Goal: Transaction & Acquisition: Purchase product/service

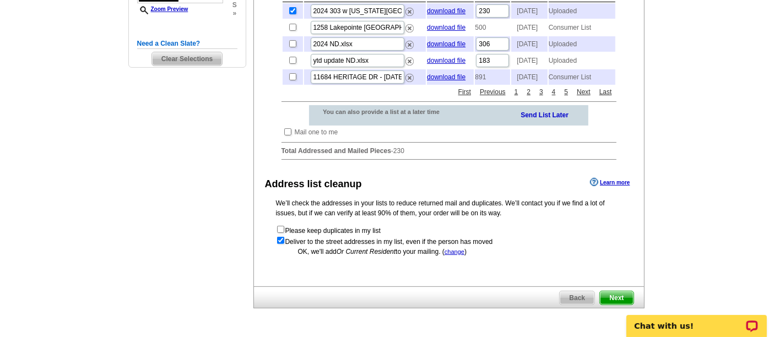
scroll to position [325, 0]
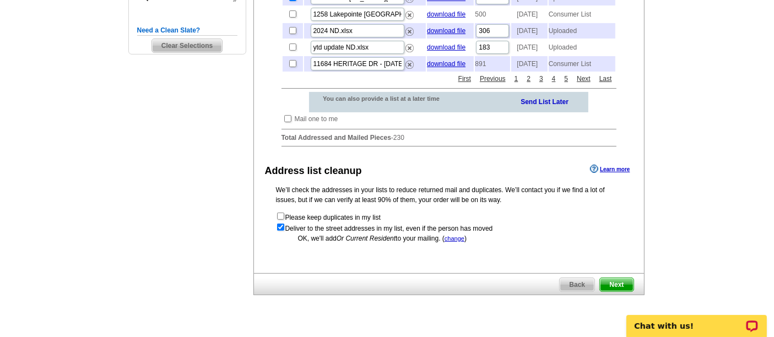
click at [609, 291] on span "Next" at bounding box center [616, 284] width 33 height 13
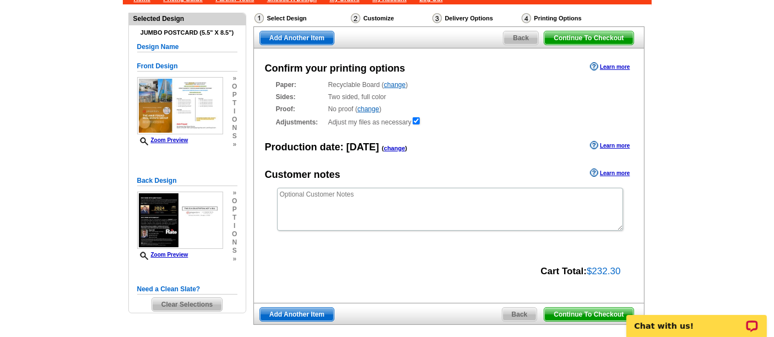
scroll to position [94, 0]
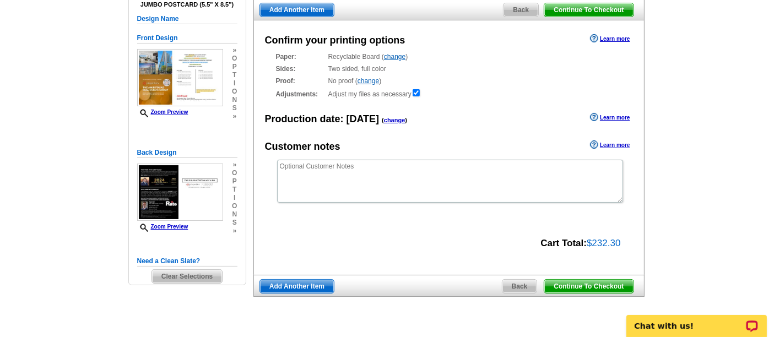
click at [586, 283] on span "Continue To Checkout" at bounding box center [588, 286] width 89 height 13
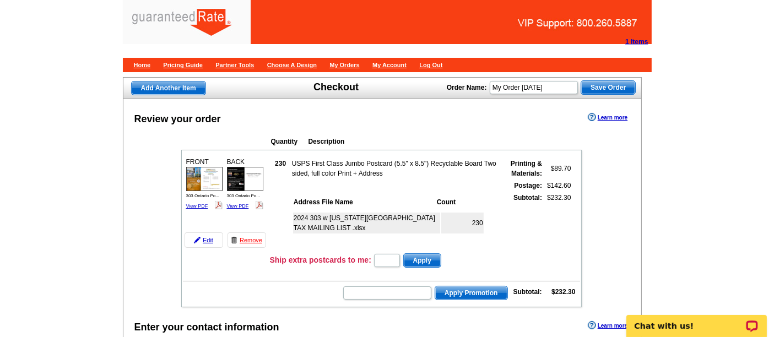
click at [195, 182] on img at bounding box center [204, 179] width 36 height 24
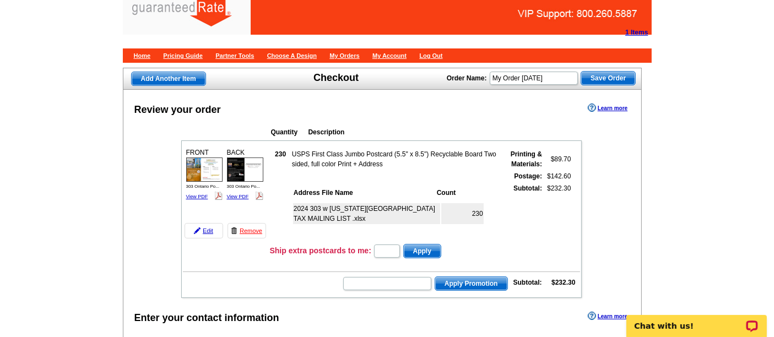
scroll to position [9, 0]
click at [236, 172] on img at bounding box center [245, 169] width 36 height 24
click at [559, 79] on input "My Order 2025-08-11" at bounding box center [533, 78] width 88 height 13
type input "My Order 2025-08-13"
click at [603, 81] on span "Save Order" at bounding box center [608, 78] width 54 height 13
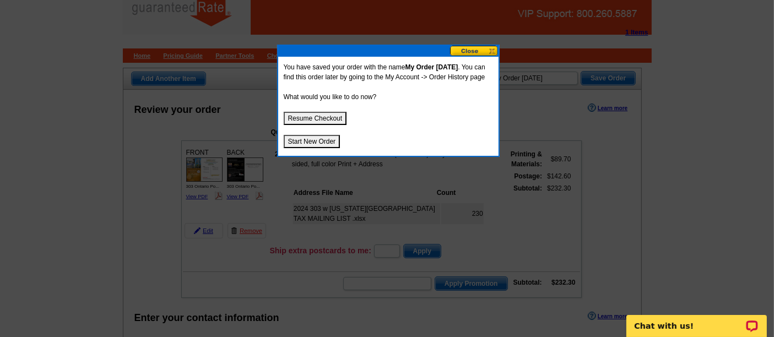
click at [327, 125] on button "Resume Checkout" at bounding box center [315, 118] width 63 height 13
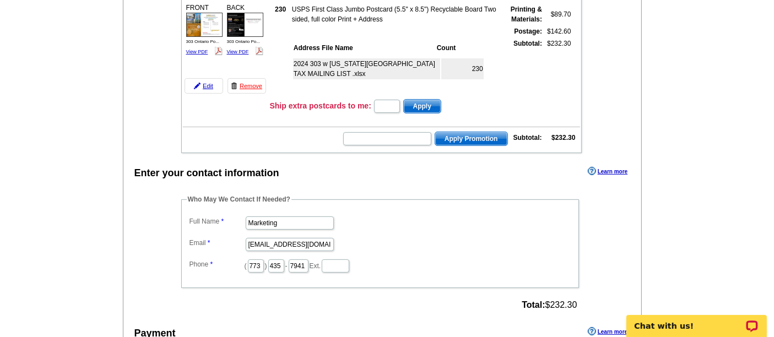
scroll to position [153, 0]
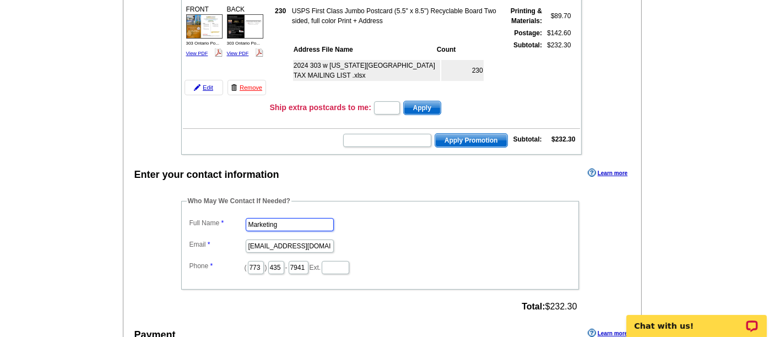
click at [296, 218] on input "Marketing" at bounding box center [290, 224] width 88 height 13
type input "Shelley Berner"
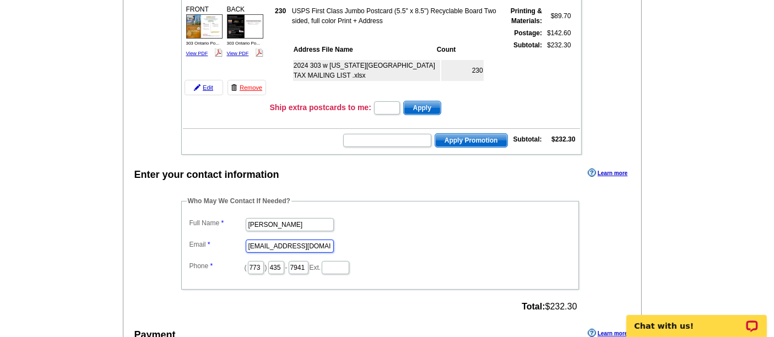
click at [283, 240] on input "marketing@guaranteedrate.com" at bounding box center [290, 246] width 88 height 13
type input "[PERSON_NAME][EMAIL_ADDRESS][PERSON_NAME][DOMAIN_NAME]"
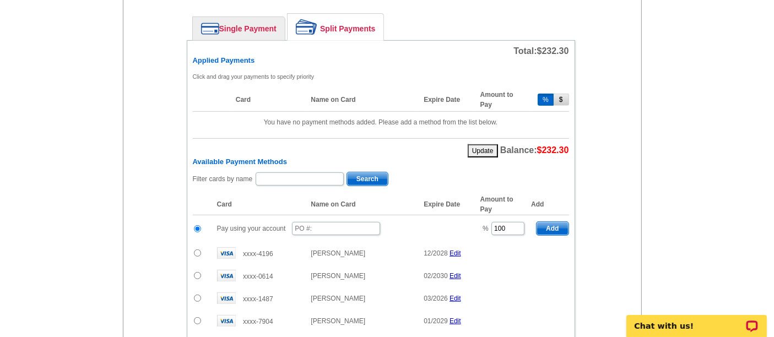
scroll to position [495, 0]
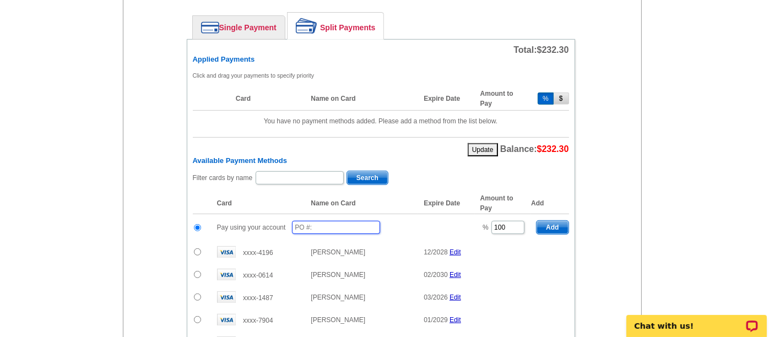
click at [342, 221] on input "text" at bounding box center [336, 227] width 88 height 13
type input "8"
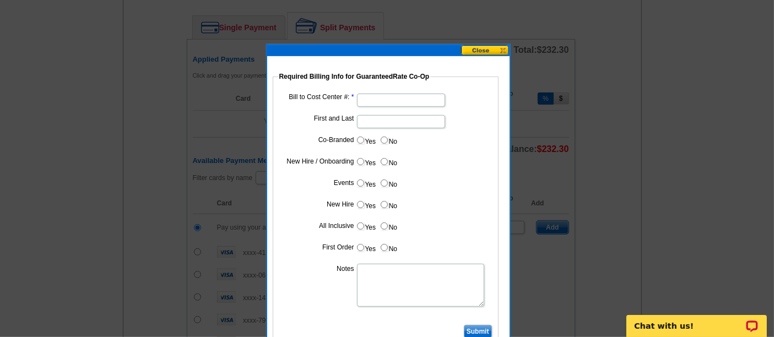
type input "08132025_130_sb"
click at [387, 101] on input "Bill to Cost Center #:" at bounding box center [401, 100] width 88 height 13
type input "1"
type input "1001"
click at [367, 122] on input "First and Last" at bounding box center [401, 121] width 88 height 13
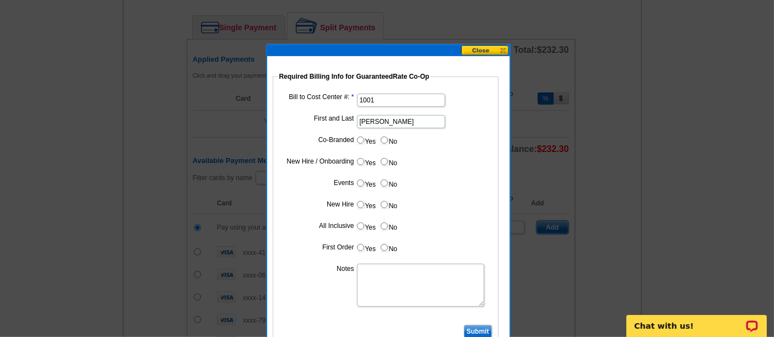
type input "Hani Ali"
click at [360, 138] on input "Yes" at bounding box center [360, 140] width 7 height 7
radio input "true"
click at [385, 158] on input "Cost paid by cobrand" at bounding box center [401, 164] width 88 height 13
type input "25%"
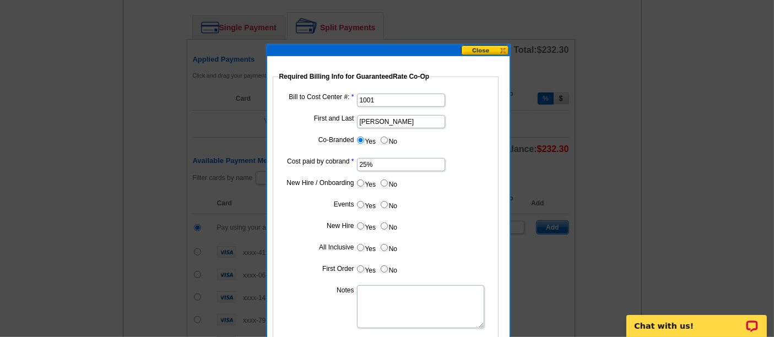
click at [385, 186] on label "No" at bounding box center [388, 183] width 18 height 13
click at [385, 186] on input "No" at bounding box center [383, 182] width 7 height 7
radio input "true"
click at [383, 203] on input "No" at bounding box center [383, 204] width 7 height 7
radio input "true"
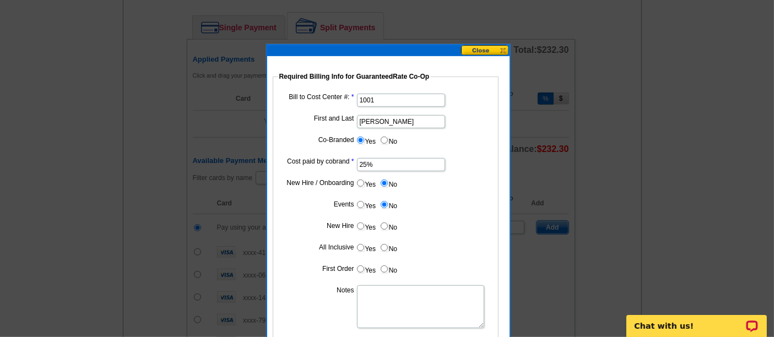
click at [382, 222] on input "No" at bounding box center [383, 225] width 7 height 7
radio input "true"
click at [382, 244] on input "No" at bounding box center [383, 247] width 7 height 7
radio input "true"
click at [383, 270] on input "No" at bounding box center [383, 268] width 7 height 7
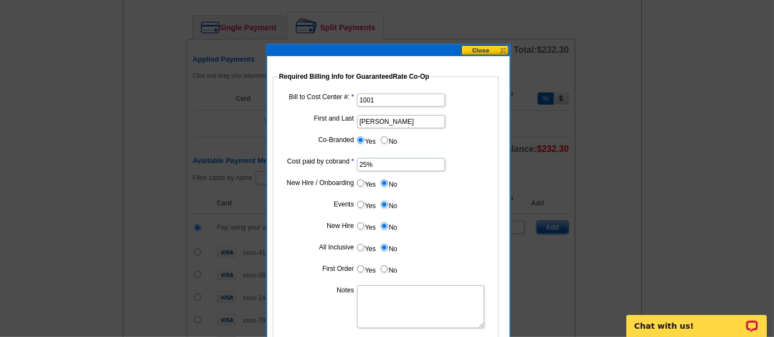
radio input "true"
click at [387, 303] on textarea "Notes" at bounding box center [420, 306] width 127 height 43
type textarea "Bill to Hani Ali at 1001"
click at [443, 182] on dd "Yes No" at bounding box center [385, 185] width 215 height 17
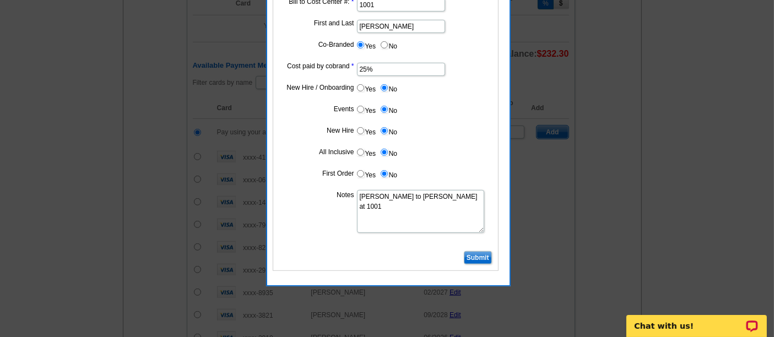
scroll to position [590, 0]
click at [472, 252] on input "Submit" at bounding box center [478, 258] width 28 height 13
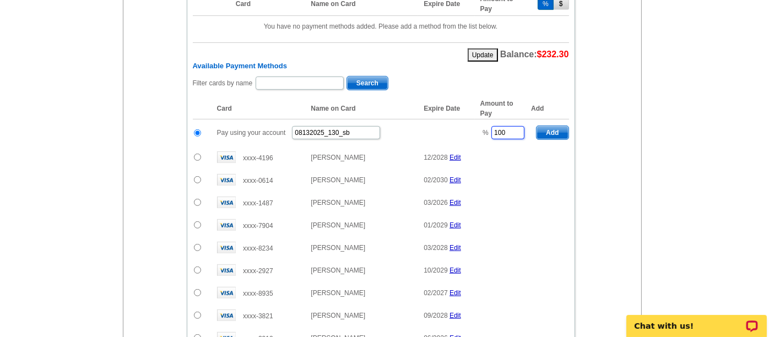
drag, startPoint x: 511, startPoint y: 127, endPoint x: 480, endPoint y: 128, distance: 31.4
click at [480, 128] on td "% 100" at bounding box center [503, 132] width 56 height 27
click at [559, 126] on span "Add" at bounding box center [551, 132] width 31 height 13
type input "100"
radio input "false"
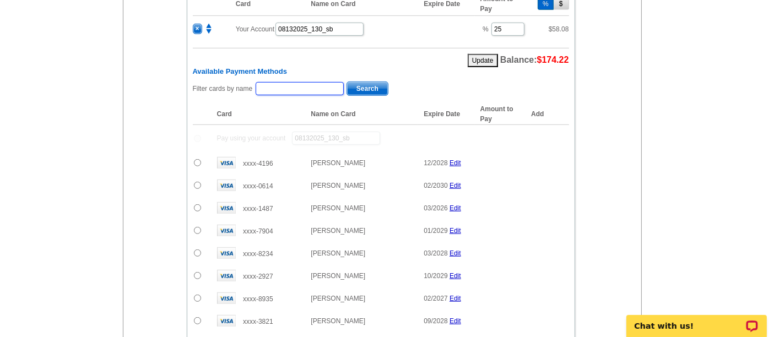
click at [298, 82] on input "text" at bounding box center [299, 88] width 88 height 13
type input "fouad"
click at [363, 82] on span "Search" at bounding box center [367, 88] width 41 height 13
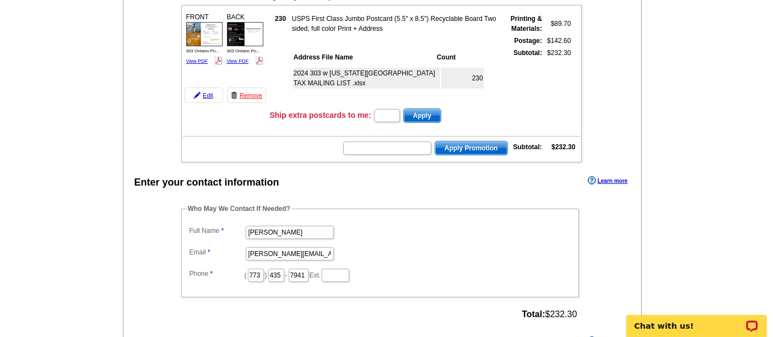
scroll to position [0, 0]
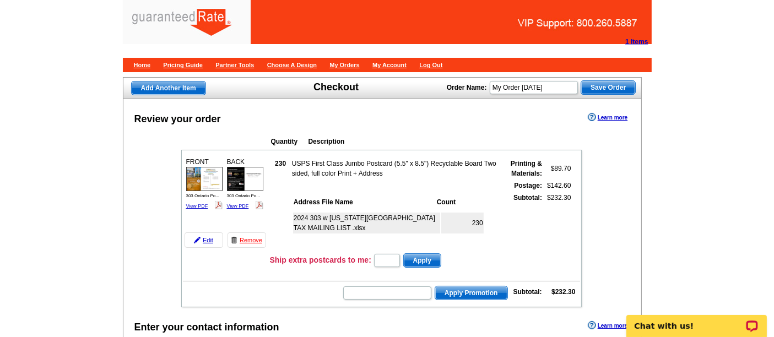
click at [607, 90] on span "Save Order" at bounding box center [608, 87] width 54 height 13
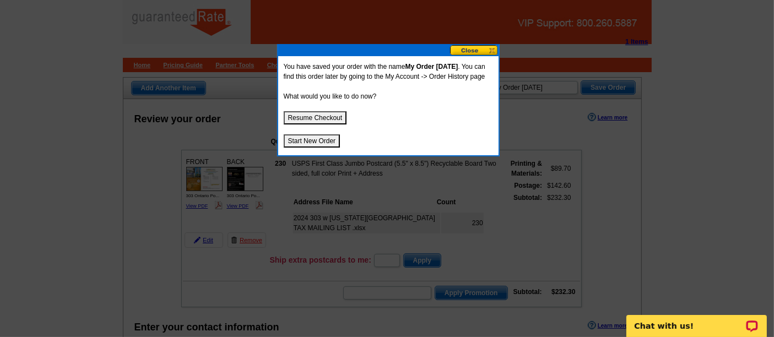
click at [322, 148] on button "Start New Order" at bounding box center [312, 140] width 57 height 13
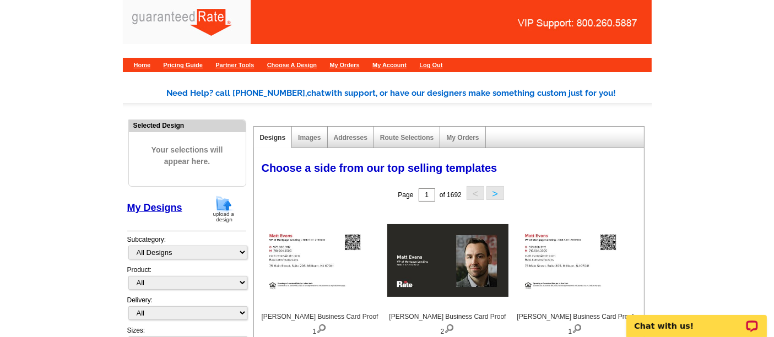
click at [222, 216] on img at bounding box center [223, 209] width 29 height 28
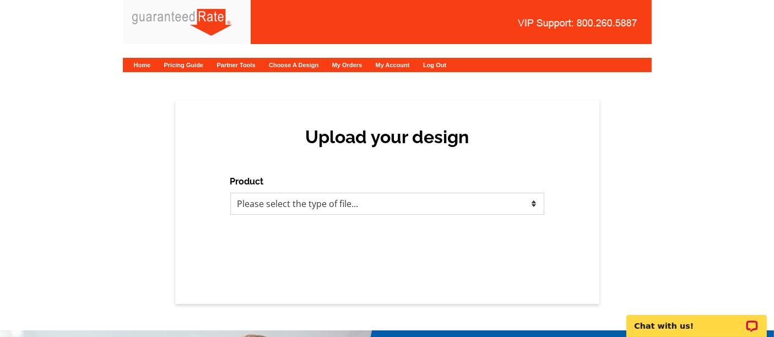
click at [307, 199] on select "Please select the type of file... Postcards Calendars Business Cards Letters an…" at bounding box center [387, 204] width 314 height 22
select select "1"
click at [230, 193] on select "Please select the type of file... Postcards Calendars Business Cards Letters an…" at bounding box center [387, 204] width 314 height 22
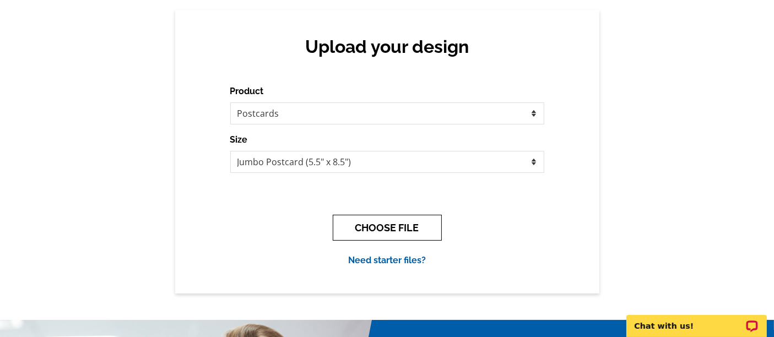
click at [384, 227] on button "CHOOSE FILE" at bounding box center [387, 228] width 109 height 26
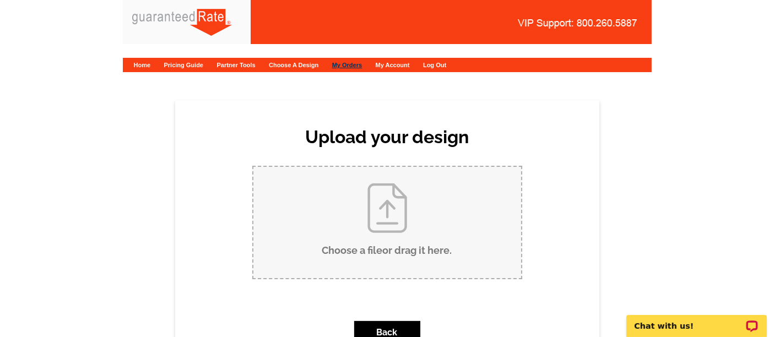
click at [362, 68] on link "My Orders" at bounding box center [347, 65] width 30 height 7
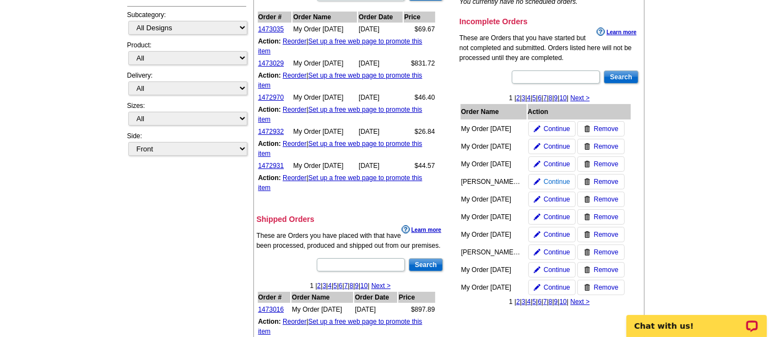
scroll to position [226, 0]
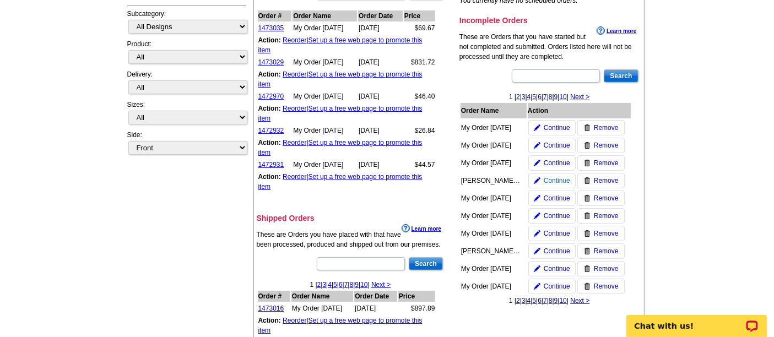
click at [560, 178] on span "Continue" at bounding box center [556, 181] width 26 height 10
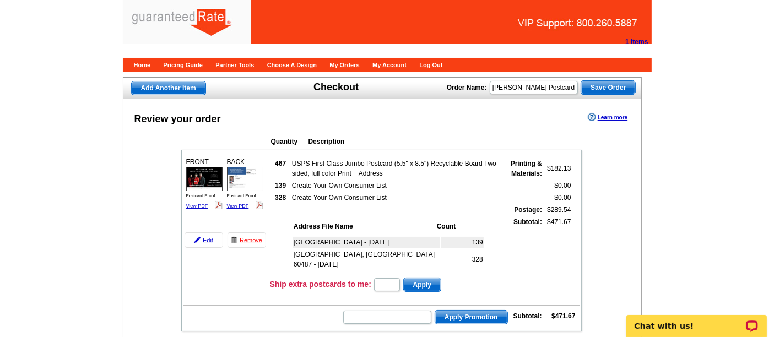
click at [205, 177] on img at bounding box center [204, 179] width 36 height 24
click at [245, 237] on link "Remove" at bounding box center [246, 239] width 39 height 15
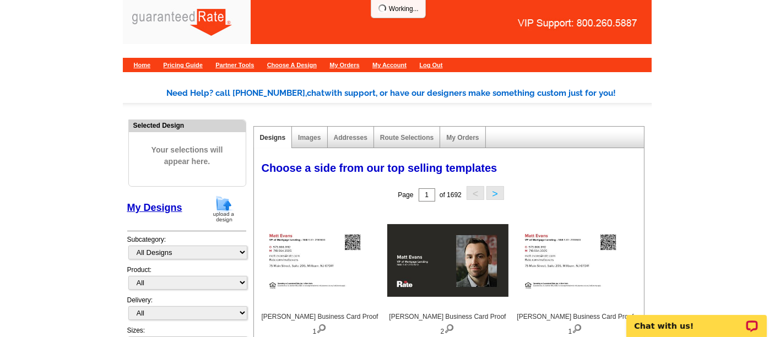
click at [226, 205] on img at bounding box center [223, 209] width 29 height 28
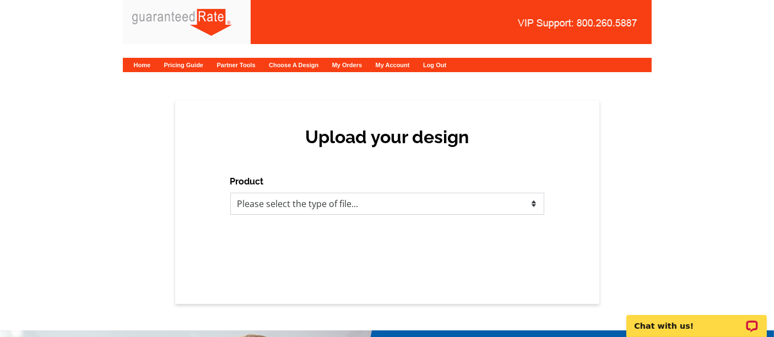
click at [385, 200] on select "Please select the type of file... Postcards Calendars Business Cards Letters an…" at bounding box center [387, 204] width 314 height 22
select select "1"
click at [230, 193] on select "Please select the type of file... Postcards Calendars Business Cards Letters an…" at bounding box center [387, 204] width 314 height 22
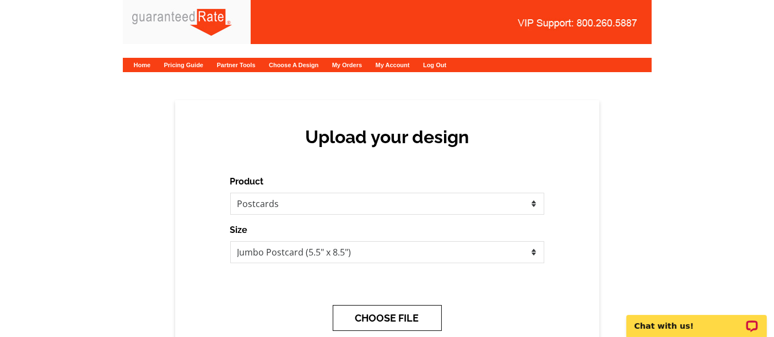
click at [391, 320] on button "CHOOSE FILE" at bounding box center [387, 318] width 109 height 26
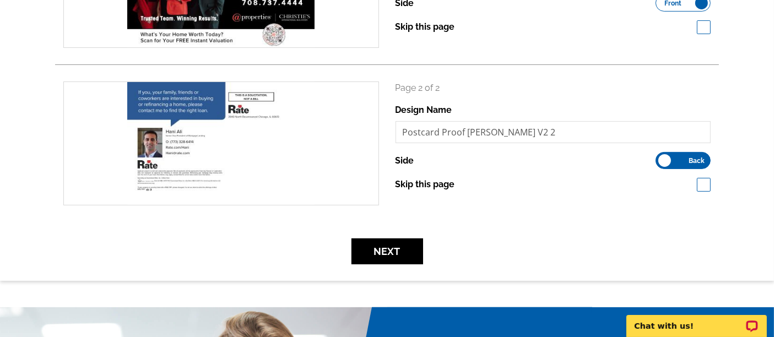
scroll to position [258, 0]
click at [395, 254] on button "Next" at bounding box center [387, 251] width 72 height 26
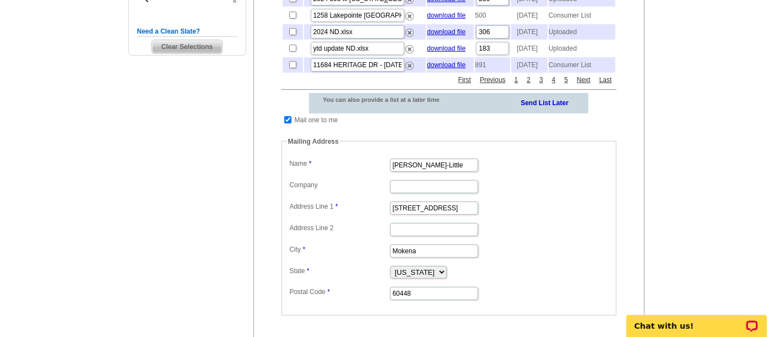
scroll to position [327, 0]
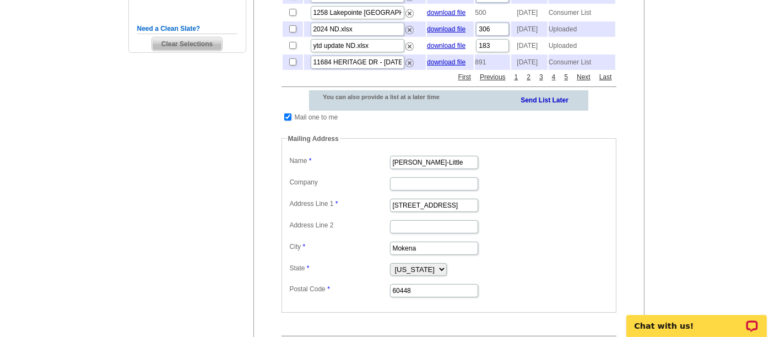
click at [282, 123] on td at bounding box center [287, 117] width 10 height 11
click at [284, 121] on input "checkbox" at bounding box center [287, 116] width 7 height 7
checkbox input "false"
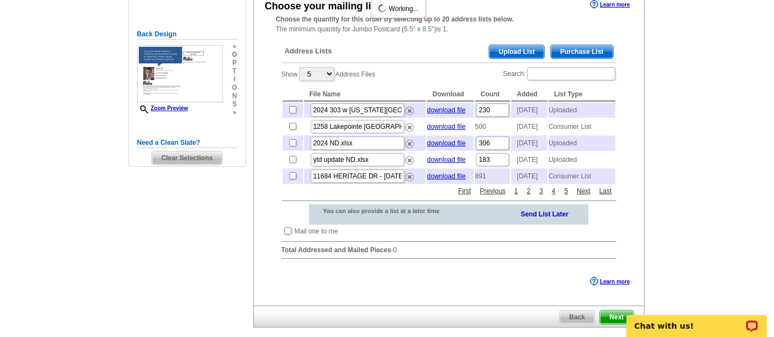
scroll to position [215, 0]
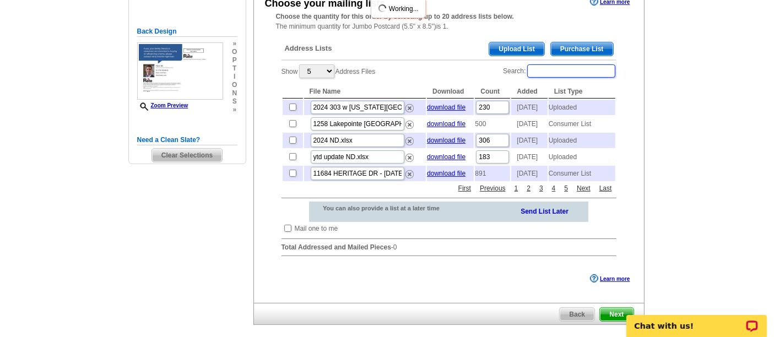
click at [573, 67] on input "Search:" at bounding box center [571, 70] width 88 height 13
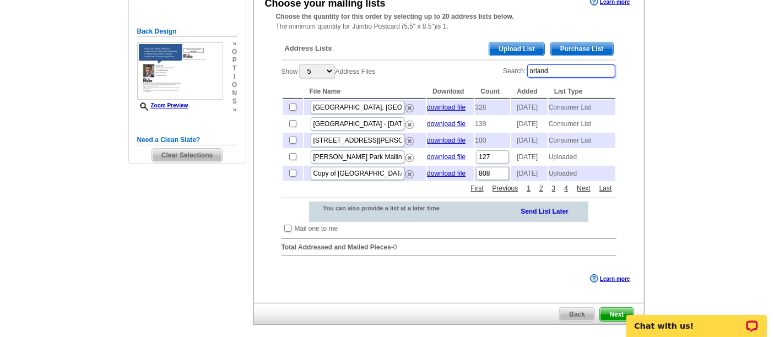
type input "orland"
click at [292, 127] on input "checkbox" at bounding box center [292, 123] width 7 height 7
checkbox input "true"
click at [292, 106] on input "checkbox" at bounding box center [292, 107] width 7 height 7
checkbox input "true"
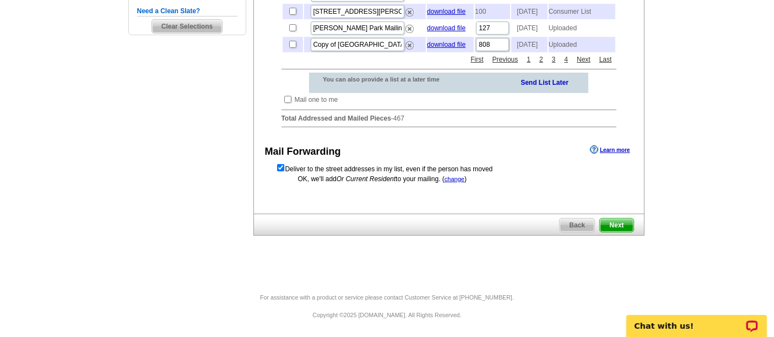
scroll to position [358, 0]
click at [623, 228] on span "Next" at bounding box center [616, 225] width 33 height 13
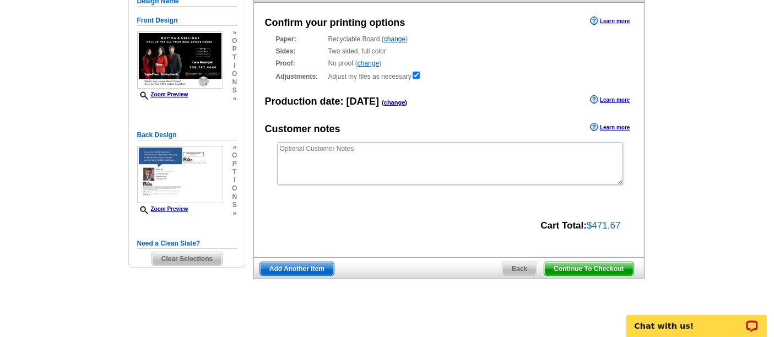
scroll to position [111, 0]
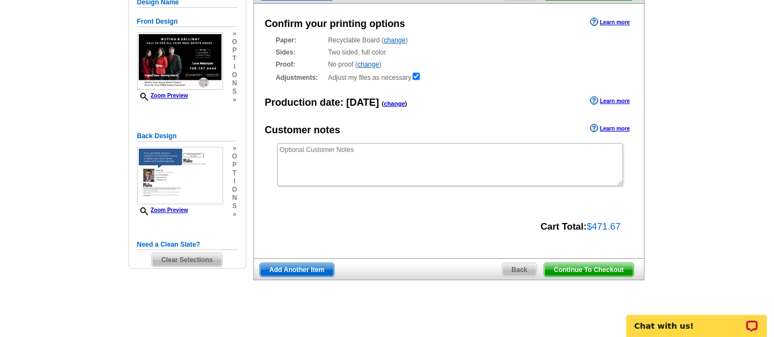
click at [593, 271] on span "Continue To Checkout" at bounding box center [588, 269] width 89 height 13
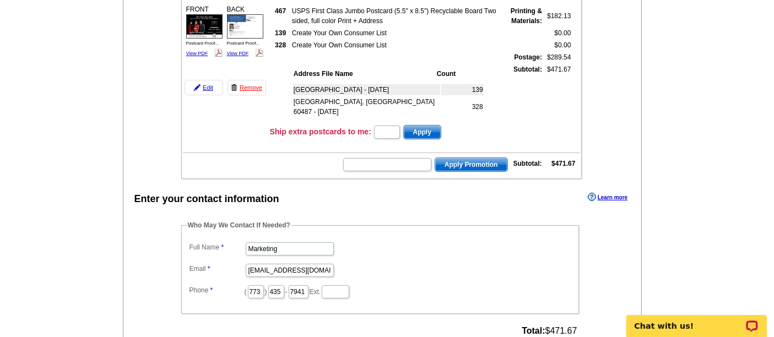
scroll to position [153, 0]
click at [295, 243] on input "Marketing" at bounding box center [290, 248] width 88 height 13
type input "Shelley Berner"
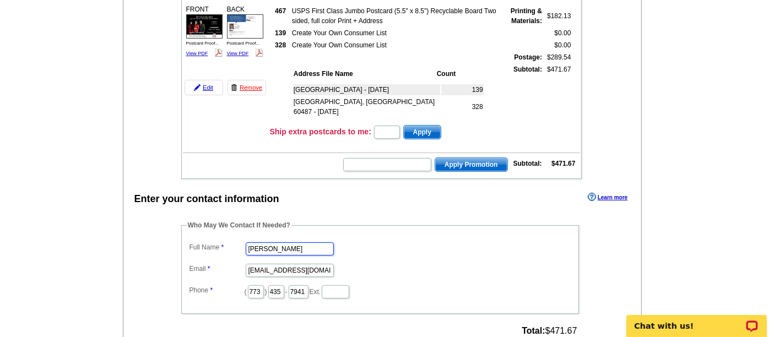
scroll to position [0, 0]
click at [287, 265] on input "marketing@guaranteedrate.com" at bounding box center [290, 270] width 88 height 13
type input "shelley.berner@rate.com"
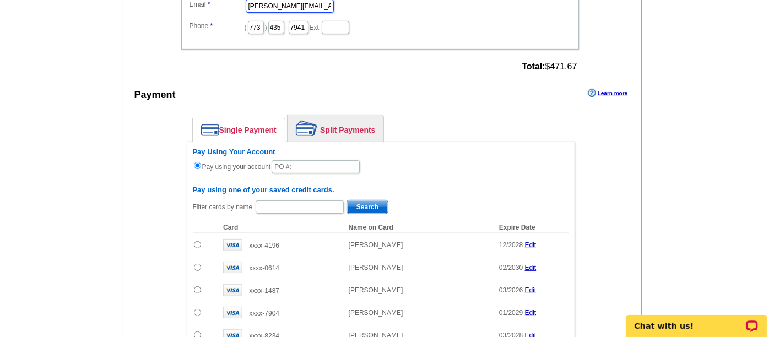
scroll to position [420, 0]
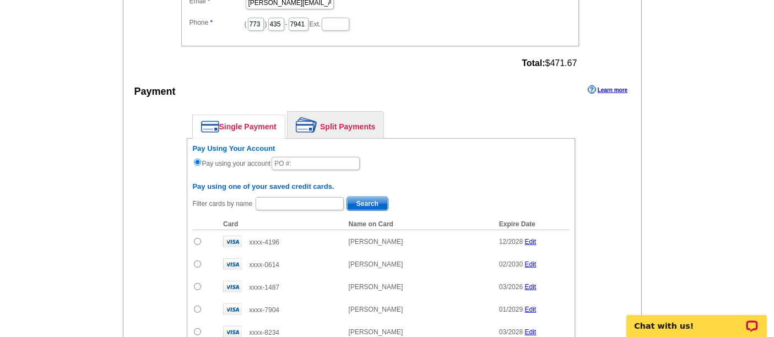
click at [351, 112] on link "Split Payments" at bounding box center [335, 125] width 96 height 26
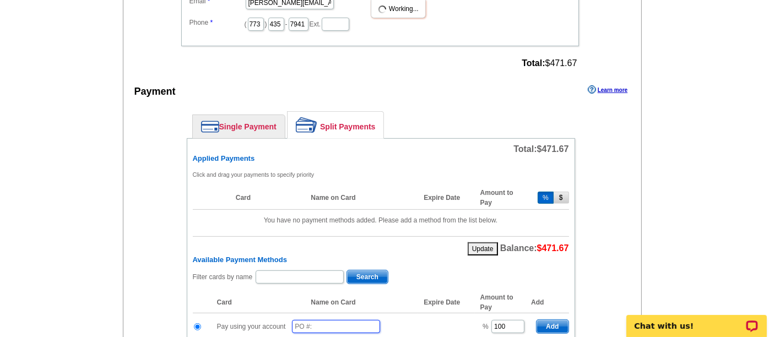
click at [339, 320] on input "text" at bounding box center [336, 326] width 88 height 13
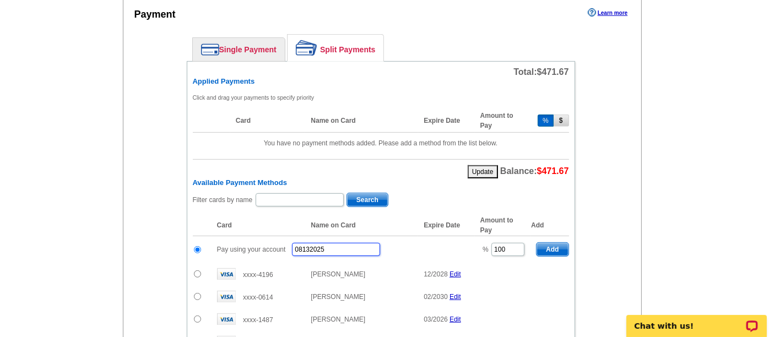
scroll to position [514, 0]
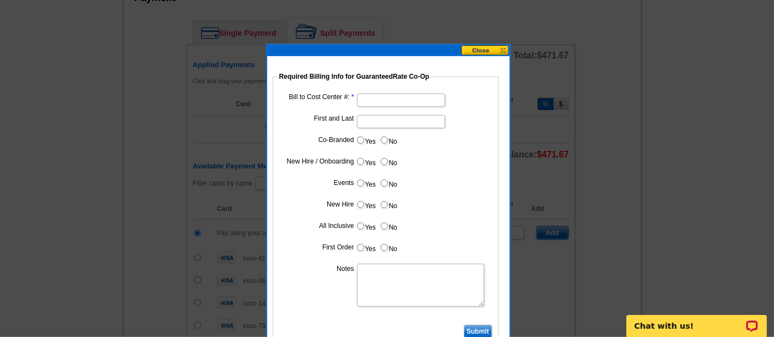
type input "08132025"
click at [405, 100] on input "Bill to Cost Center #:" at bounding box center [401, 100] width 88 height 13
type input "1001"
click at [371, 126] on input "First and Last" at bounding box center [401, 121] width 88 height 13
type input "Hani Ali"
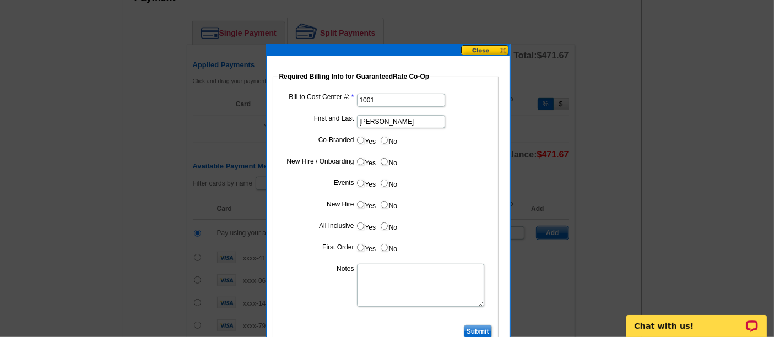
click at [357, 138] on input "Yes" at bounding box center [360, 140] width 7 height 7
radio input "true"
click at [399, 160] on input "Cost paid by cobrand" at bounding box center [401, 164] width 88 height 13
type input "50%"
click at [382, 179] on input "No" at bounding box center [383, 182] width 7 height 7
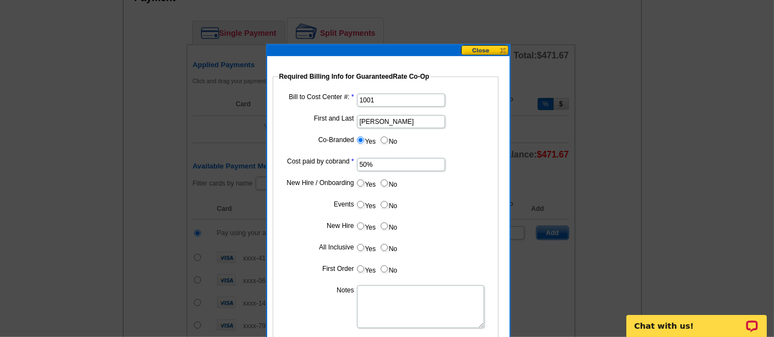
radio input "true"
click at [384, 203] on input "No" at bounding box center [383, 204] width 7 height 7
radio input "true"
click at [385, 220] on label "No" at bounding box center [388, 226] width 18 height 13
click at [385, 222] on input "No" at bounding box center [383, 225] width 7 height 7
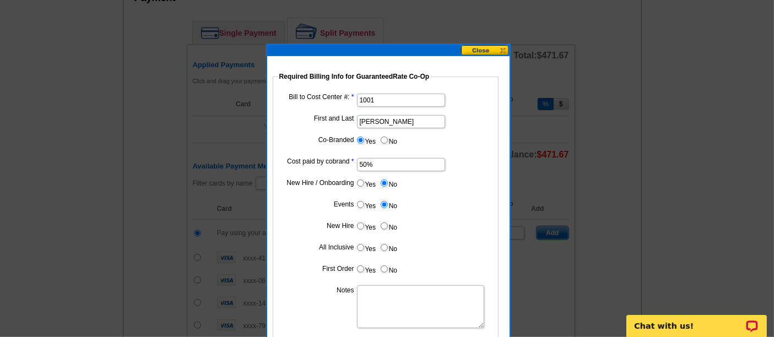
radio input "true"
click at [384, 244] on input "No" at bounding box center [383, 247] width 7 height 7
radio input "true"
click at [385, 265] on input "No" at bounding box center [383, 268] width 7 height 7
radio input "true"
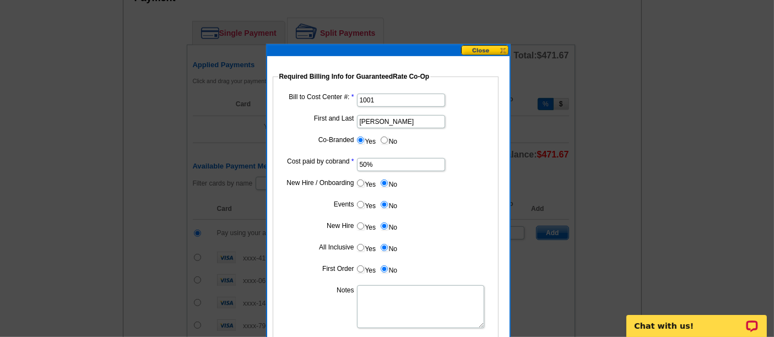
click at [383, 302] on textarea "Notes" at bounding box center [420, 306] width 127 height 43
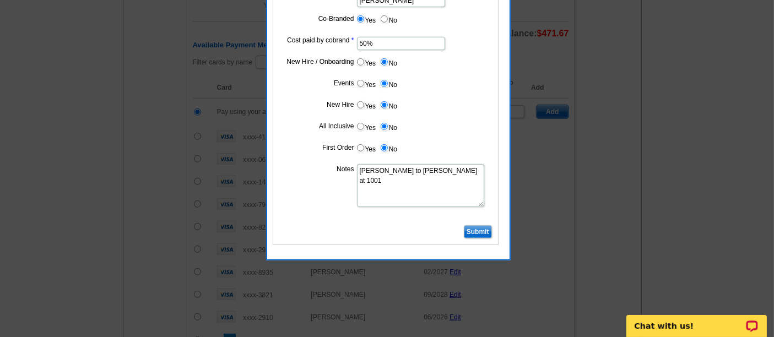
scroll to position [636, 0]
type textarea "Bill to Hani Ali at 1001"
click at [472, 232] on input "Submit" at bounding box center [478, 230] width 28 height 13
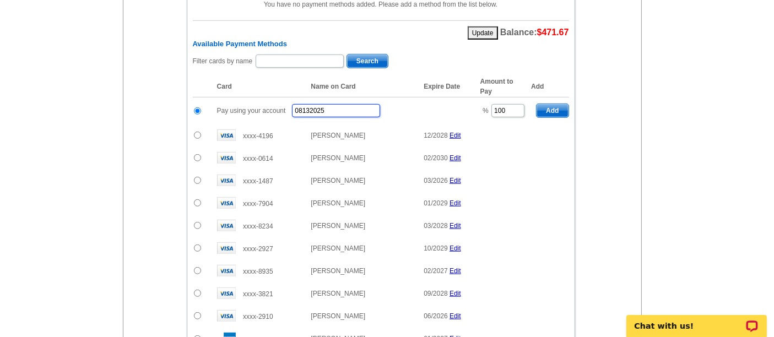
click at [362, 104] on input "08132025" at bounding box center [336, 110] width 88 height 13
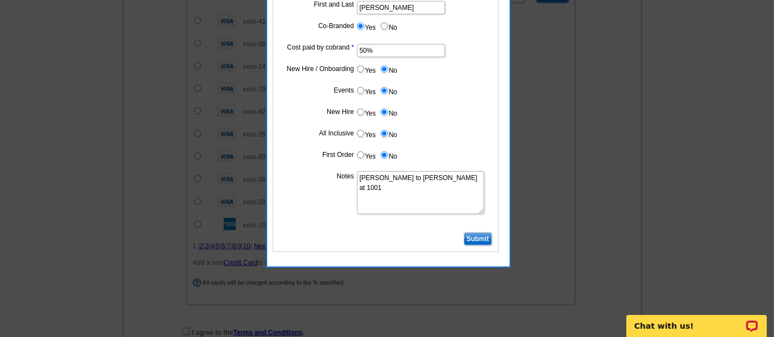
scroll to position [752, 0]
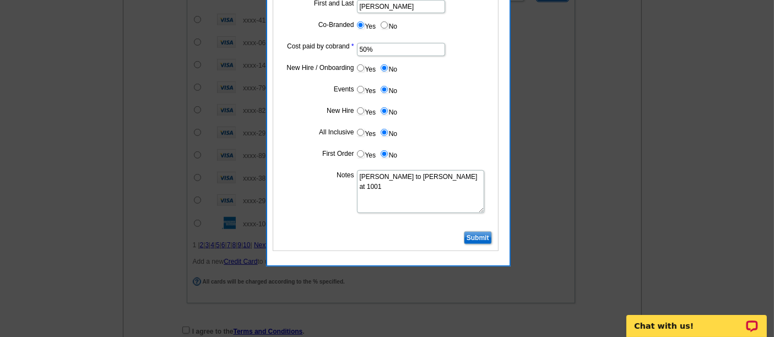
type input "08132025_140_sb"
click at [482, 233] on input "Submit" at bounding box center [478, 237] width 28 height 13
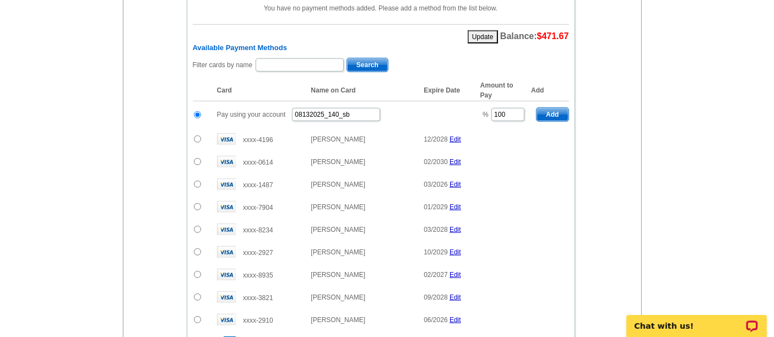
scroll to position [631, 0]
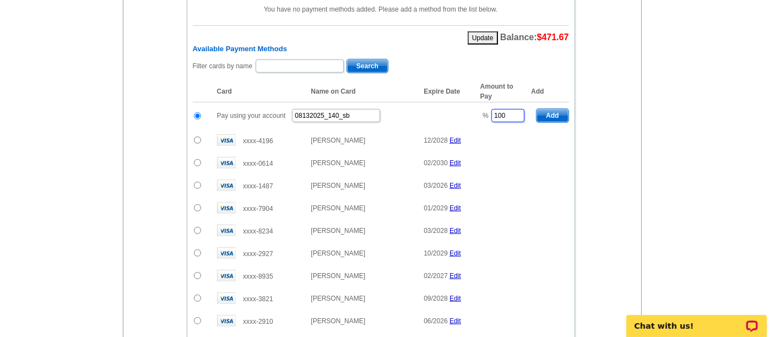
drag, startPoint x: 508, startPoint y: 102, endPoint x: 469, endPoint y: 104, distance: 39.1
click at [469, 104] on tr "Pay using your account 08132025_140_sb % 100 Add" at bounding box center [381, 115] width 376 height 27
click at [557, 109] on span "Add" at bounding box center [551, 115] width 31 height 13
type input "100"
radio input "false"
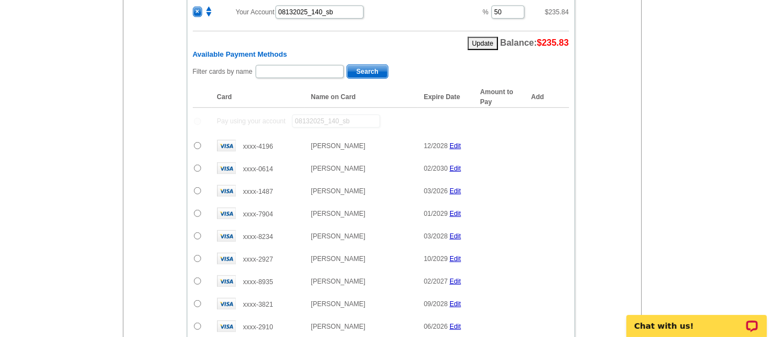
scroll to position [611, 0]
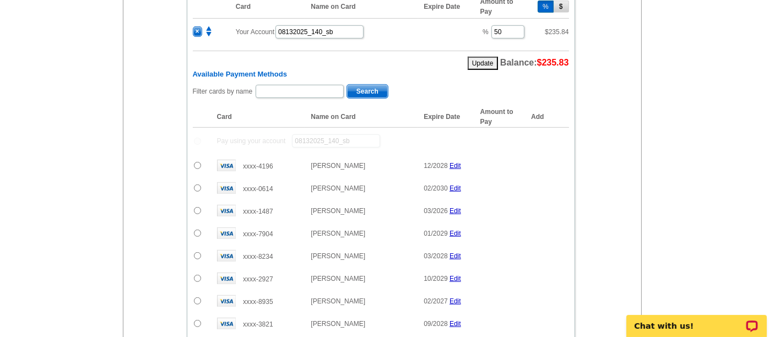
click at [196, 184] on input "radio" at bounding box center [197, 187] width 7 height 7
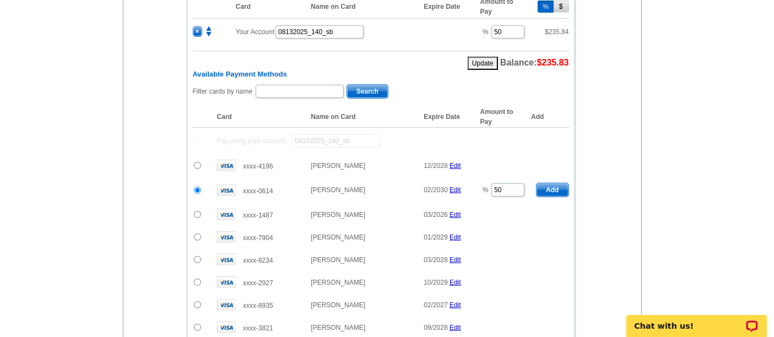
click at [564, 183] on span "Add" at bounding box center [551, 189] width 31 height 13
radio input "false"
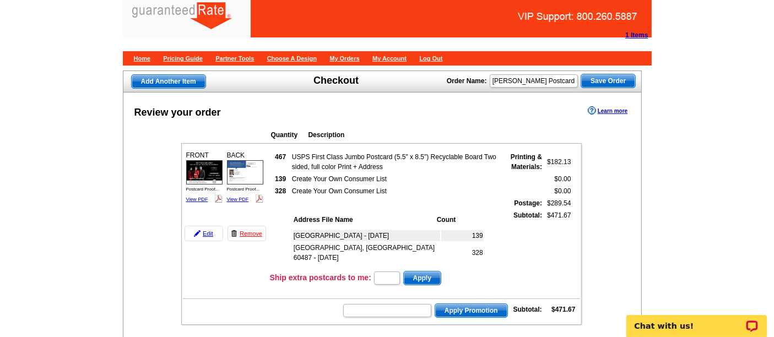
scroll to position [0, 0]
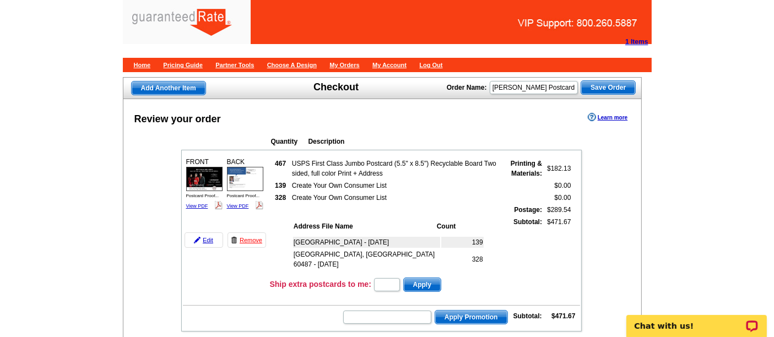
click at [204, 177] on img at bounding box center [204, 179] width 36 height 24
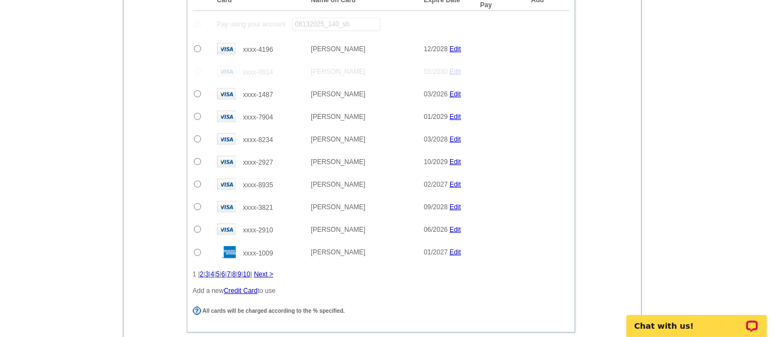
scroll to position [911, 0]
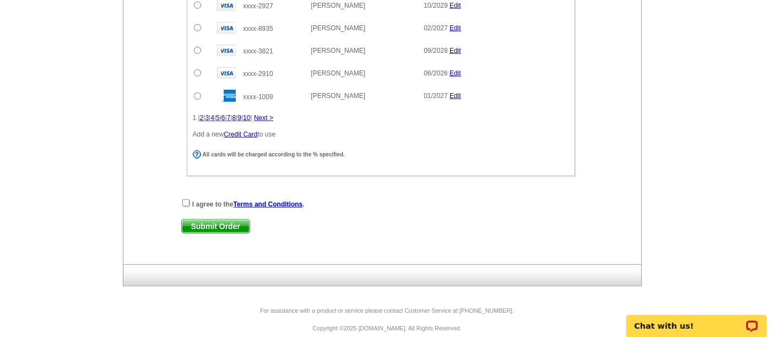
click at [186, 199] on input "checkbox" at bounding box center [185, 202] width 7 height 7
checkbox input "true"
click at [227, 220] on span "Submit Order" at bounding box center [216, 226] width 68 height 13
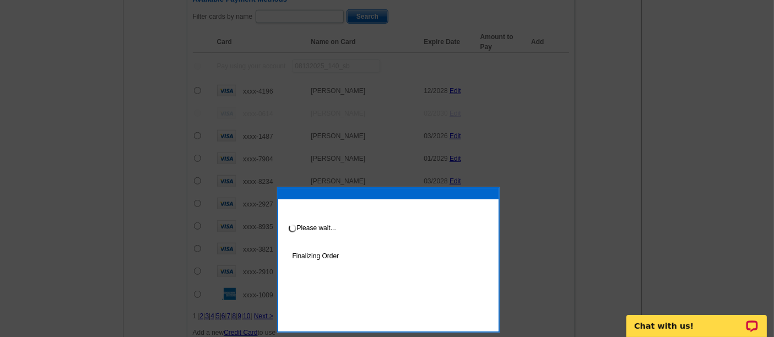
scroll to position [967, 0]
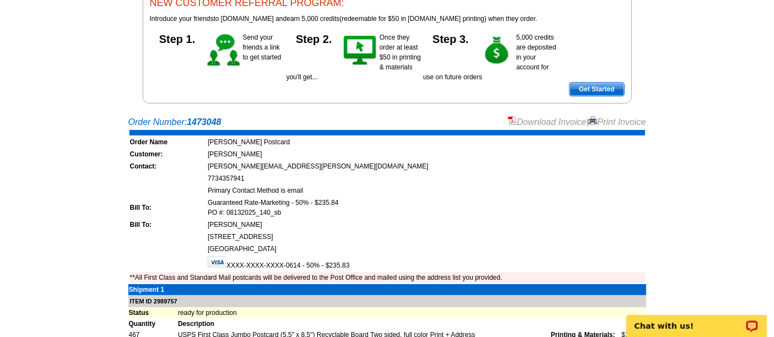
scroll to position [101, 0]
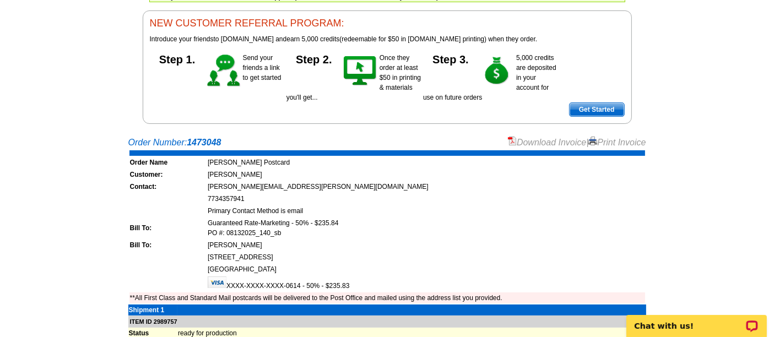
click at [538, 140] on link "Download Invoice" at bounding box center [547, 142] width 78 height 9
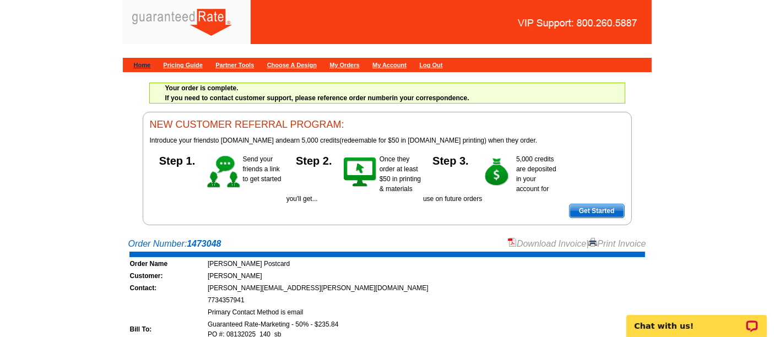
click at [139, 66] on link "Home" at bounding box center [142, 65] width 17 height 7
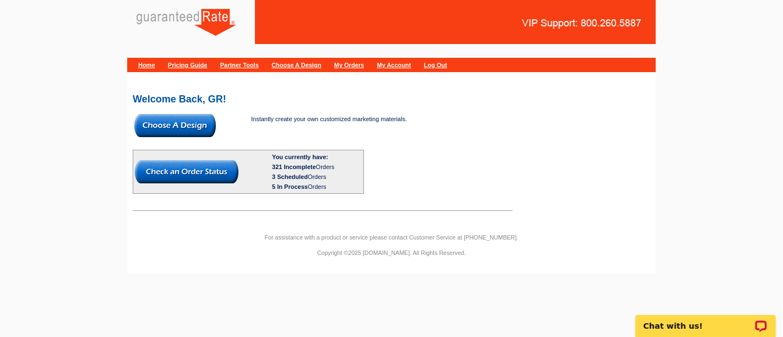
click at [364, 62] on link "My Orders" at bounding box center [349, 65] width 30 height 7
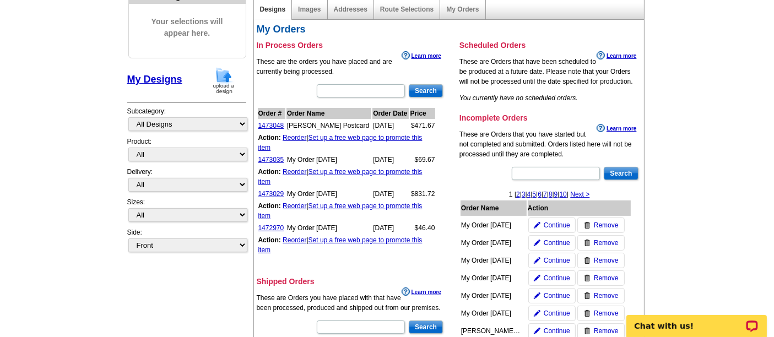
scroll to position [128, 0]
click at [546, 224] on span "Continue" at bounding box center [556, 226] width 26 height 10
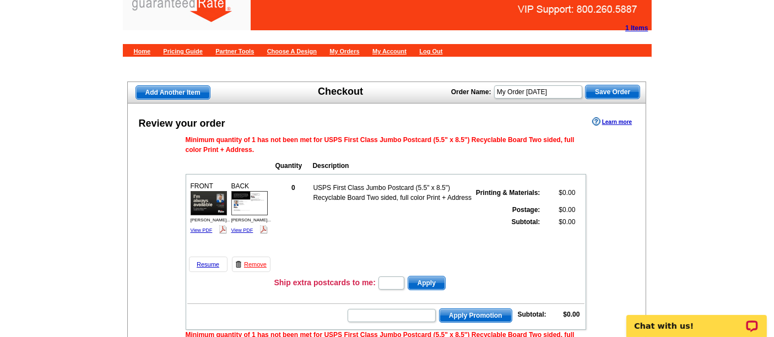
scroll to position [13, 0]
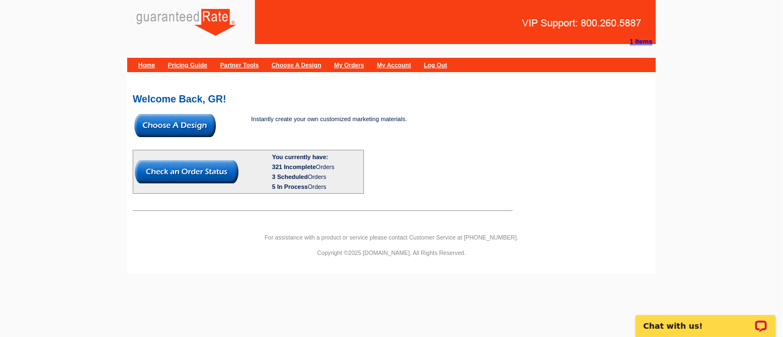
click at [364, 62] on link "My Orders" at bounding box center [349, 65] width 30 height 7
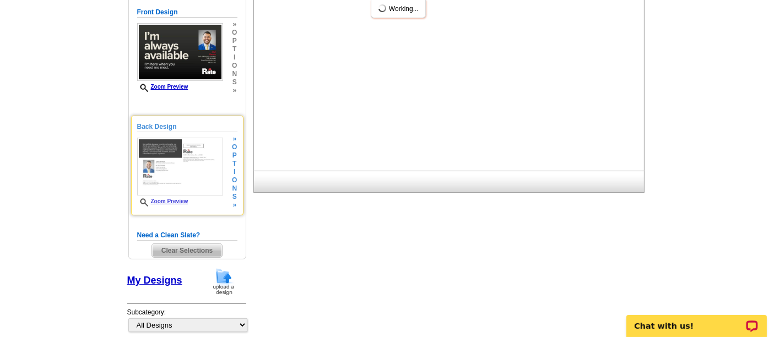
scroll to position [160, 0]
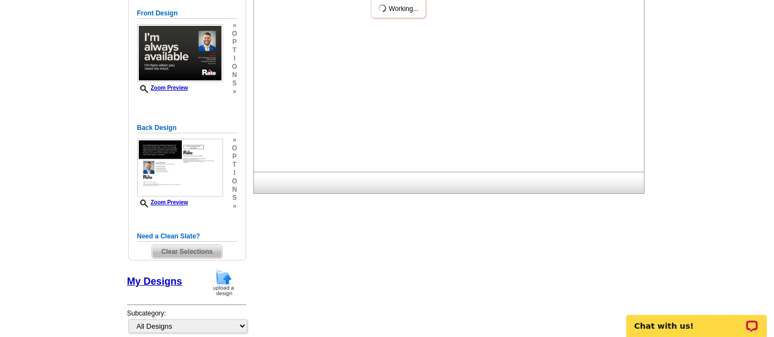
click at [177, 246] on span "Clear Selections" at bounding box center [187, 251] width 70 height 13
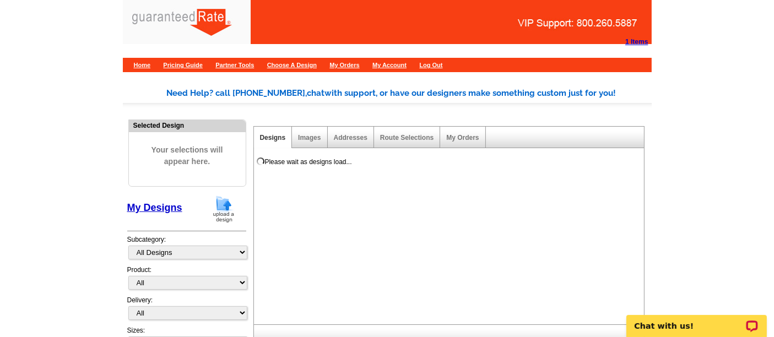
click at [230, 210] on img at bounding box center [223, 209] width 29 height 28
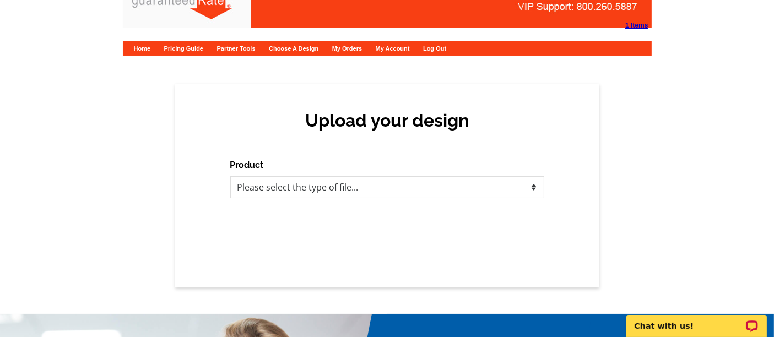
scroll to position [20, 0]
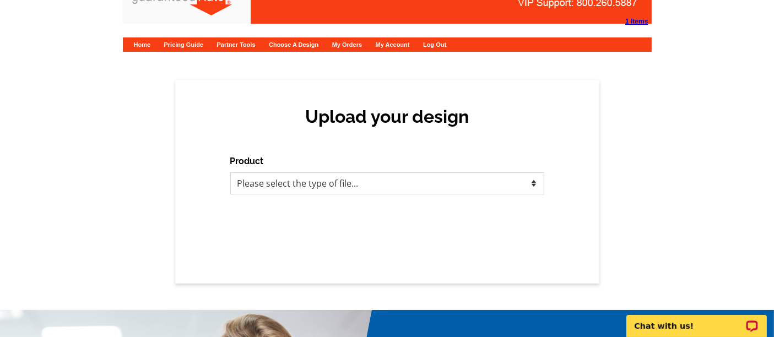
click at [380, 185] on select "Please select the type of file... Postcards Calendars Business Cards Letters an…" at bounding box center [387, 183] width 314 height 22
select select "1"
click at [230, 172] on select "Please select the type of file... Postcards Calendars Business Cards Letters an…" at bounding box center [387, 183] width 314 height 22
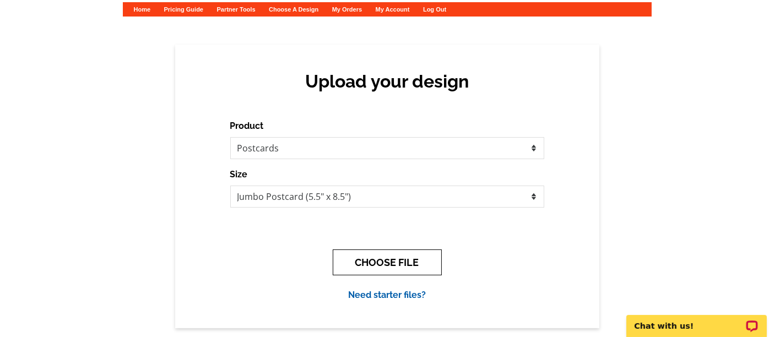
click at [384, 260] on button "CHOOSE FILE" at bounding box center [387, 262] width 109 height 26
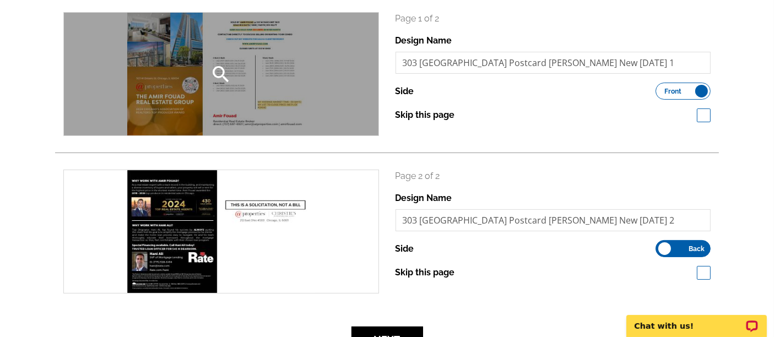
scroll to position [276, 0]
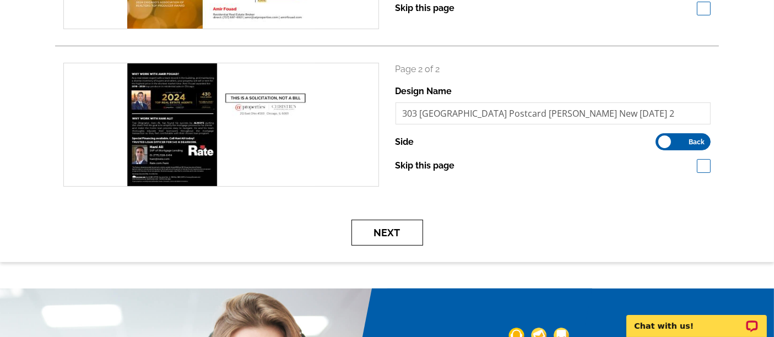
click at [379, 235] on button "Next" at bounding box center [387, 233] width 72 height 26
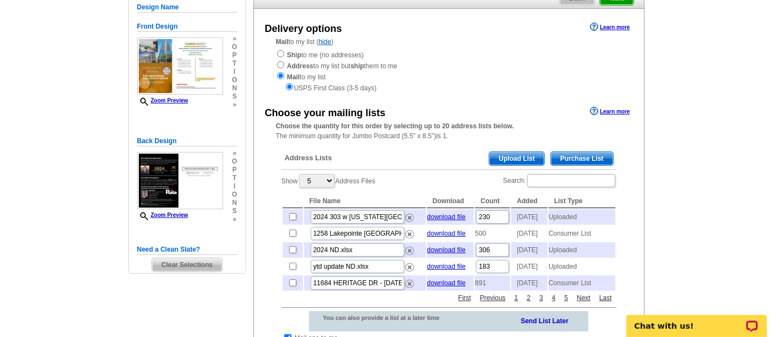
scroll to position [105, 0]
click at [291, 216] on input "checkbox" at bounding box center [292, 217] width 7 height 7
checkbox input "true"
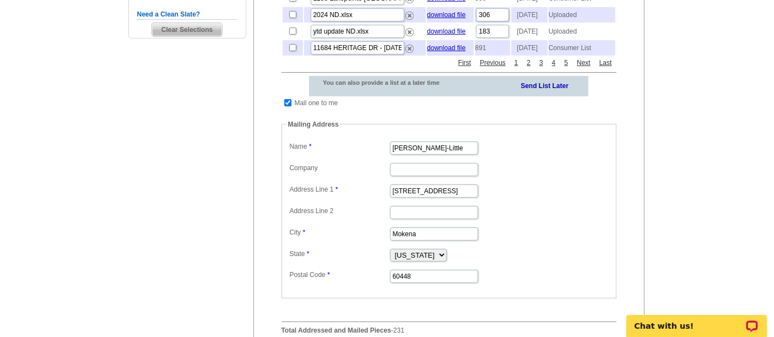
scroll to position [340, 0]
click at [286, 107] on input "checkbox" at bounding box center [287, 103] width 7 height 7
checkbox input "false"
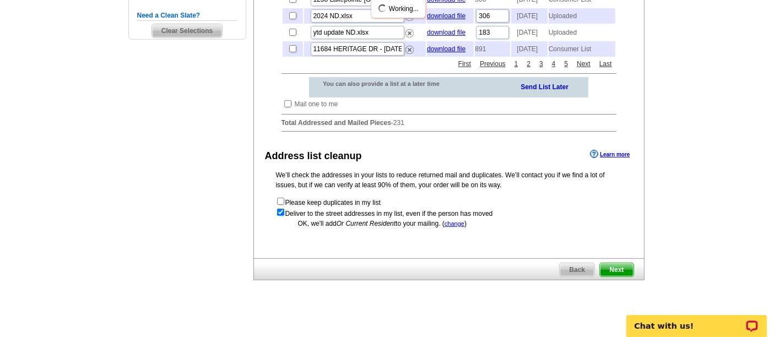
click at [619, 276] on span "Next" at bounding box center [616, 269] width 33 height 13
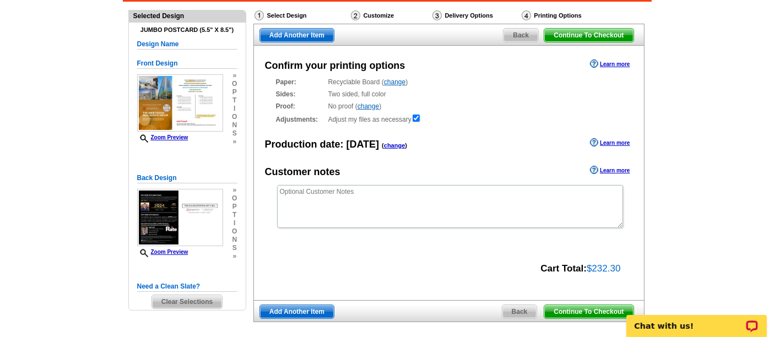
scroll to position [66, 0]
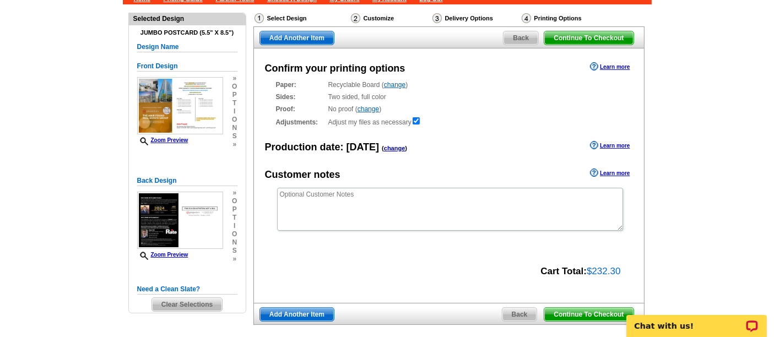
click at [580, 314] on span "Continue To Checkout" at bounding box center [588, 314] width 89 height 13
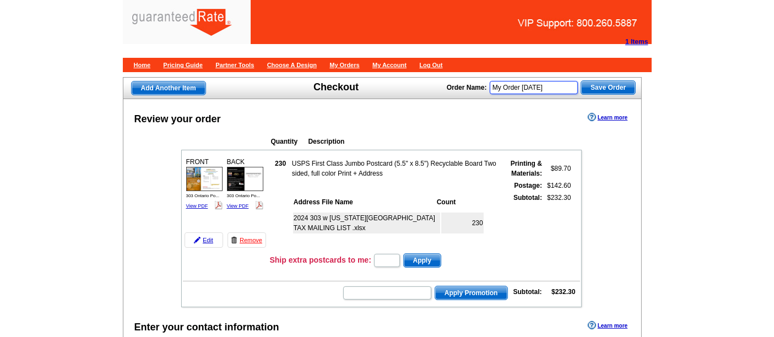
click at [562, 89] on input "My Order [DATE]" at bounding box center [533, 87] width 88 height 13
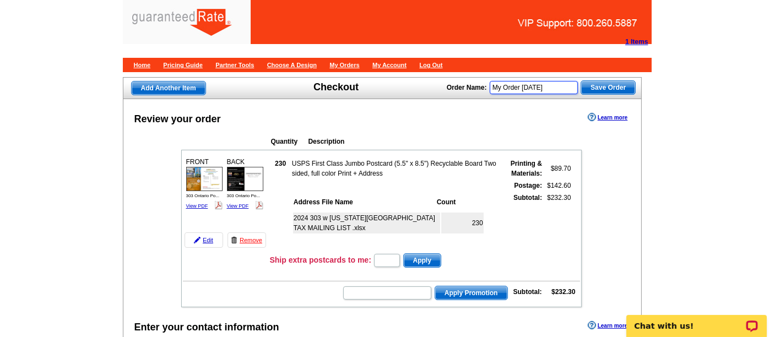
type input "My Order [DATE]"
click at [602, 93] on span "Save Order" at bounding box center [608, 87] width 54 height 13
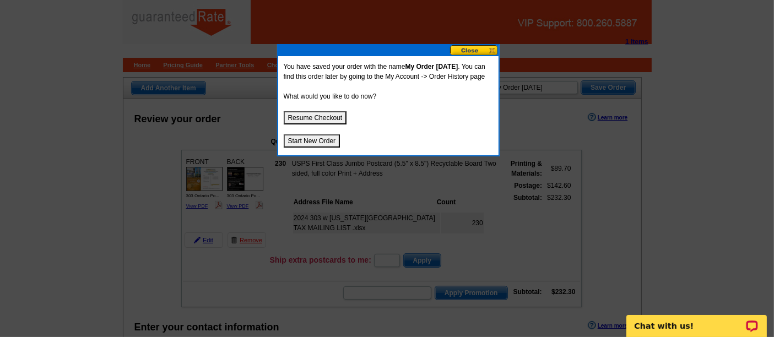
click at [301, 124] on button "Resume Checkout" at bounding box center [315, 117] width 63 height 13
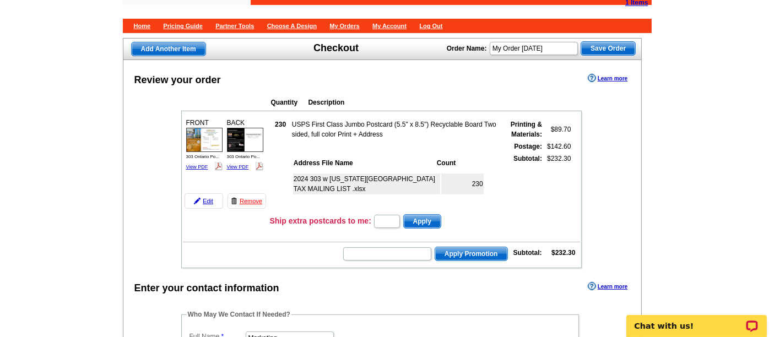
scroll to position [39, 0]
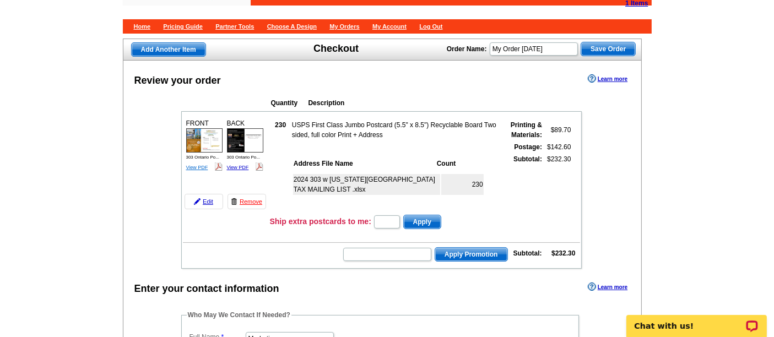
click at [197, 165] on link "View PDF" at bounding box center [197, 168] width 22 height 6
click at [236, 160] on div "BACK 303 Ontario Po... View PDF" at bounding box center [245, 145] width 40 height 57
click at [237, 165] on link "View PDF" at bounding box center [238, 168] width 22 height 6
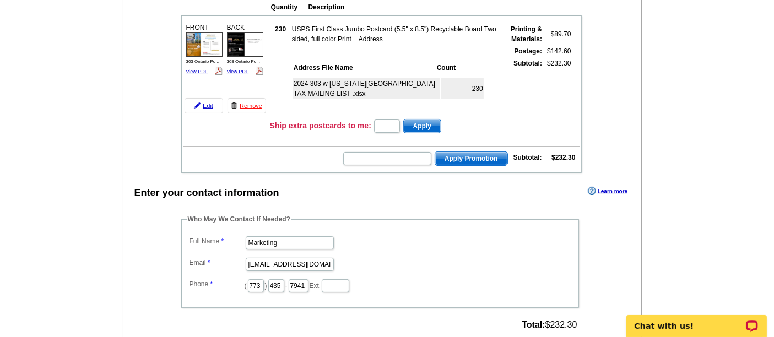
scroll to position [135, 0]
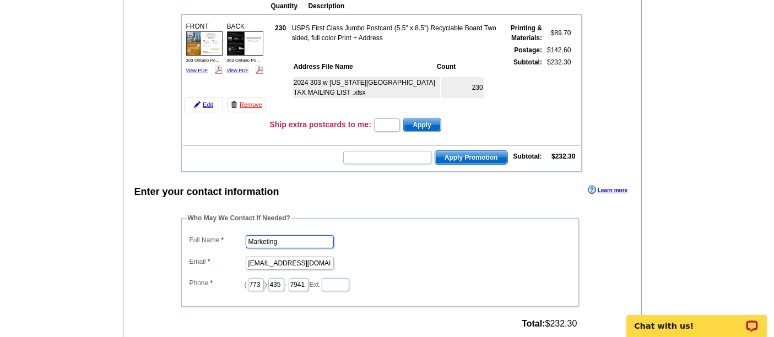
click at [283, 240] on input "Marketing" at bounding box center [290, 241] width 88 height 13
type input "Shelley Berner"
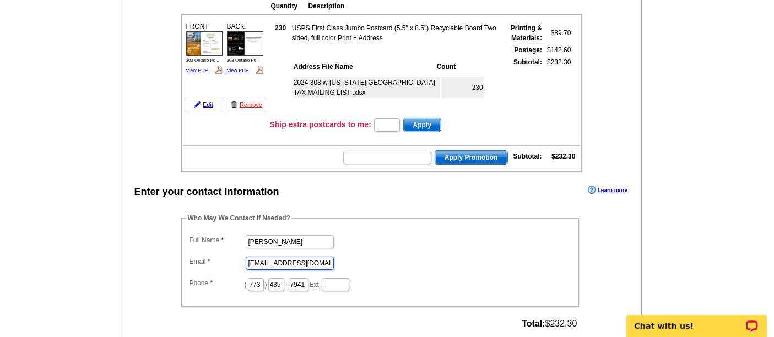
click at [281, 257] on input "marketing@guaranteedrate.com" at bounding box center [290, 263] width 88 height 13
type input "shelley.berner@rate.com"
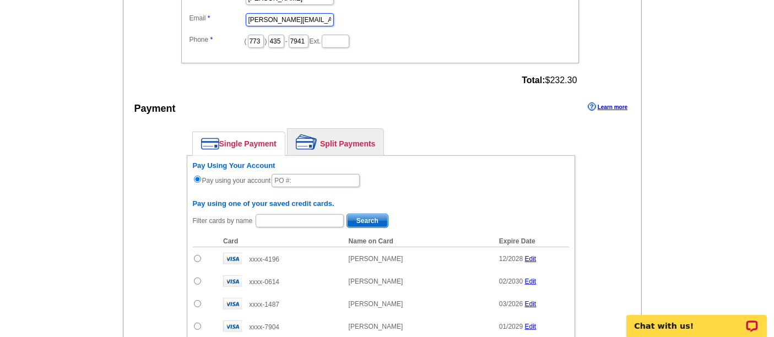
scroll to position [380, 0]
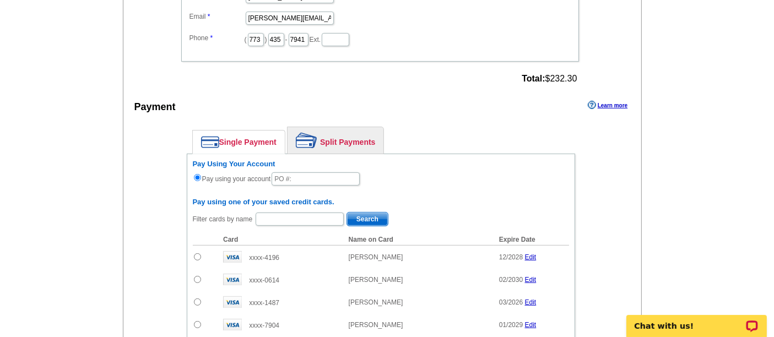
click at [342, 127] on link "Split Payments" at bounding box center [335, 140] width 96 height 26
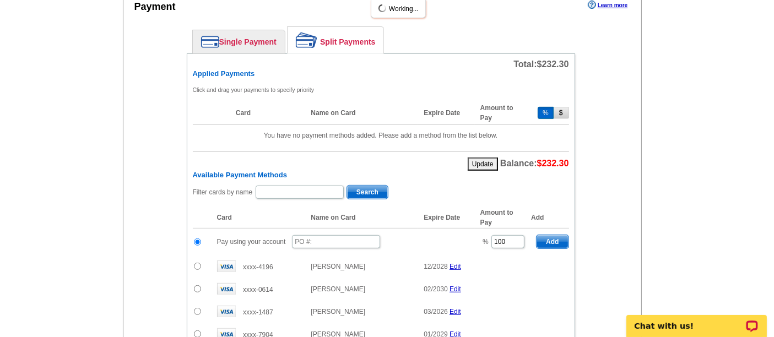
scroll to position [480, 0]
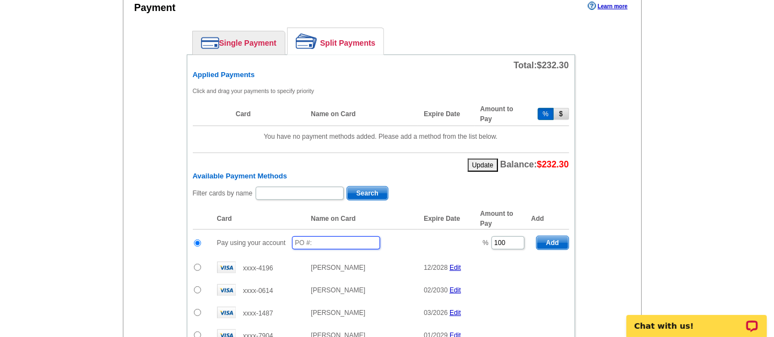
click at [307, 238] on input "text" at bounding box center [336, 242] width 88 height 13
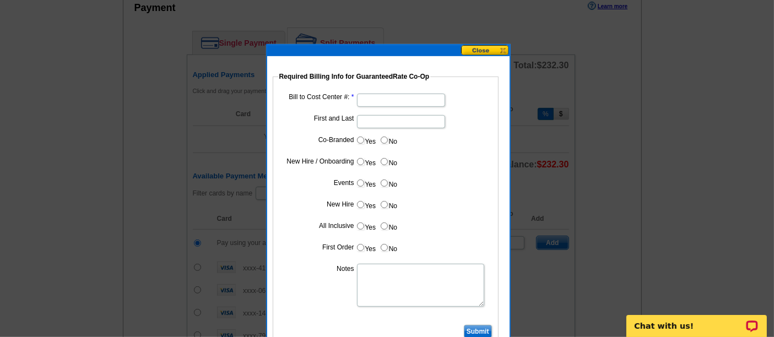
type input "08132025_2_sb"
click at [407, 101] on input "Bill to Cost Center #:" at bounding box center [401, 100] width 88 height 13
type input "1001"
type input "Hani Ali"
click at [361, 139] on input "Yes" at bounding box center [360, 140] width 7 height 7
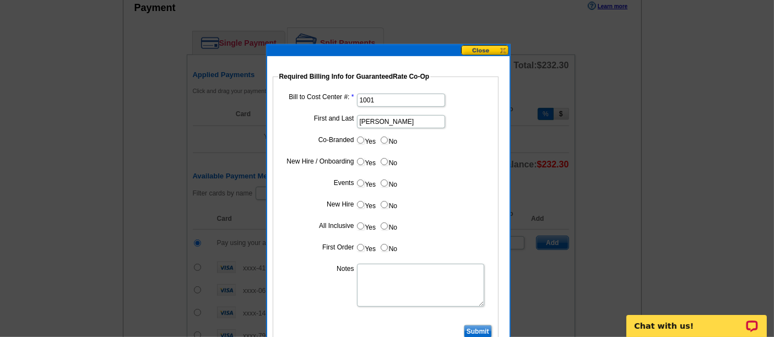
radio input "true"
click at [377, 162] on input "Cost paid by cobrand" at bounding box center [401, 164] width 88 height 13
type input "25%"
click at [384, 180] on input "No" at bounding box center [383, 182] width 7 height 7
radio input "true"
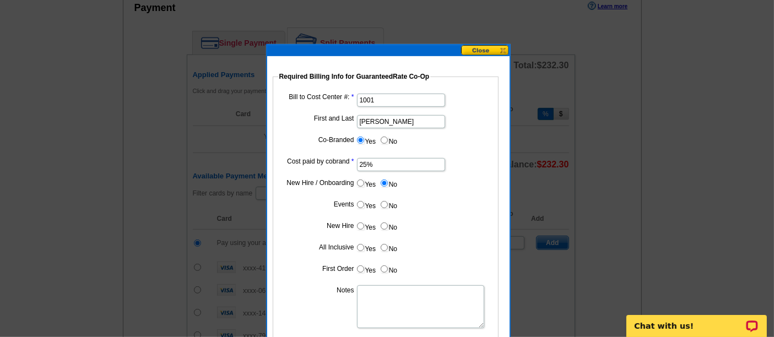
click at [385, 201] on input "No" at bounding box center [383, 204] width 7 height 7
radio input "true"
click at [385, 230] on dd "Yes No" at bounding box center [385, 228] width 215 height 17
click at [384, 228] on label "No" at bounding box center [388, 226] width 18 height 13
click at [384, 228] on input "No" at bounding box center [383, 225] width 7 height 7
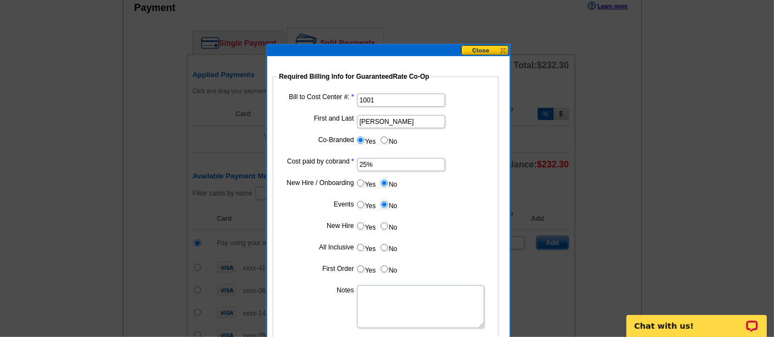
radio input "true"
click at [383, 245] on input "No" at bounding box center [383, 247] width 7 height 7
radio input "true"
click at [383, 265] on input "No" at bounding box center [383, 268] width 7 height 7
radio input "true"
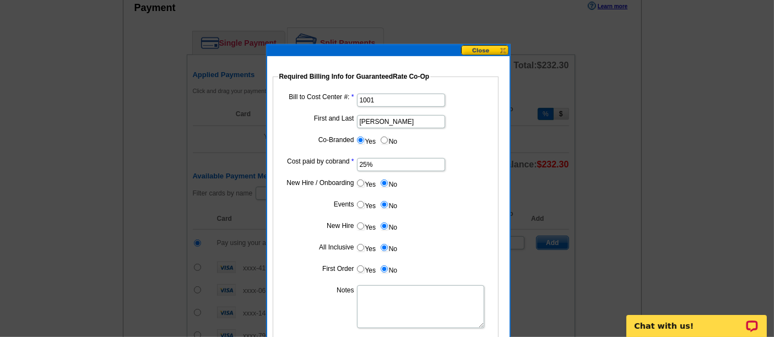
click at [382, 295] on textarea "Notes" at bounding box center [420, 306] width 127 height 43
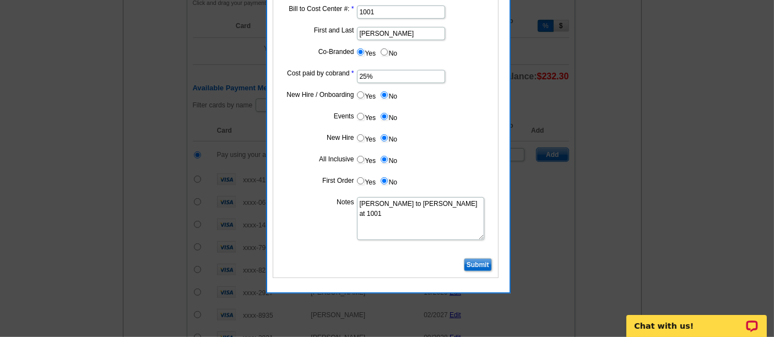
scroll to position [566, 0]
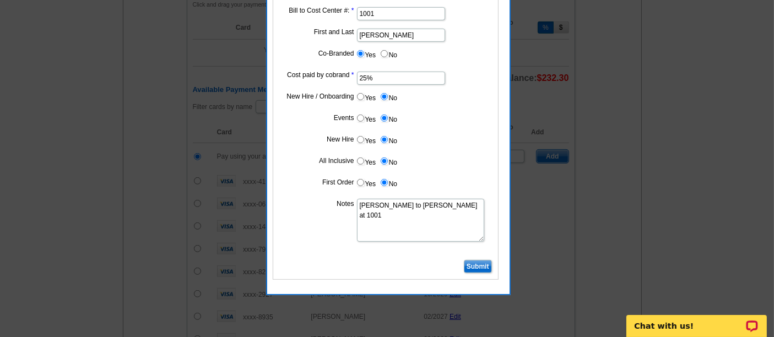
type textarea "Bill to Hani Ali at 1001"
click at [469, 262] on input "Submit" at bounding box center [478, 266] width 28 height 13
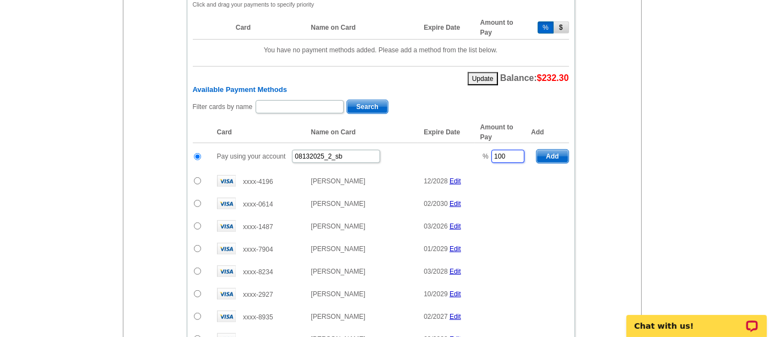
drag, startPoint x: 507, startPoint y: 149, endPoint x: 483, endPoint y: 149, distance: 23.7
click at [483, 149] on td "% 100" at bounding box center [503, 156] width 56 height 27
click at [561, 150] on span "Add" at bounding box center [551, 156] width 31 height 13
type input "100"
radio input "false"
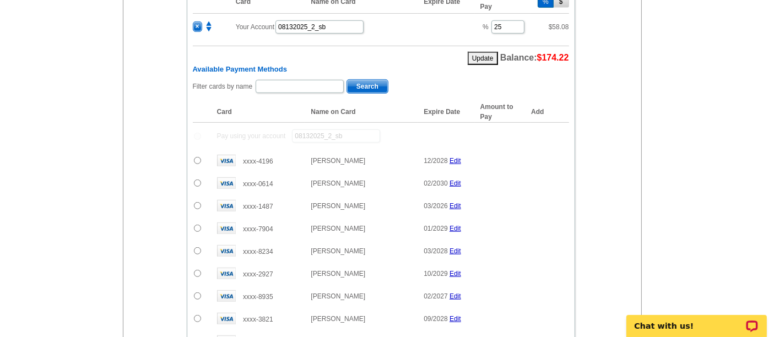
scroll to position [593, 0]
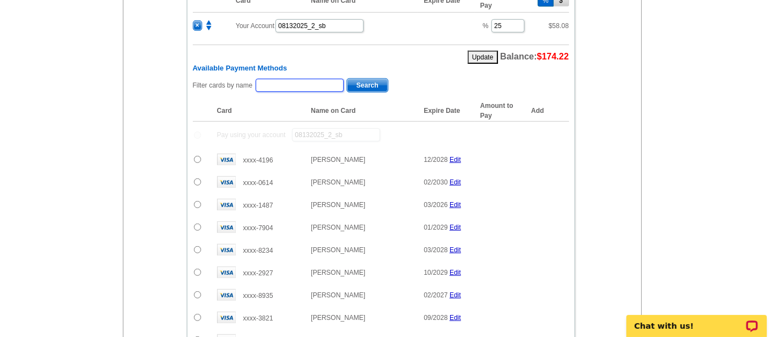
click at [265, 79] on input "text" at bounding box center [299, 85] width 88 height 13
type input "fouad"
click at [355, 79] on span "Search" at bounding box center [367, 85] width 41 height 13
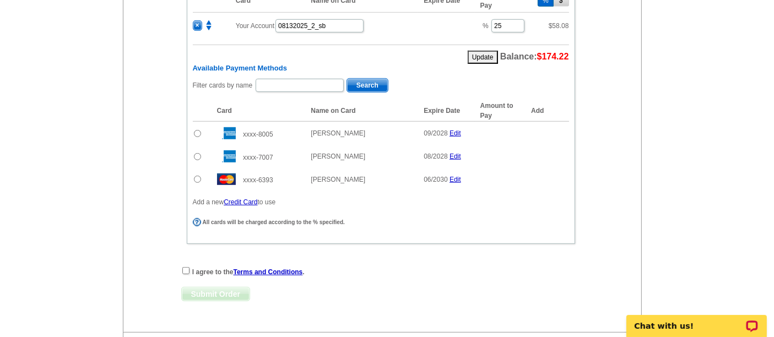
click at [196, 176] on input "radio" at bounding box center [197, 179] width 7 height 7
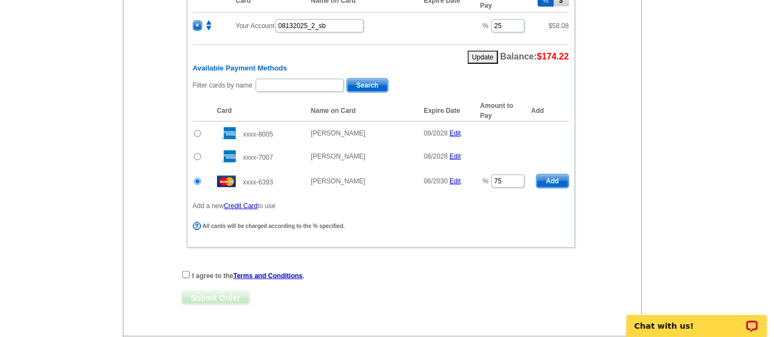
click at [552, 175] on span "Add" at bounding box center [551, 181] width 31 height 13
radio input "false"
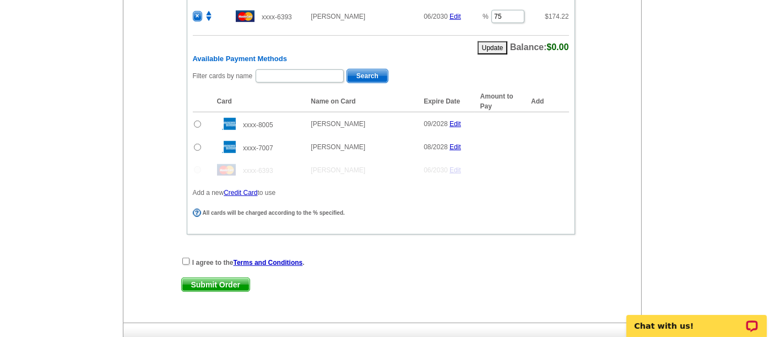
scroll to position [629, 0]
click at [184, 257] on input "checkbox" at bounding box center [185, 260] width 7 height 7
checkbox input "true"
click at [203, 278] on span "Submit Order" at bounding box center [216, 284] width 68 height 13
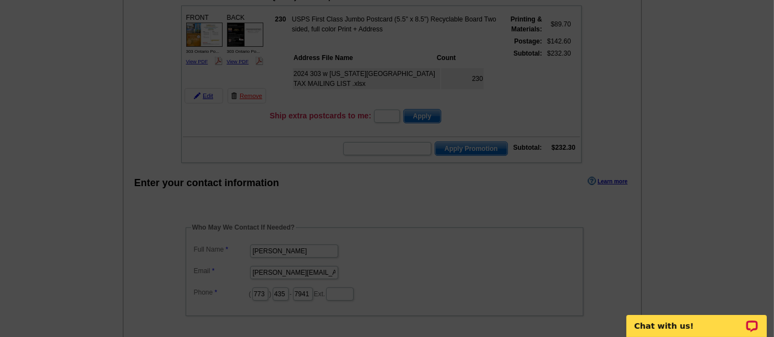
scroll to position [107, 0]
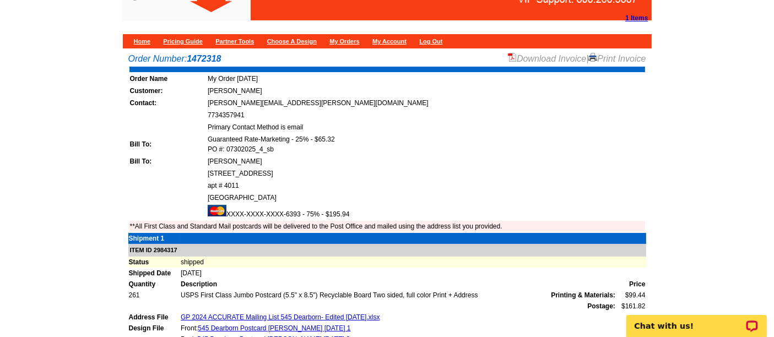
scroll to position [24, 0]
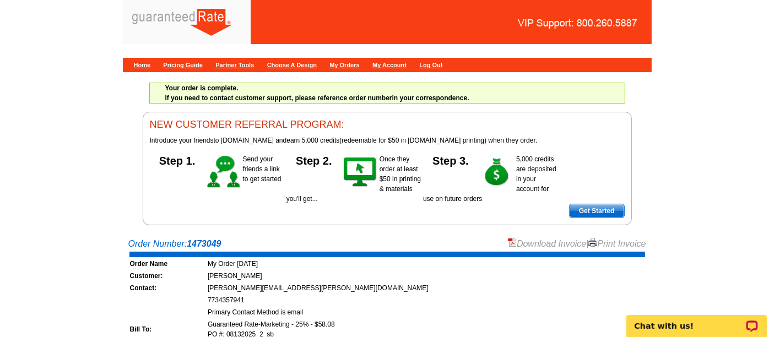
click at [557, 244] on link "Download Invoice" at bounding box center [547, 243] width 78 height 9
click at [138, 65] on link "Home" at bounding box center [142, 65] width 17 height 7
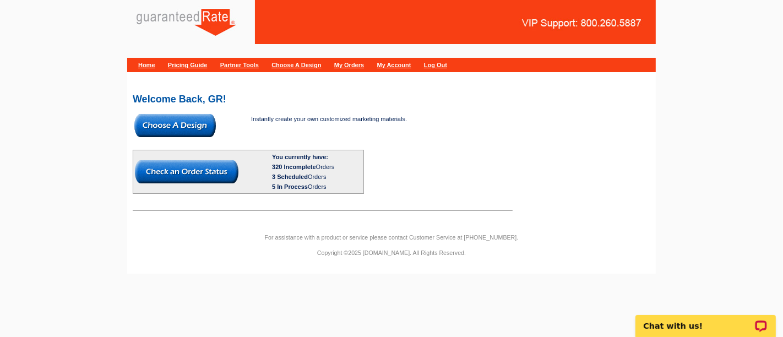
click at [197, 121] on img at bounding box center [174, 125] width 81 height 23
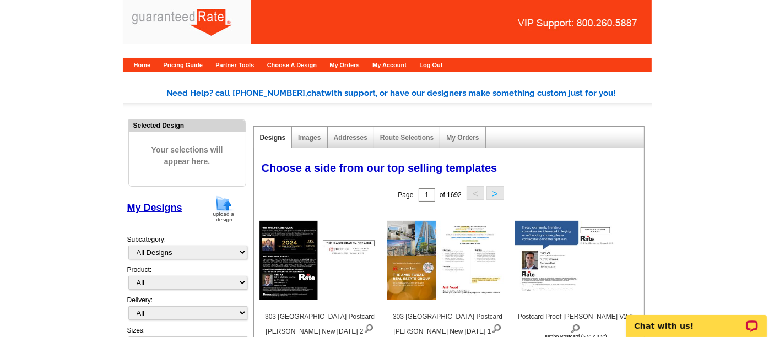
click at [215, 205] on img at bounding box center [223, 209] width 29 height 28
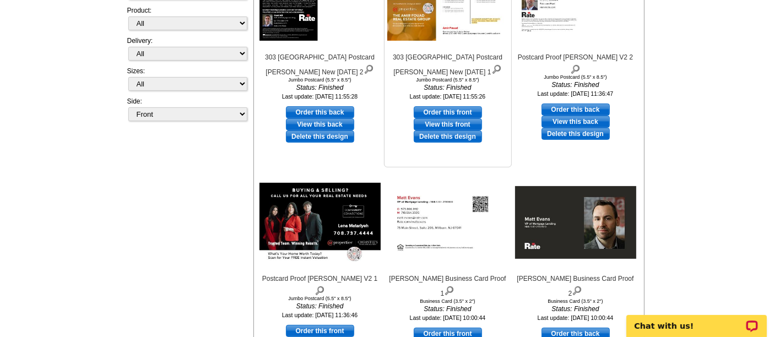
scroll to position [250, 0]
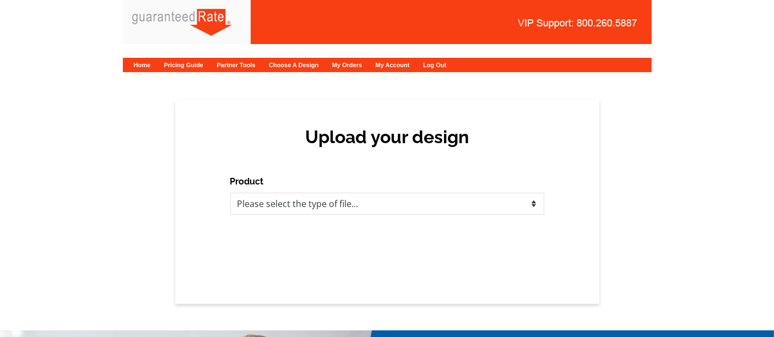
scroll to position [2, 0]
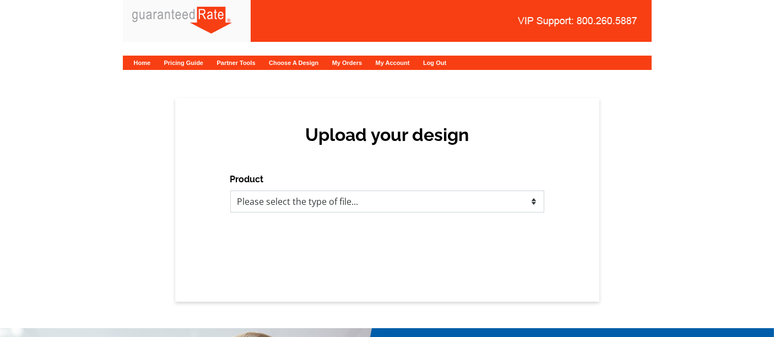
click at [398, 193] on select "Please select the type of file... Postcards Calendars Business Cards Letters an…" at bounding box center [387, 202] width 314 height 22
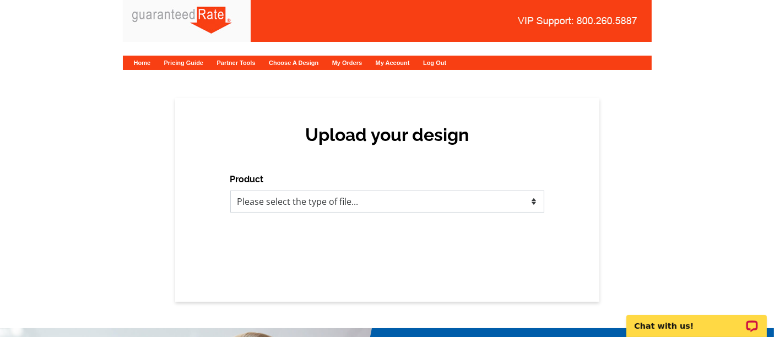
scroll to position [0, 0]
select select "1"
click at [230, 191] on select "Please select the type of file... Postcards Calendars Business Cards Letters an…" at bounding box center [387, 202] width 314 height 22
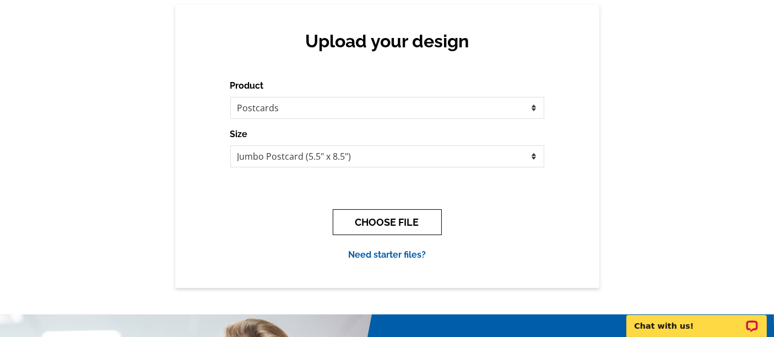
click at [383, 224] on button "CHOOSE FILE" at bounding box center [387, 222] width 109 height 26
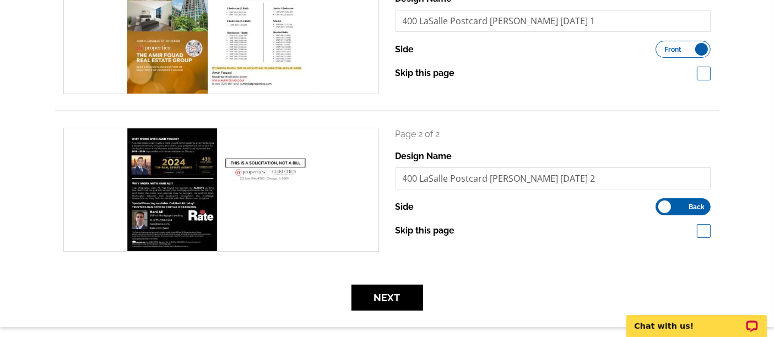
scroll to position [224, 0]
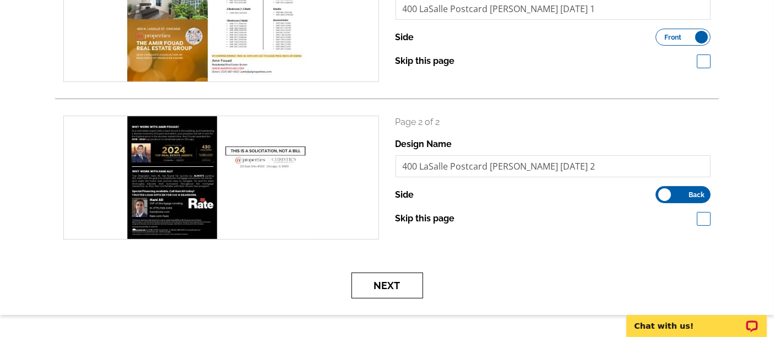
click at [389, 285] on button "Next" at bounding box center [387, 286] width 72 height 26
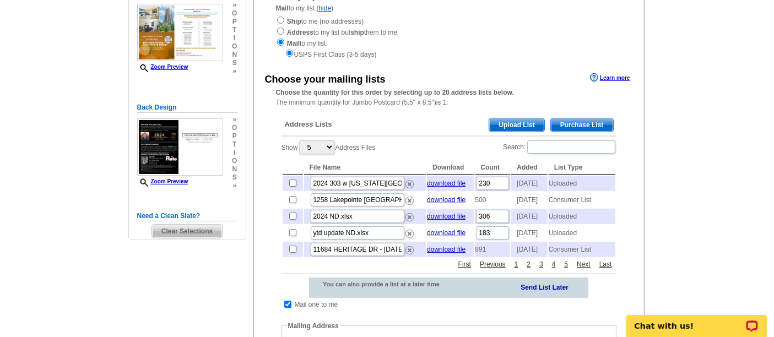
scroll to position [139, 0]
click at [531, 120] on span "Upload List" at bounding box center [516, 125] width 55 height 13
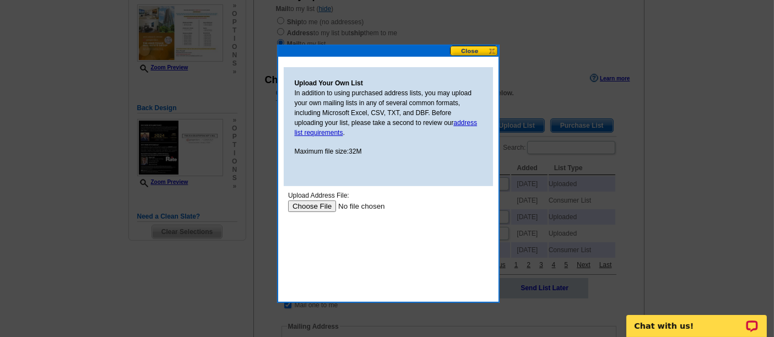
scroll to position [0, 0]
type input "C:\fakepath\2024 400 La Salle.xlsx"
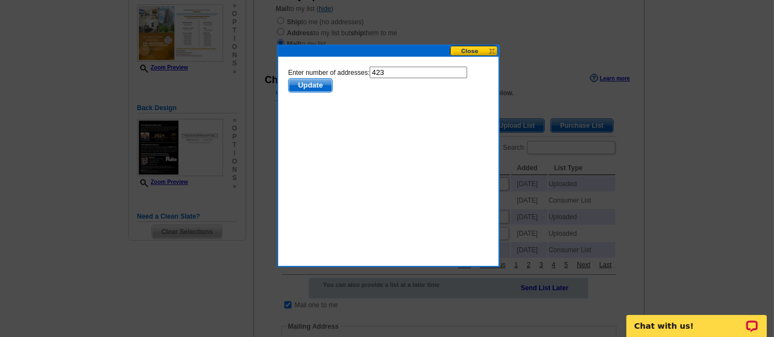
click at [410, 72] on input "423" at bounding box center [417, 72] width 97 height 12
type input "422"
click at [307, 87] on span "Update" at bounding box center [309, 84] width 43 height 13
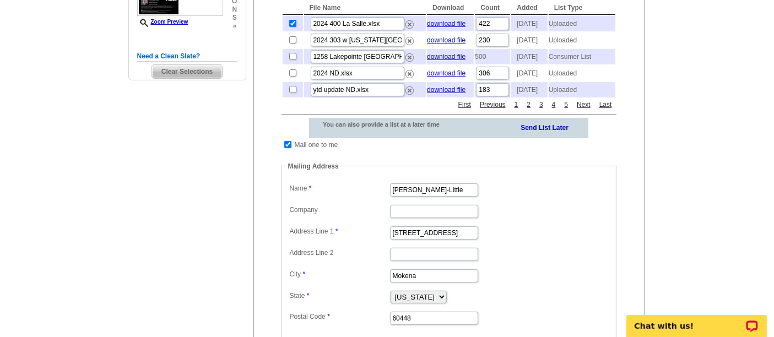
scroll to position [298, 0]
click at [286, 149] on input "checkbox" at bounding box center [287, 145] width 7 height 7
checkbox input "false"
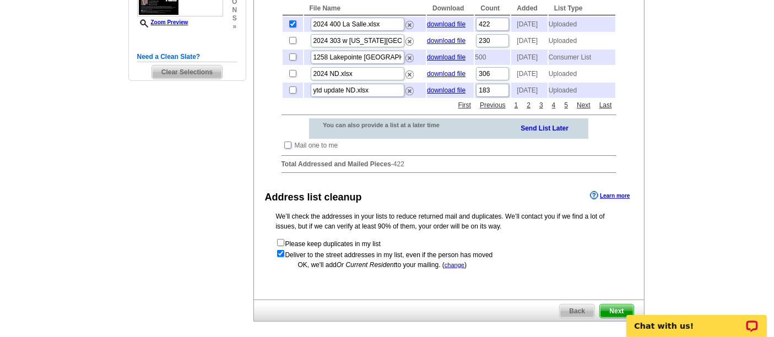
scroll to position [400, 0]
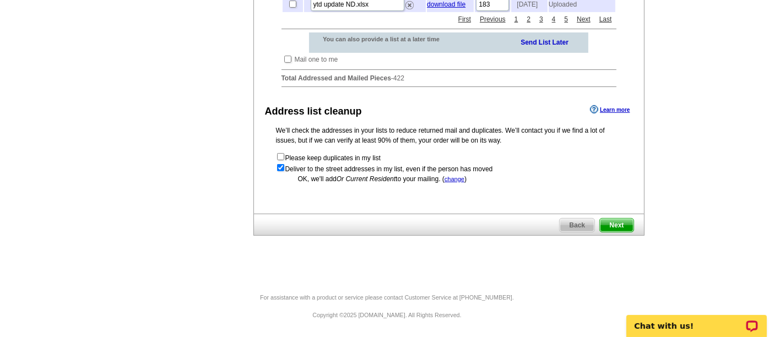
click at [620, 225] on span "Next" at bounding box center [616, 225] width 33 height 13
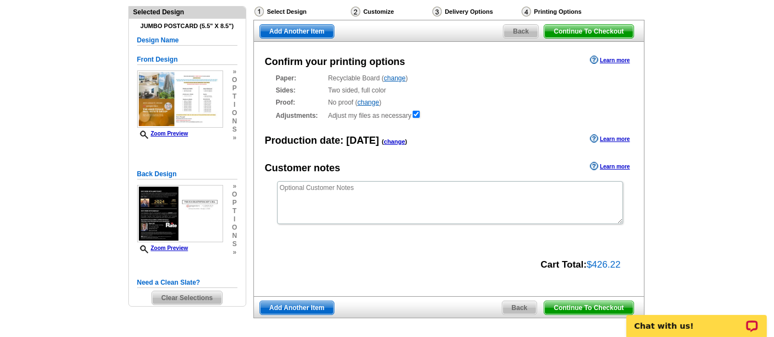
scroll to position [72, 0]
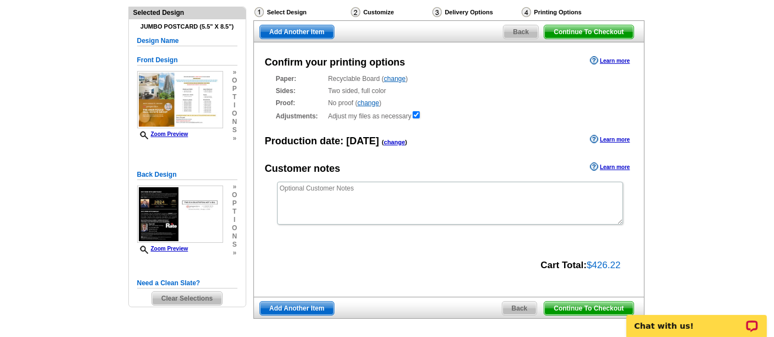
click at [569, 307] on span "Continue To Checkout" at bounding box center [588, 308] width 89 height 13
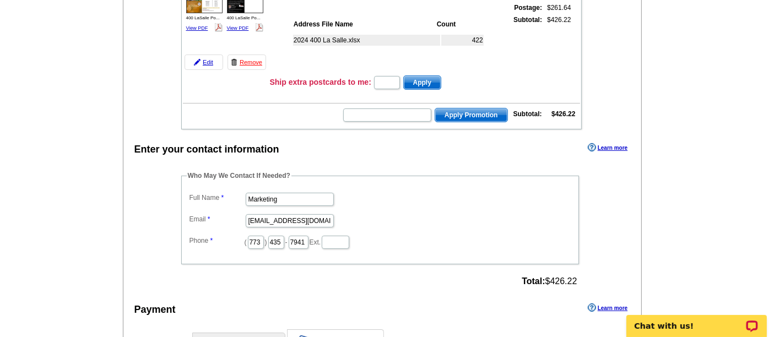
scroll to position [184, 0]
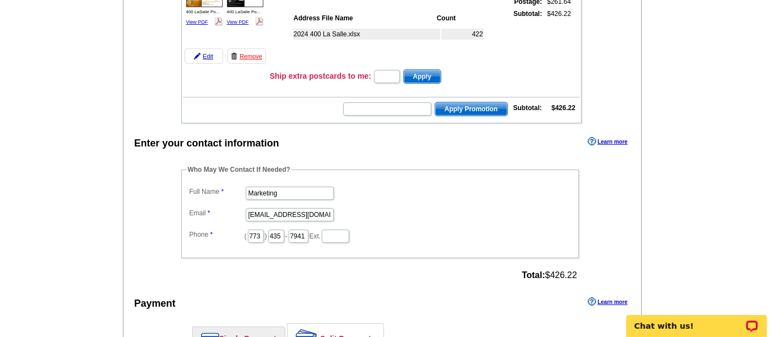
click at [287, 194] on dl "Full Name Marketing Email marketing@guaranteedrate.com Phone ( 773 ) 435 - 7941…" at bounding box center [380, 214] width 387 height 60
click at [280, 187] on input "Marketing" at bounding box center [290, 193] width 88 height 13
type input "A"
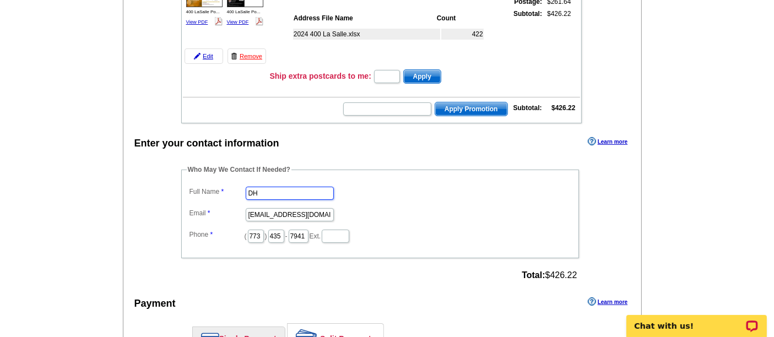
type input "D"
type input "Shelley Berner"
click at [278, 208] on input "[EMAIL_ADDRESS][DOMAIN_NAME]" at bounding box center [290, 214] width 88 height 13
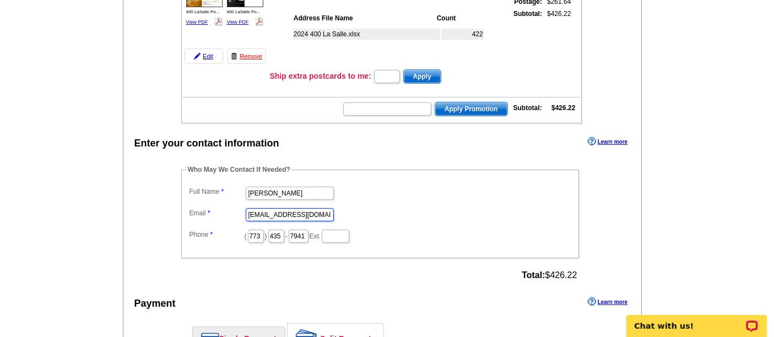
click at [278, 208] on input "marketing@guaranteedrate.com" at bounding box center [290, 214] width 88 height 13
type input "[PERSON_NAME][EMAIL_ADDRESS][PERSON_NAME][DOMAIN_NAME]"
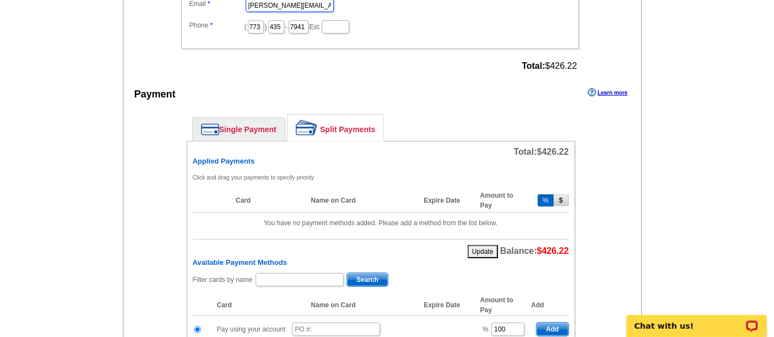
scroll to position [540, 0]
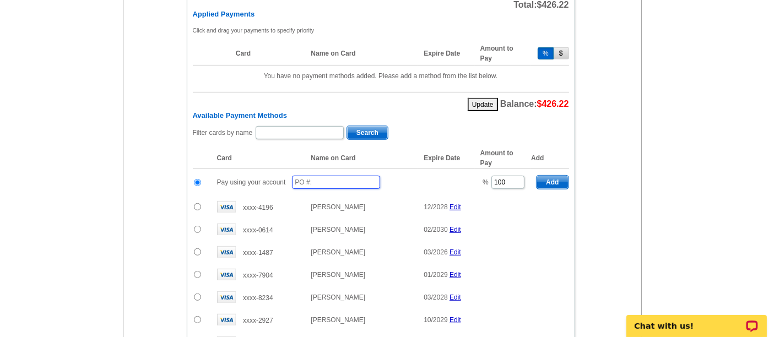
click at [314, 176] on input "text" at bounding box center [336, 182] width 88 height 13
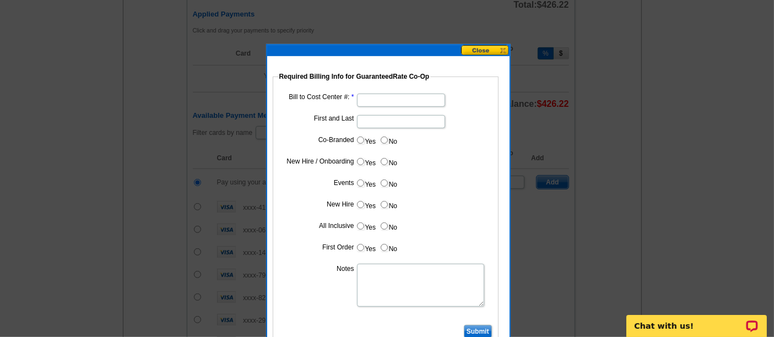
type input "08132025_210_sb"
click at [382, 97] on input "Bill to Cost Center #:" at bounding box center [401, 100] width 88 height 13
type input "1001"
click at [368, 123] on input "First and Last" at bounding box center [401, 121] width 88 height 13
type input "Hani Ali"
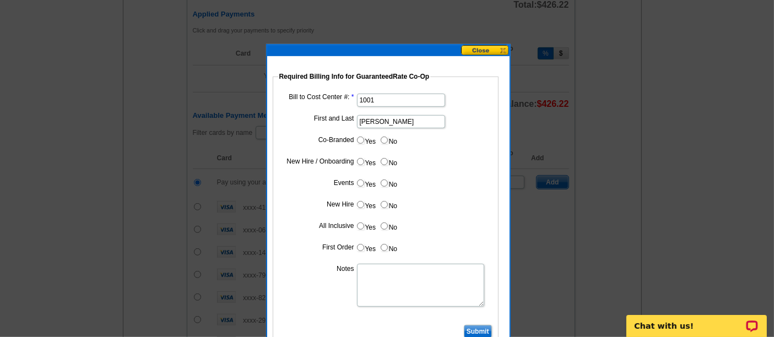
click at [356, 138] on label "Yes" at bounding box center [366, 140] width 20 height 13
click at [357, 138] on input "Yes" at bounding box center [360, 140] width 7 height 7
radio input "true"
click at [392, 158] on input "Cost paid by cobrand" at bounding box center [401, 164] width 88 height 13
type input "25%"
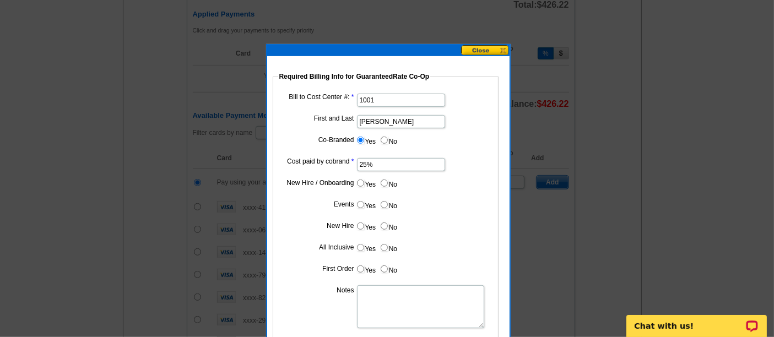
click at [381, 181] on input "No" at bounding box center [383, 182] width 7 height 7
radio input "true"
click at [382, 205] on input "No" at bounding box center [383, 204] width 7 height 7
radio input "true"
click at [383, 220] on label "No" at bounding box center [388, 226] width 18 height 13
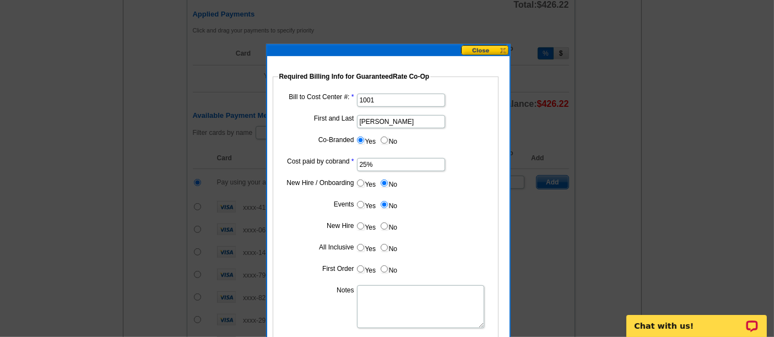
click at [383, 222] on input "No" at bounding box center [383, 225] width 7 height 7
radio input "true"
click at [384, 248] on input "No" at bounding box center [383, 247] width 7 height 7
radio input "true"
click at [385, 268] on input "No" at bounding box center [383, 268] width 7 height 7
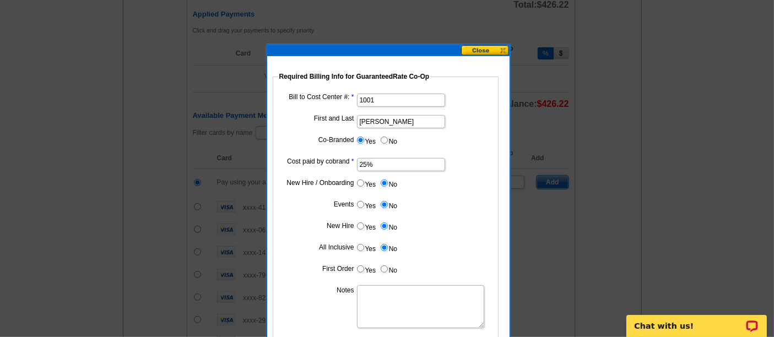
radio input "true"
click at [384, 298] on textarea "Notes" at bounding box center [420, 306] width 127 height 43
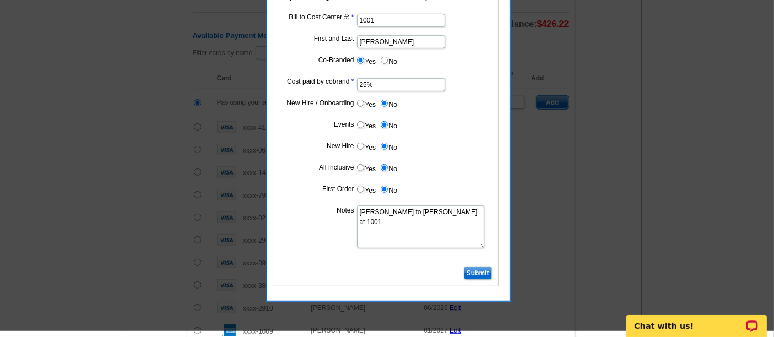
scroll to position [619, 0]
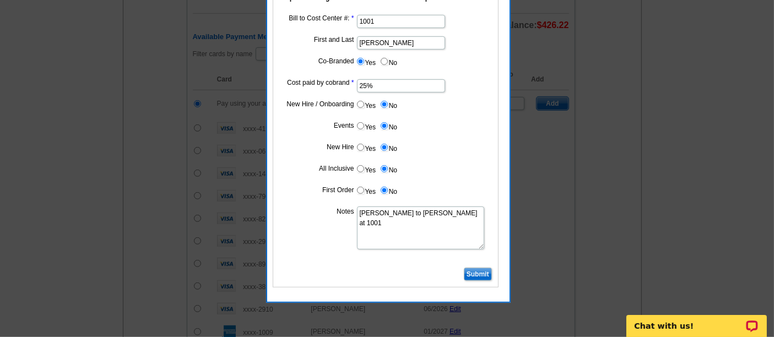
type textarea "Bill to Hani Ali at 1001"
click at [478, 275] on input "Submit" at bounding box center [478, 274] width 28 height 13
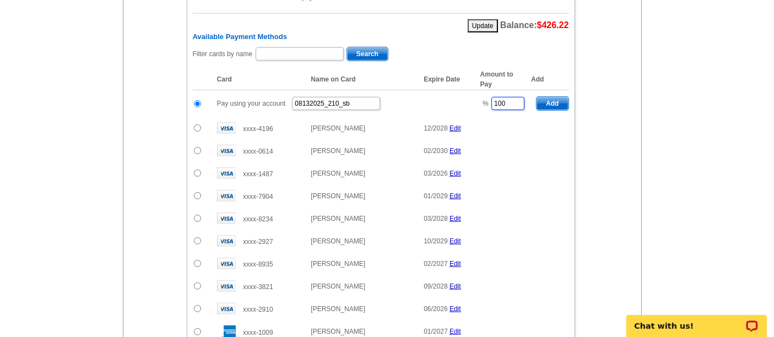
drag, startPoint x: 514, startPoint y: 96, endPoint x: 482, endPoint y: 96, distance: 32.5
click at [482, 96] on td "% 100" at bounding box center [503, 103] width 56 height 27
click at [542, 97] on span "Add" at bounding box center [551, 103] width 31 height 13
type input "100"
radio input "false"
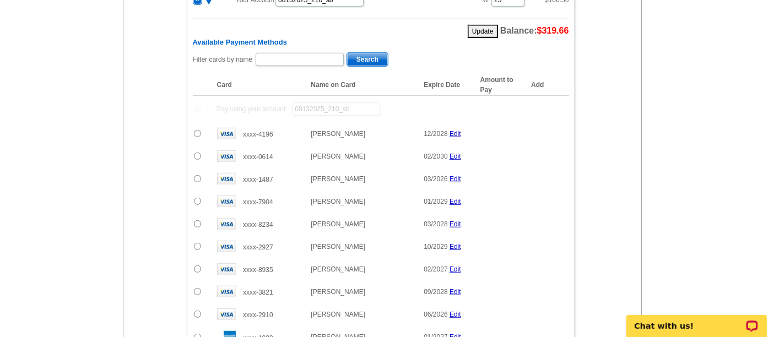
scroll to position [624, 0]
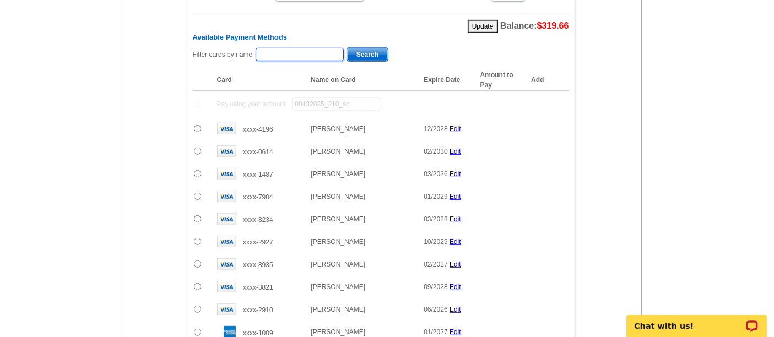
click at [274, 50] on input "text" at bounding box center [299, 54] width 88 height 13
type input "fouad"
click at [368, 50] on span "Search" at bounding box center [367, 54] width 41 height 13
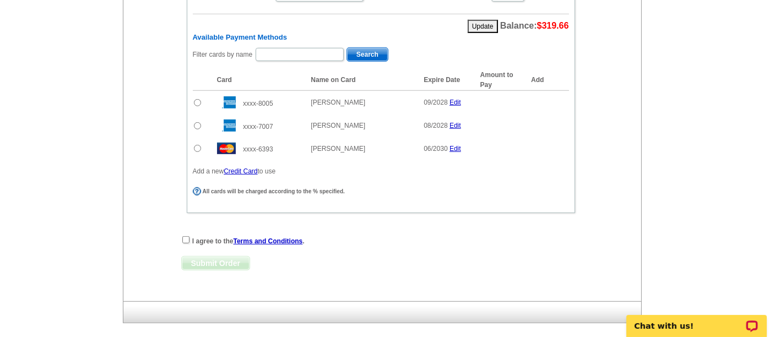
click at [195, 145] on input "radio" at bounding box center [197, 148] width 7 height 7
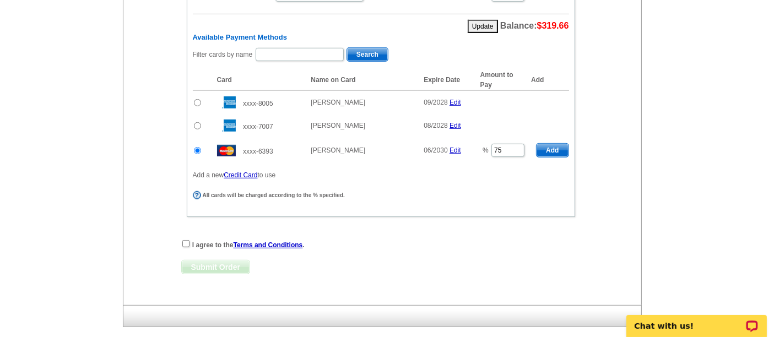
click at [563, 144] on span "Add" at bounding box center [551, 150] width 31 height 13
radio input "false"
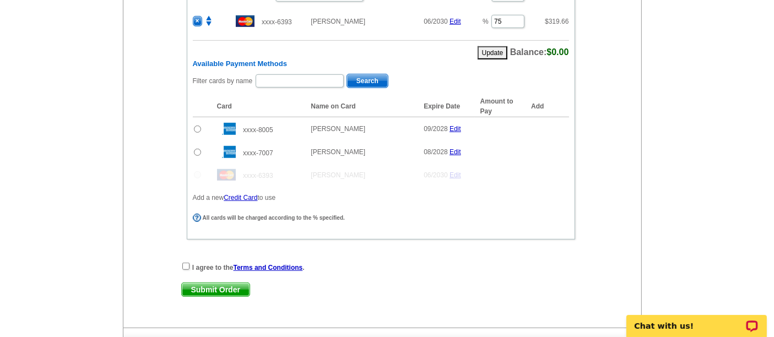
scroll to position [650, 0]
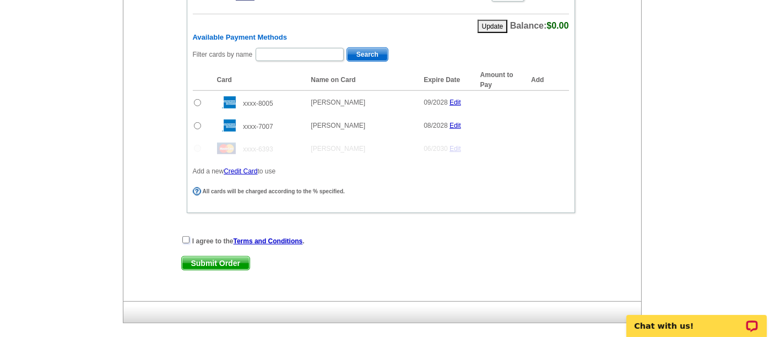
click at [185, 236] on input "checkbox" at bounding box center [185, 239] width 7 height 7
checkbox input "true"
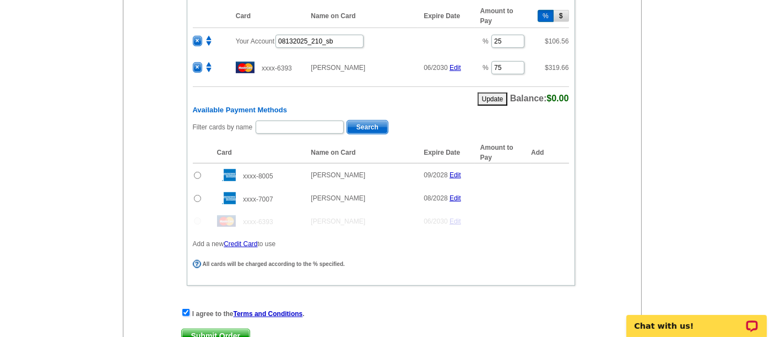
scroll to position [689, 0]
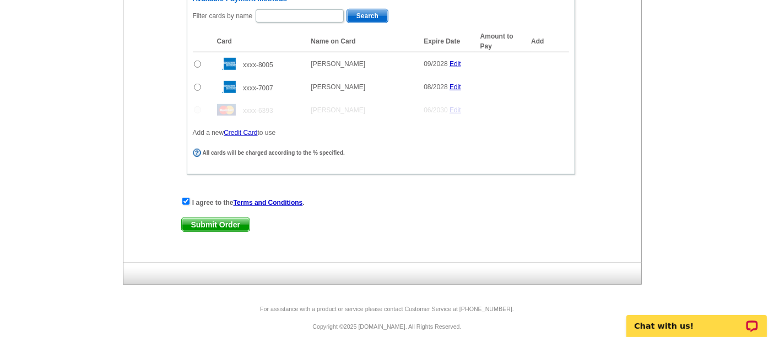
click at [210, 218] on span "Submit Order" at bounding box center [216, 224] width 68 height 13
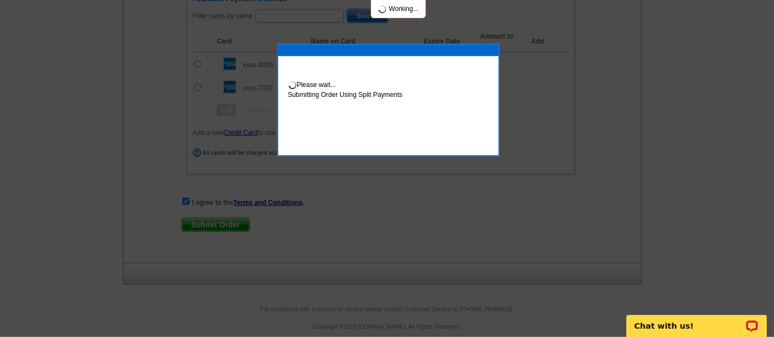
scroll to position [744, 0]
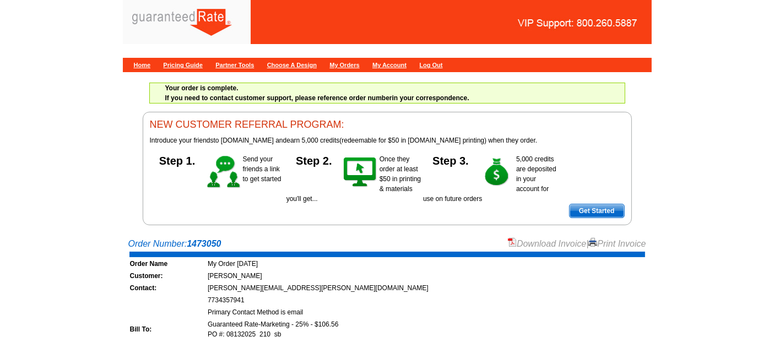
scroll to position [1, 0]
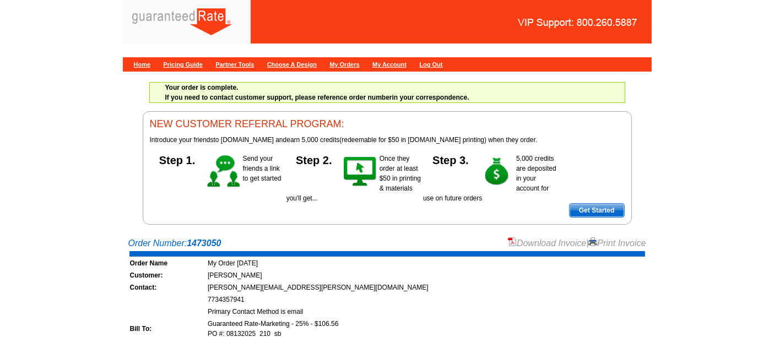
click at [526, 243] on link "Download Invoice" at bounding box center [547, 242] width 78 height 9
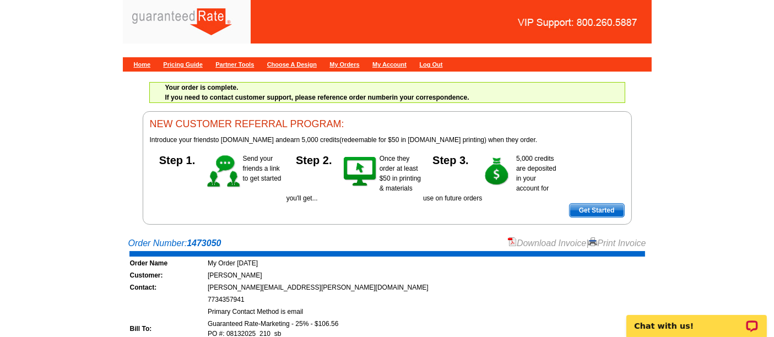
scroll to position [0, 0]
click at [137, 65] on link "Home" at bounding box center [142, 64] width 17 height 7
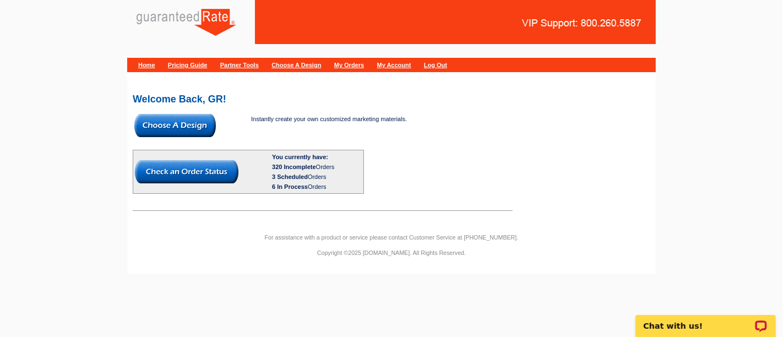
click at [203, 118] on img at bounding box center [174, 125] width 81 height 23
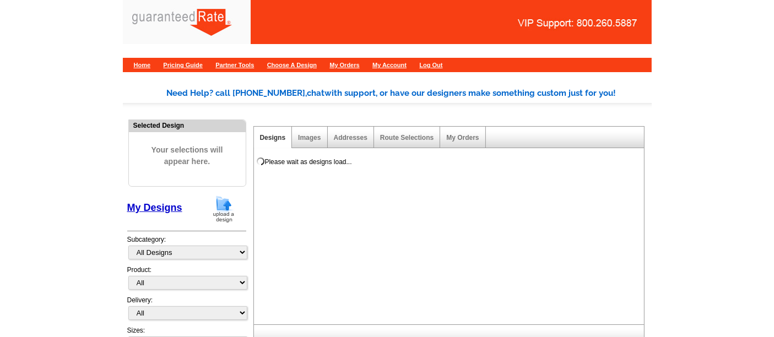
click at [223, 211] on img at bounding box center [223, 209] width 29 height 28
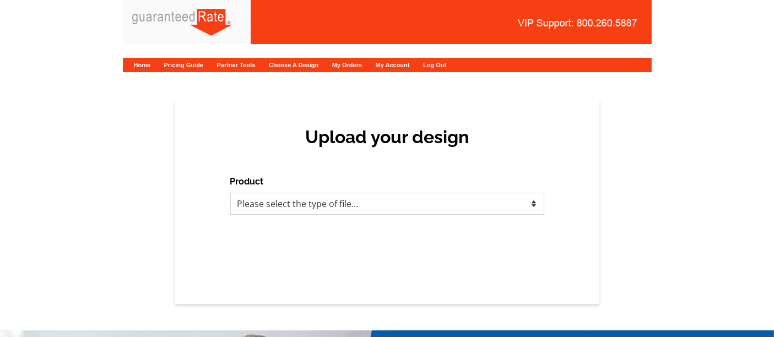
click at [258, 201] on select "Please select the type of file... Postcards Calendars Business Cards Letters an…" at bounding box center [387, 204] width 314 height 22
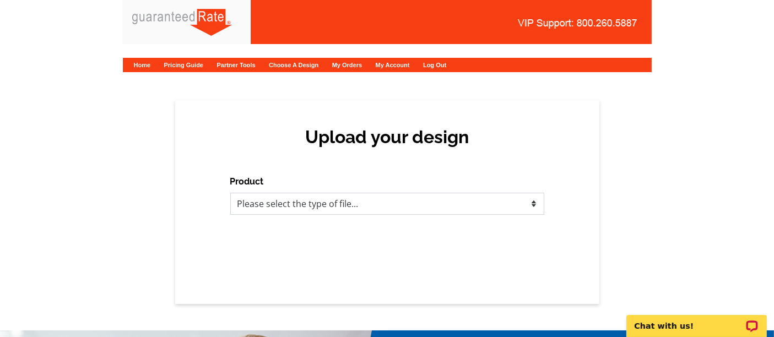
select select "1"
click at [230, 193] on select "Please select the type of file... Postcards Calendars Business Cards Letters an…" at bounding box center [387, 204] width 314 height 22
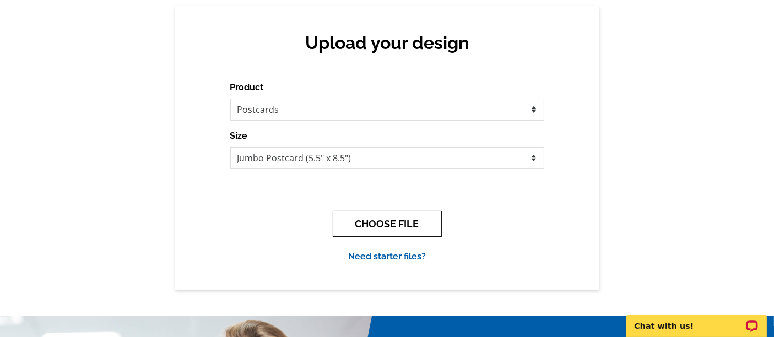
click at [362, 211] on button "CHOOSE FILE" at bounding box center [387, 224] width 109 height 26
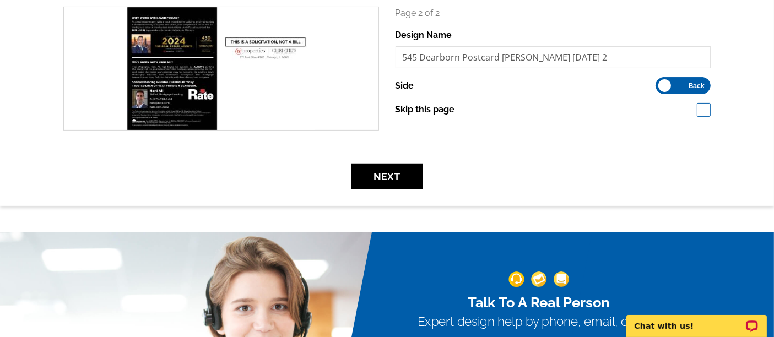
scroll to position [331, 0]
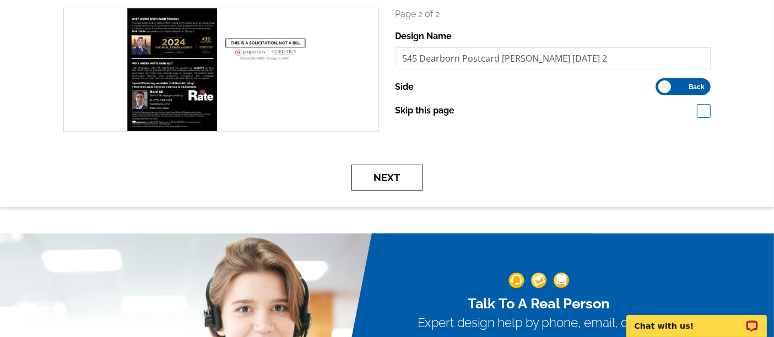
click at [380, 177] on button "Next" at bounding box center [387, 178] width 72 height 26
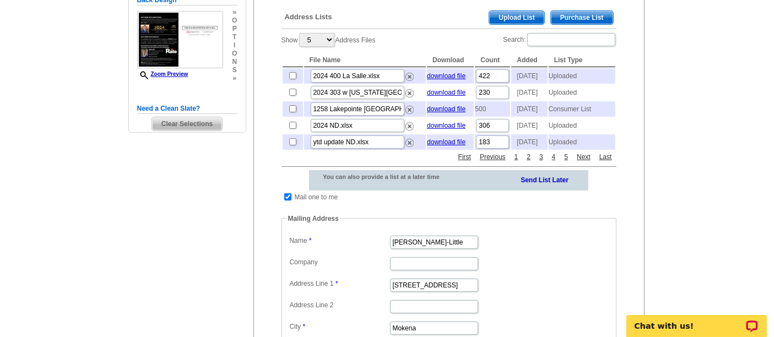
scroll to position [247, 0]
click at [533, 11] on span "Upload List" at bounding box center [516, 17] width 55 height 13
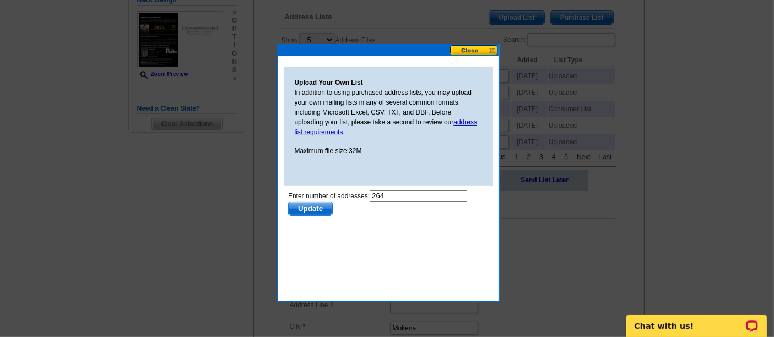
scroll to position [0, 0]
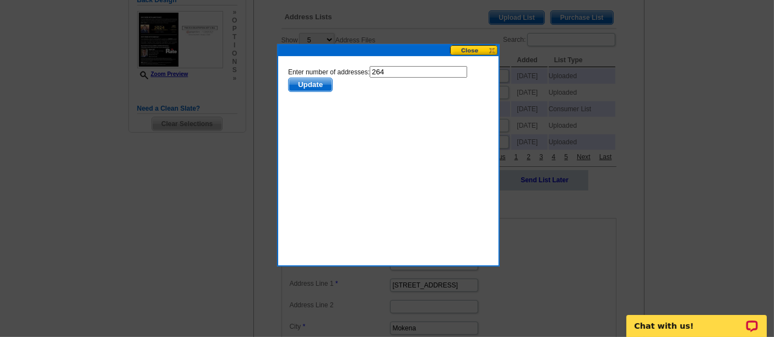
click at [411, 73] on input "264" at bounding box center [417, 72] width 97 height 12
type input "263"
click at [322, 82] on span "Update" at bounding box center [309, 84] width 43 height 13
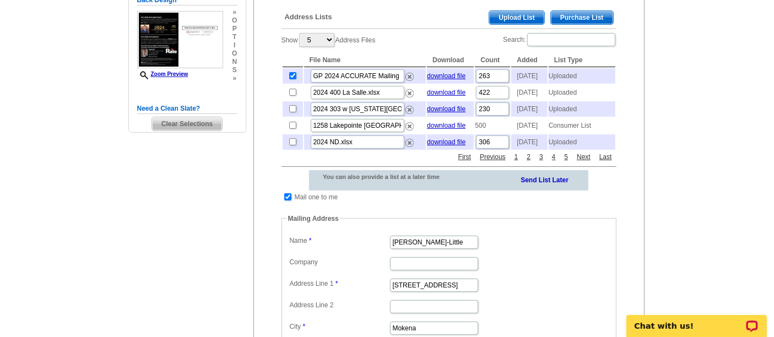
click at [285, 200] on input "checkbox" at bounding box center [287, 196] width 7 height 7
checkbox input "false"
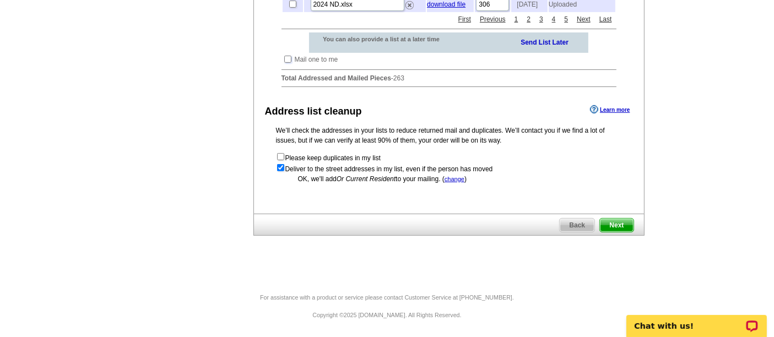
scroll to position [398, 0]
click at [618, 225] on span "Next" at bounding box center [616, 225] width 33 height 13
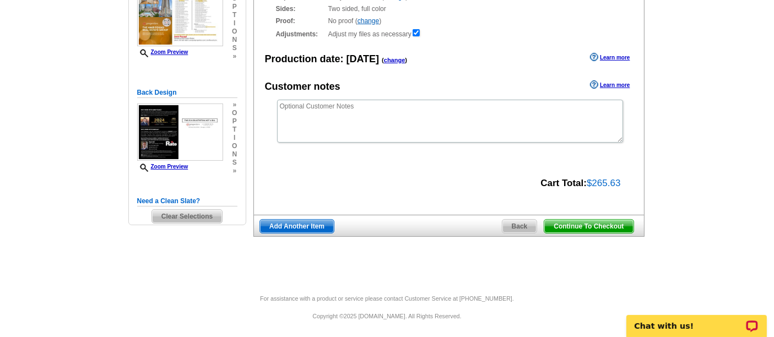
scroll to position [153, 0]
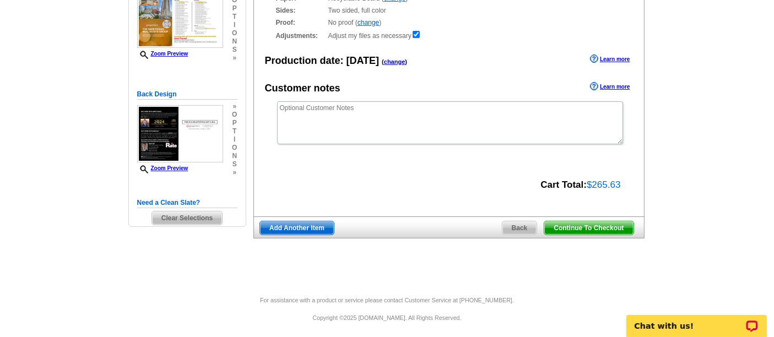
click at [586, 222] on span "Continue To Checkout" at bounding box center [588, 227] width 89 height 13
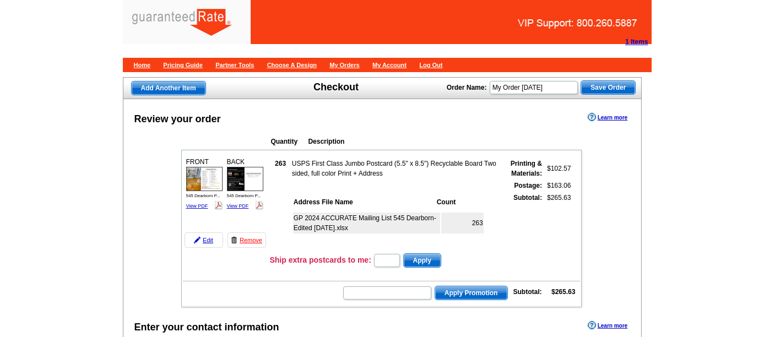
click at [320, 197] on th "Address File Name" at bounding box center [364, 202] width 142 height 11
click at [269, 195] on td "263 USPS First Class Jumbo Postcard (5.5" x 8.5") Recyclable Board Two sided, f…" at bounding box center [424, 202] width 311 height 97
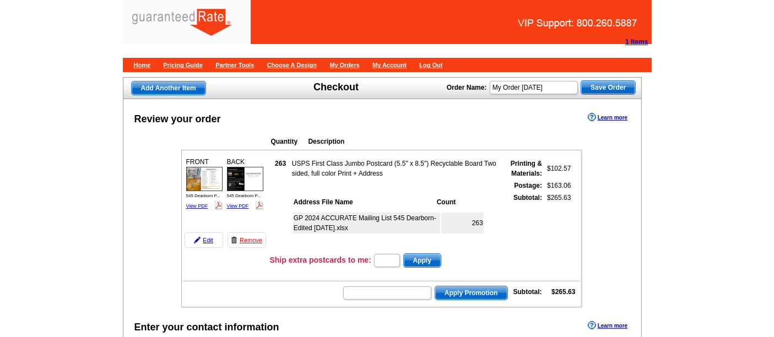
click at [269, 195] on td "263 USPS First Class Jumbo Postcard (5.5" x 8.5") Recyclable Board Two sided, f…" at bounding box center [424, 202] width 311 height 97
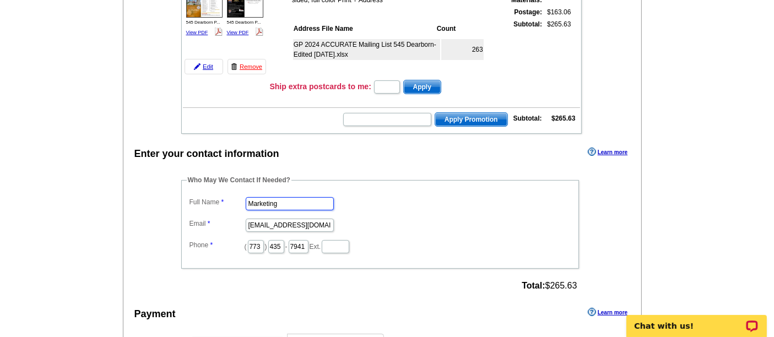
click at [268, 197] on input "Marketing" at bounding box center [290, 203] width 88 height 13
type input "[PERSON_NAME]"
click at [265, 219] on input "[EMAIL_ADDRESS][DOMAIN_NAME]" at bounding box center [290, 225] width 88 height 13
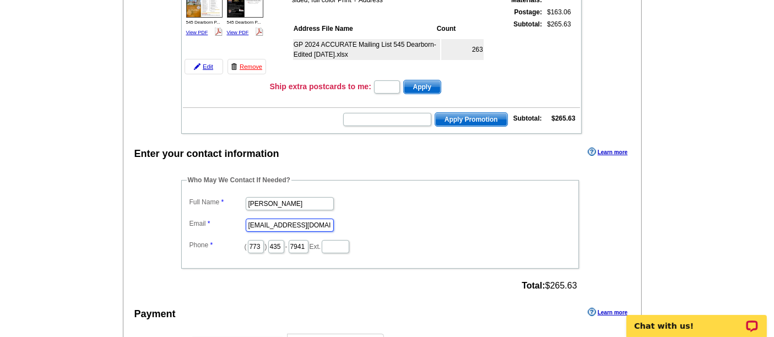
click at [265, 219] on input "[EMAIL_ADDRESS][DOMAIN_NAME]" at bounding box center [290, 225] width 88 height 13
type input "[PERSON_NAME][EMAIL_ADDRESS][PERSON_NAME][DOMAIN_NAME]"
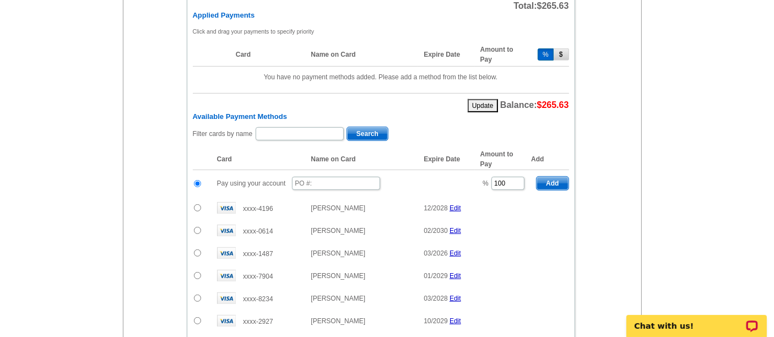
scroll to position [540, 0]
click at [315, 176] on input "text" at bounding box center [336, 182] width 88 height 13
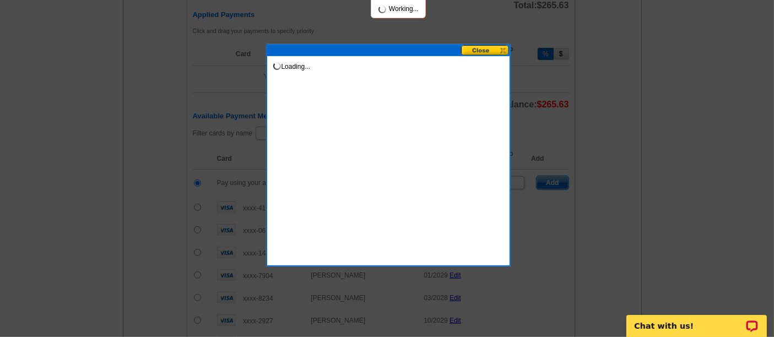
type input "08132025_220_sb"
click at [418, 85] on div "Loading..." at bounding box center [388, 155] width 244 height 222
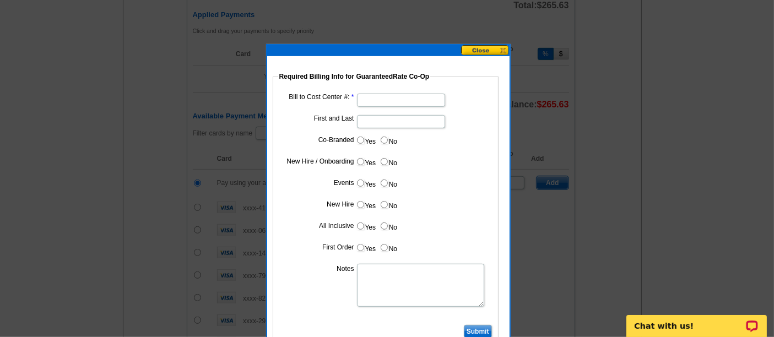
click at [405, 98] on input "Bill to Cost Center #:" at bounding box center [401, 100] width 88 height 13
type input "1001"
click at [373, 122] on input "First and Last" at bounding box center [401, 121] width 88 height 13
type input "[PERSON_NAME]"
click at [363, 140] on label "Yes" at bounding box center [366, 140] width 20 height 13
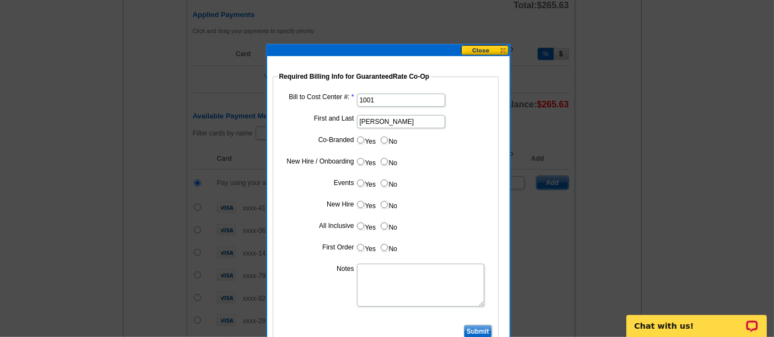
click at [363, 140] on input "Yes" at bounding box center [360, 140] width 7 height 7
radio input "true"
click at [385, 166] on input "Cost paid by cobrand" at bounding box center [401, 164] width 88 height 13
type input "25%"
click at [382, 182] on input "No" at bounding box center [383, 182] width 7 height 7
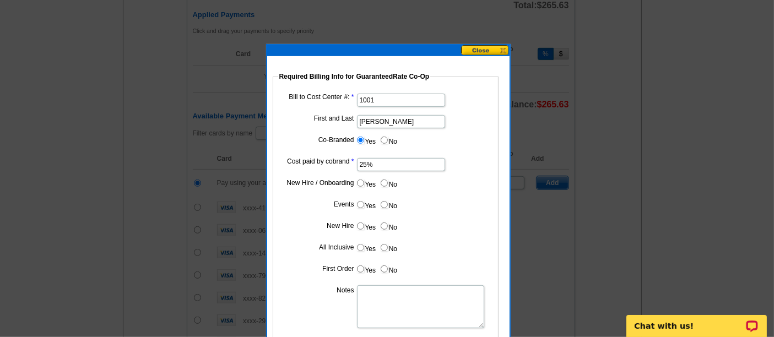
radio input "true"
click at [384, 205] on input "No" at bounding box center [383, 204] width 7 height 7
radio input "true"
click at [384, 225] on input "No" at bounding box center [383, 225] width 7 height 7
radio input "true"
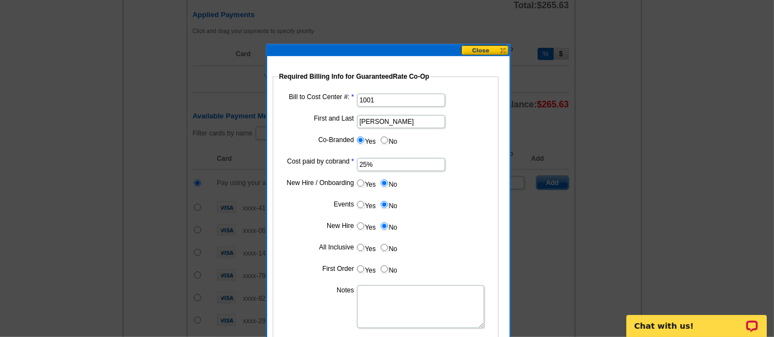
click at [385, 244] on input "No" at bounding box center [383, 247] width 7 height 7
radio input "true"
click at [385, 266] on input "No" at bounding box center [383, 268] width 7 height 7
radio input "true"
click at [385, 292] on textarea "Notes" at bounding box center [420, 306] width 127 height 43
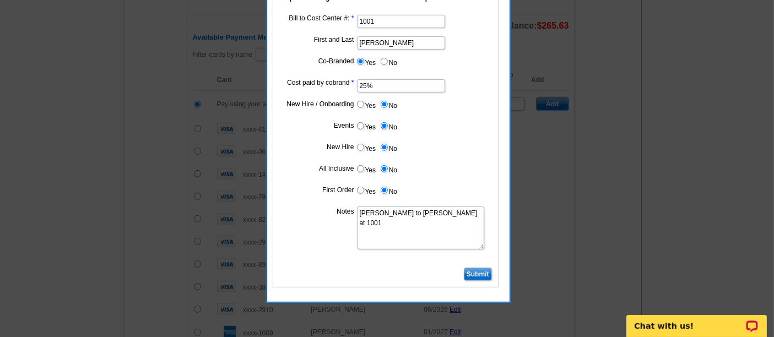
scroll to position [619, 0]
type textarea "[PERSON_NAME] to [PERSON_NAME] at 1001"
click at [472, 268] on input "Submit" at bounding box center [478, 273] width 28 height 13
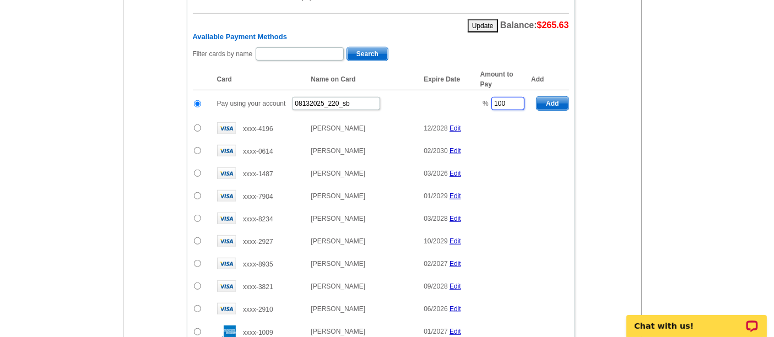
drag, startPoint x: 509, startPoint y: 95, endPoint x: 481, endPoint y: 95, distance: 28.1
click at [481, 95] on td "% 100" at bounding box center [503, 103] width 56 height 27
click at [554, 97] on span "Add" at bounding box center [551, 103] width 31 height 13
type input "100"
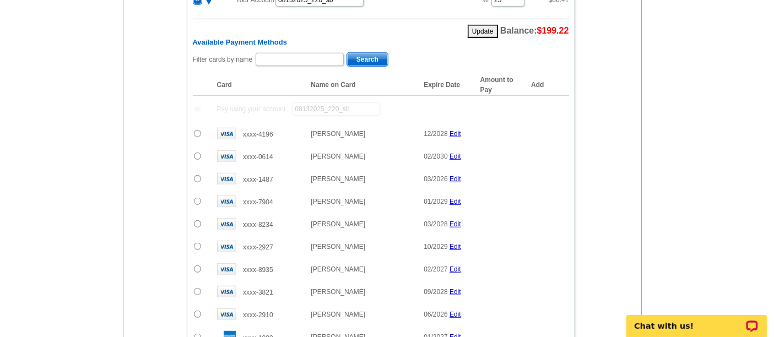
radio input "false"
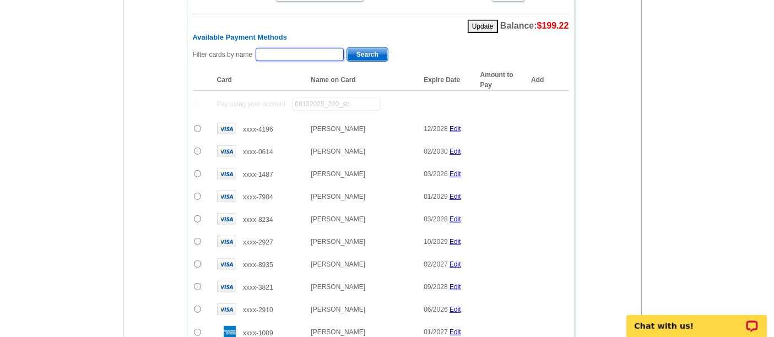
click at [303, 48] on input "text" at bounding box center [299, 54] width 88 height 13
type input "FOuad"
click at [355, 48] on span "Search" at bounding box center [367, 54] width 41 height 13
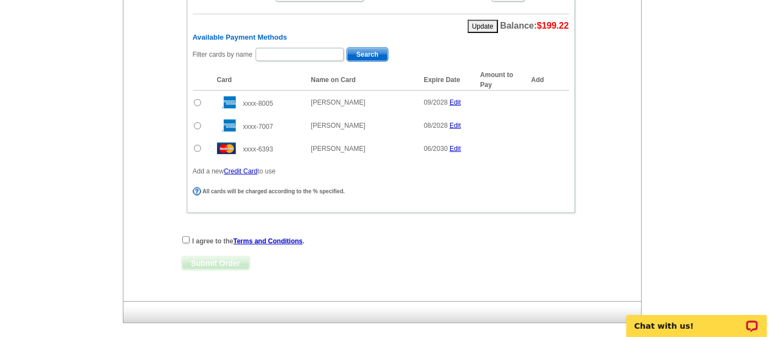
click at [197, 145] on input "radio" at bounding box center [197, 148] width 7 height 7
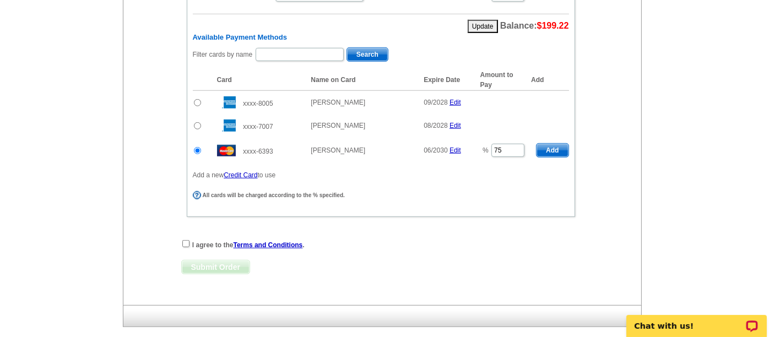
click at [557, 144] on span "Add" at bounding box center [551, 150] width 31 height 13
radio input "false"
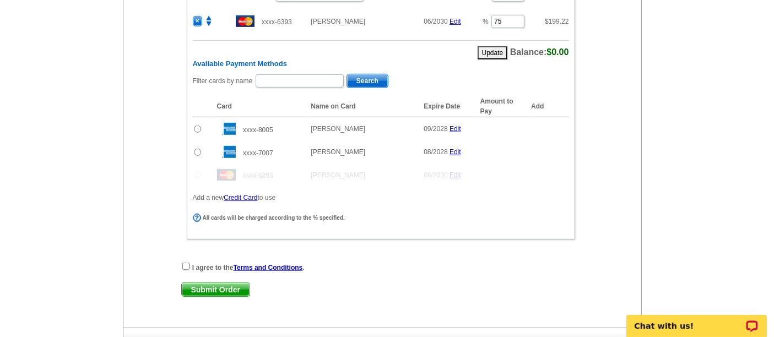
scroll to position [650, 0]
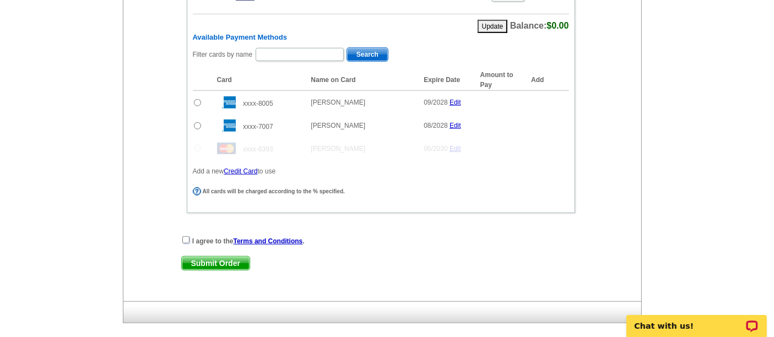
click at [186, 236] on input "checkbox" at bounding box center [185, 239] width 7 height 7
checkbox input "true"
click at [201, 257] on span "Submit Order" at bounding box center [216, 263] width 68 height 13
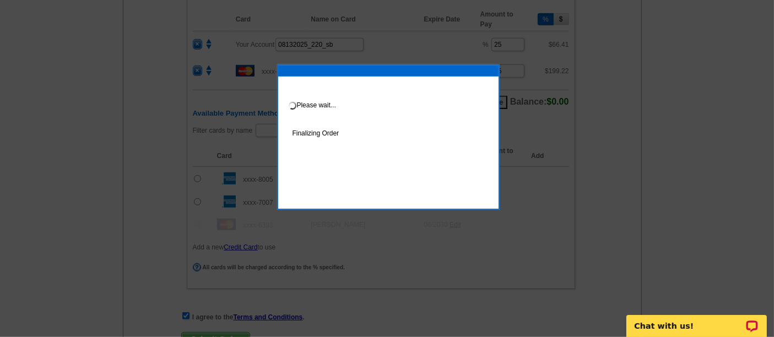
scroll to position [631, 0]
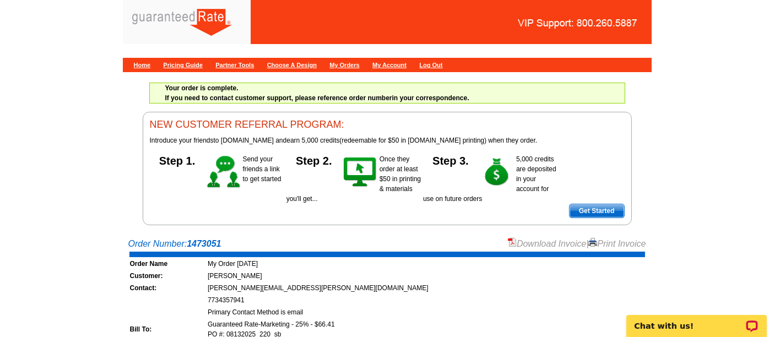
click at [525, 245] on link "Download Invoice" at bounding box center [547, 243] width 78 height 9
click at [142, 67] on link "Home" at bounding box center [142, 65] width 17 height 7
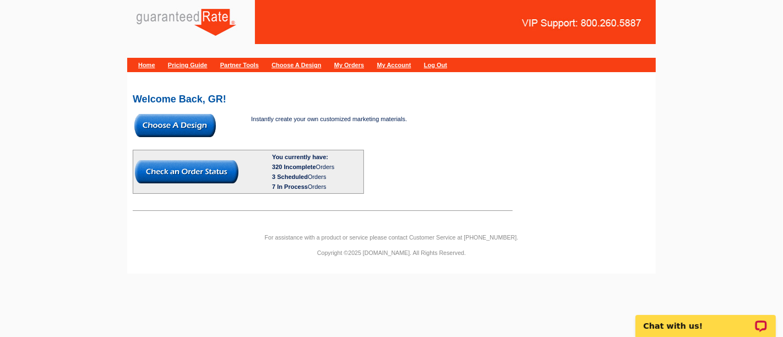
click at [195, 128] on img at bounding box center [174, 125] width 81 height 23
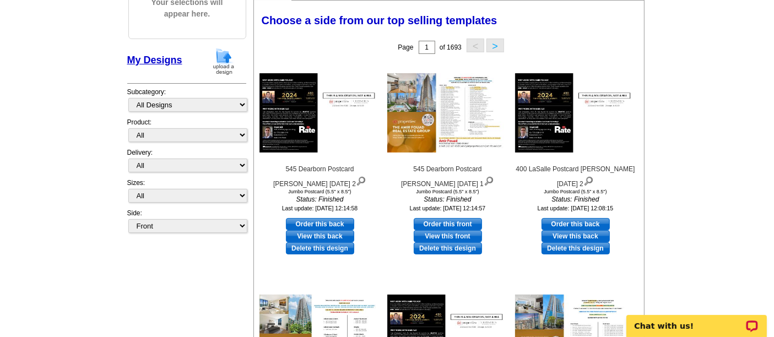
scroll to position [145, 0]
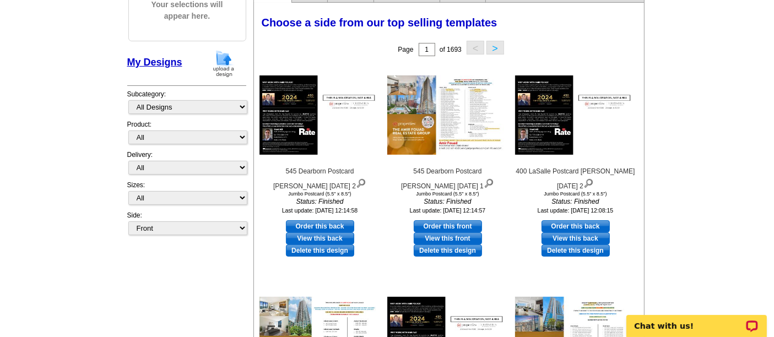
click at [228, 61] on img at bounding box center [223, 64] width 29 height 28
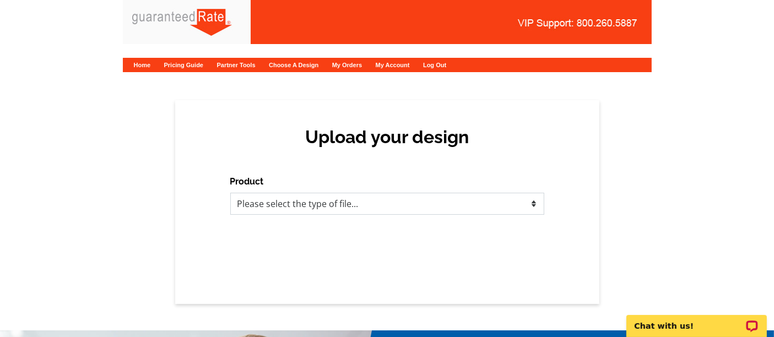
click at [314, 215] on select "Please select the type of file... Postcards Calendars Business Cards Letters an…" at bounding box center [387, 204] width 314 height 22
select select "1"
click at [230, 193] on select "Please select the type of file... Postcards Calendars Business Cards Letters an…" at bounding box center [387, 204] width 314 height 22
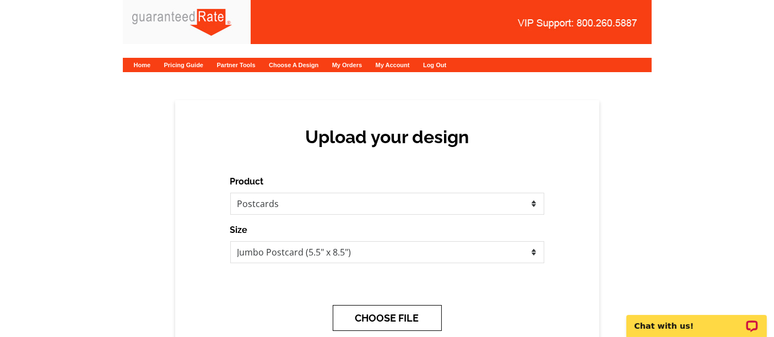
click at [404, 320] on button "CHOOSE FILE" at bounding box center [387, 318] width 109 height 26
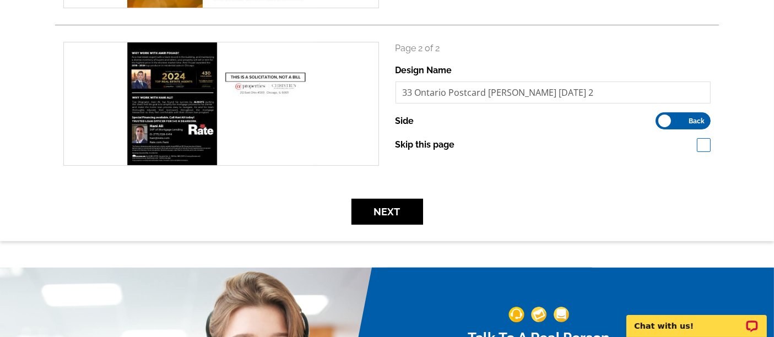
scroll to position [296, 0]
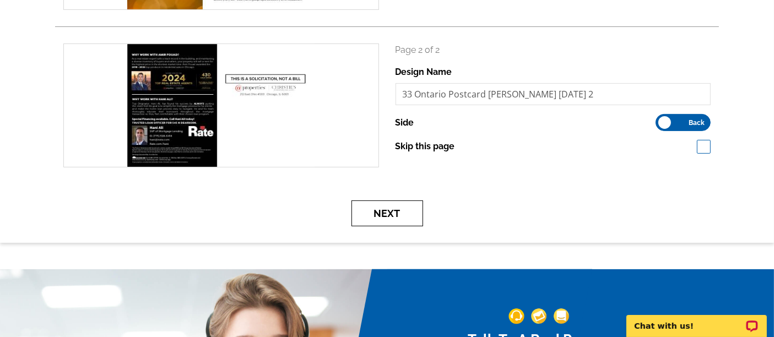
click at [373, 206] on button "Next" at bounding box center [387, 213] width 72 height 26
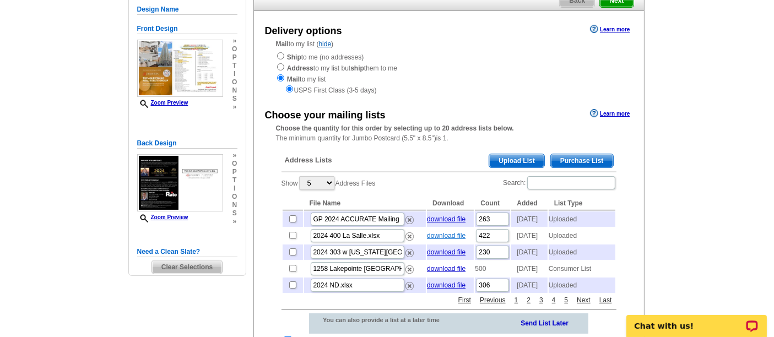
scroll to position [104, 0]
click at [507, 158] on span "Upload List" at bounding box center [516, 160] width 55 height 13
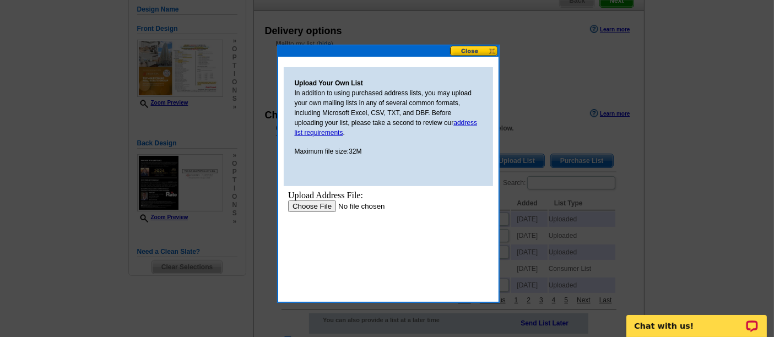
scroll to position [0, 0]
type input "C:\fakepath\2024 33 Ontario- Owner Mailing Addresses.xlsx"
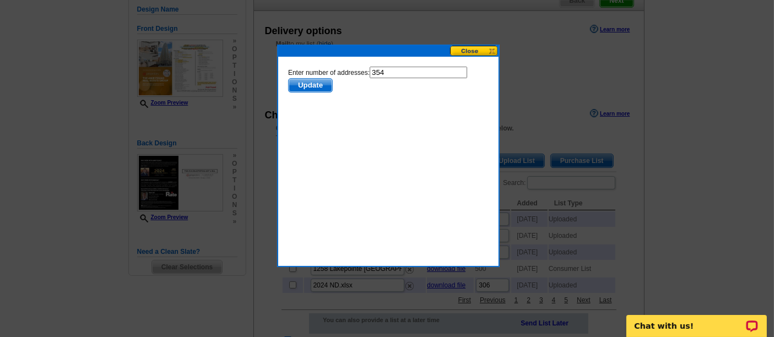
click at [399, 72] on input "354" at bounding box center [417, 72] width 97 height 12
type input "353"
click at [303, 84] on span "Update" at bounding box center [309, 84] width 43 height 13
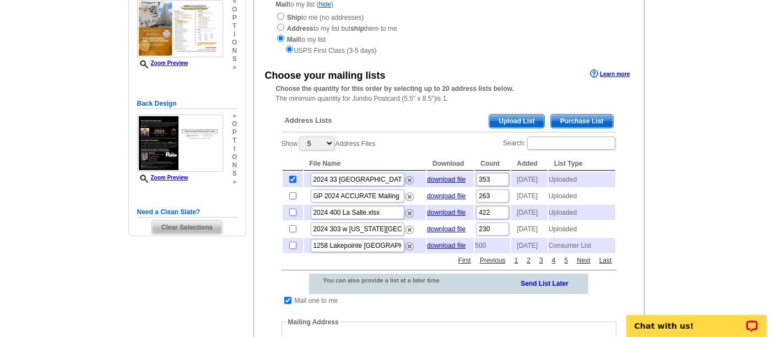
scroll to position [144, 0]
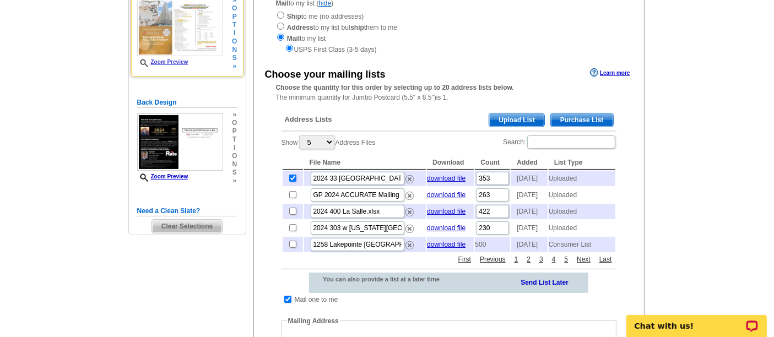
click at [155, 17] on img at bounding box center [180, 27] width 86 height 57
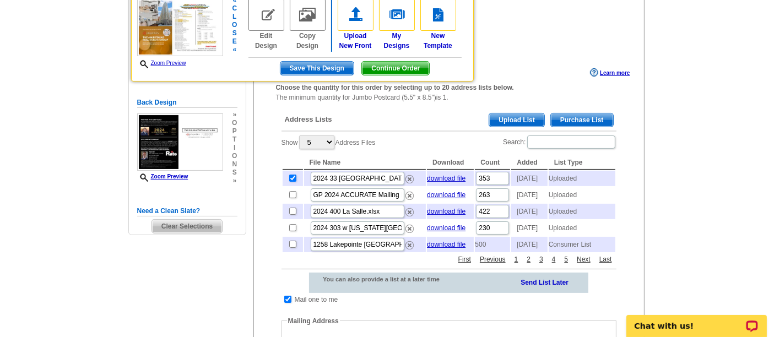
click at [155, 17] on img at bounding box center [180, 27] width 86 height 57
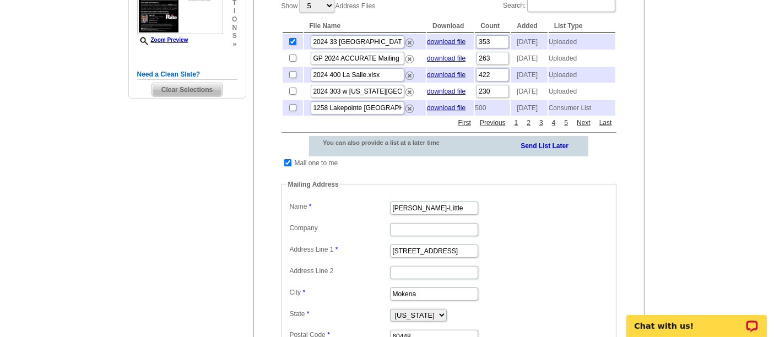
scroll to position [280, 0]
click at [286, 167] on input "checkbox" at bounding box center [287, 163] width 7 height 7
checkbox input "false"
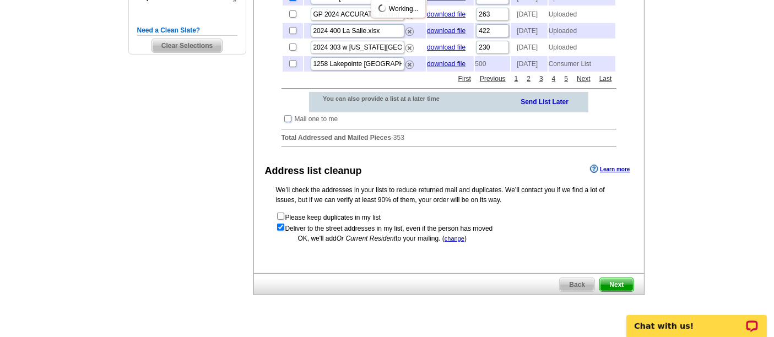
scroll to position [324, 0]
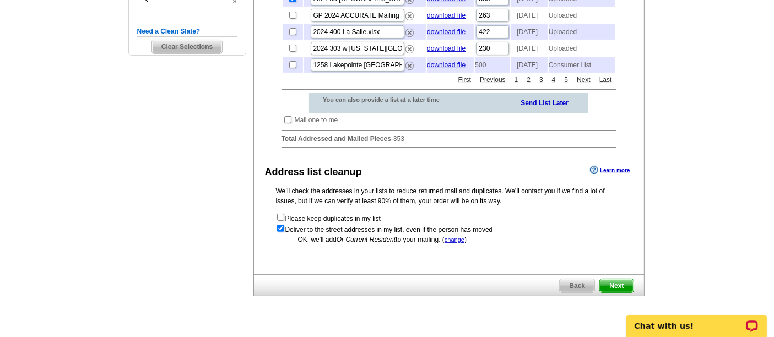
click at [615, 292] on span "Next" at bounding box center [616, 285] width 33 height 13
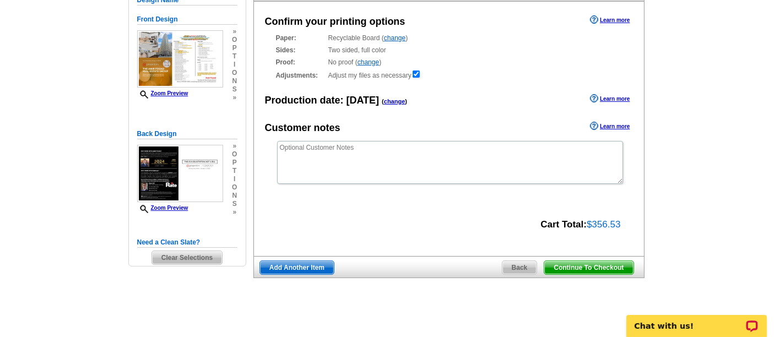
scroll to position [112, 0]
click at [622, 269] on span "Continue To Checkout" at bounding box center [588, 268] width 89 height 13
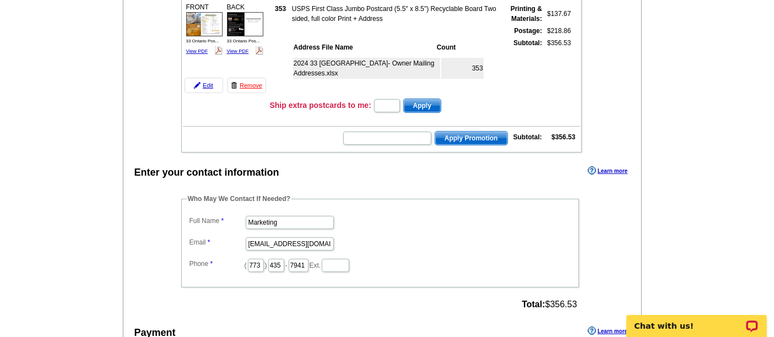
scroll to position [168, 0]
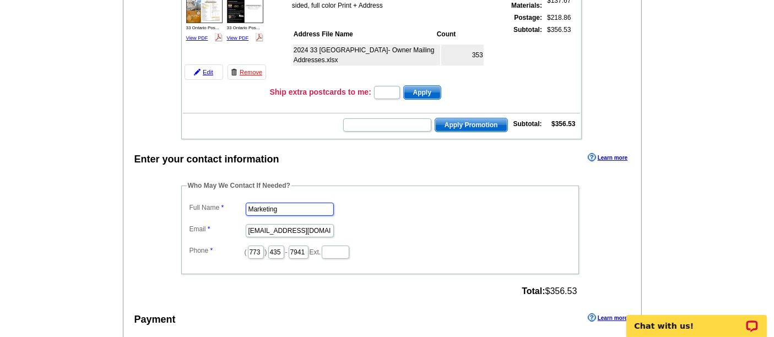
click at [296, 206] on input "Marketing" at bounding box center [290, 209] width 88 height 13
click at [263, 203] on input "Marketing" at bounding box center [290, 209] width 88 height 13
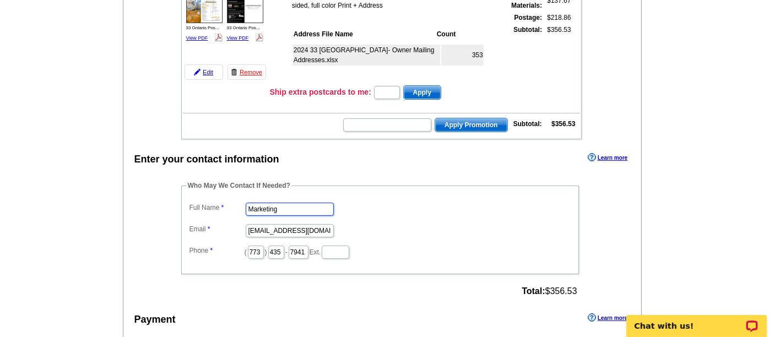
click at [263, 203] on input "Marketing" at bounding box center [290, 209] width 88 height 13
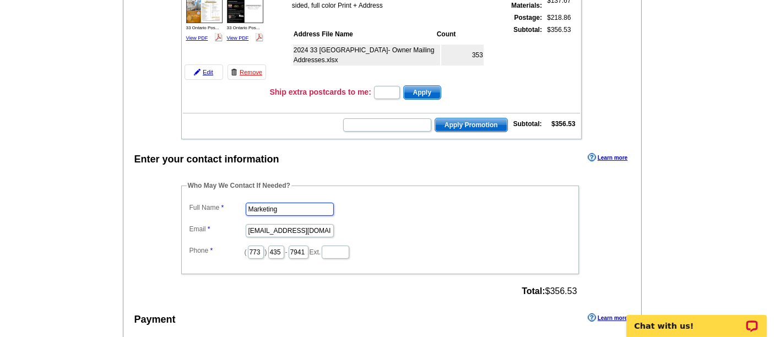
click at [263, 203] on input "Marketing" at bounding box center [290, 209] width 88 height 13
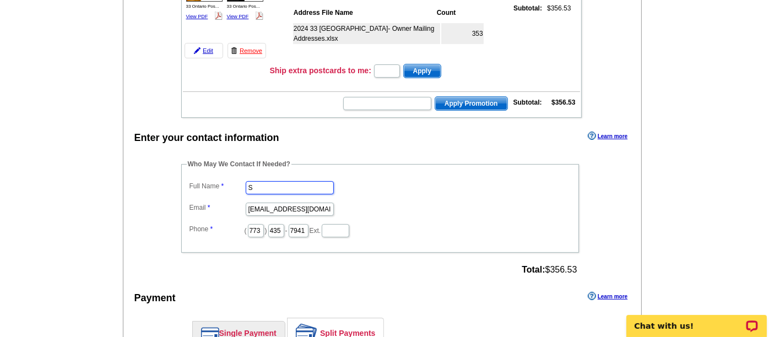
type input "[PERSON_NAME]"
click at [274, 204] on input "marketing@guaranteedrate.com" at bounding box center [290, 209] width 88 height 13
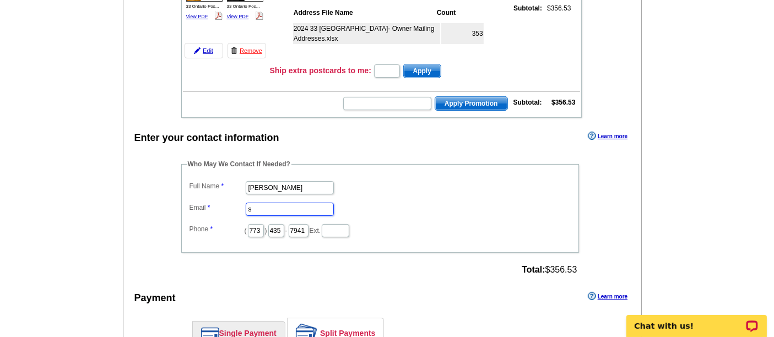
type input "[PERSON_NAME][EMAIL_ADDRESS][PERSON_NAME][DOMAIN_NAME]"
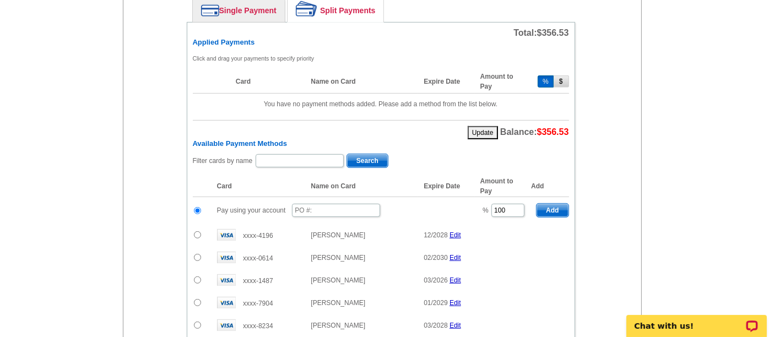
scroll to position [513, 0]
click at [313, 205] on input "text" at bounding box center [336, 209] width 88 height 13
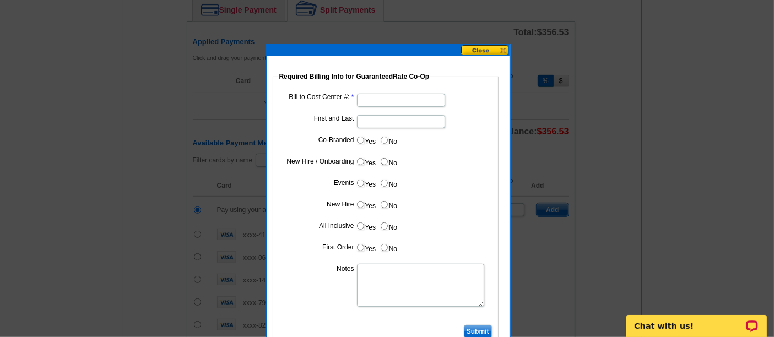
type input "08132025_230_sb"
click at [366, 100] on input "Bill to Cost Center #:" at bounding box center [401, 100] width 88 height 13
type input "1001"
click at [374, 120] on input "First and Last" at bounding box center [401, 121] width 88 height 13
type input "Hani Ali"
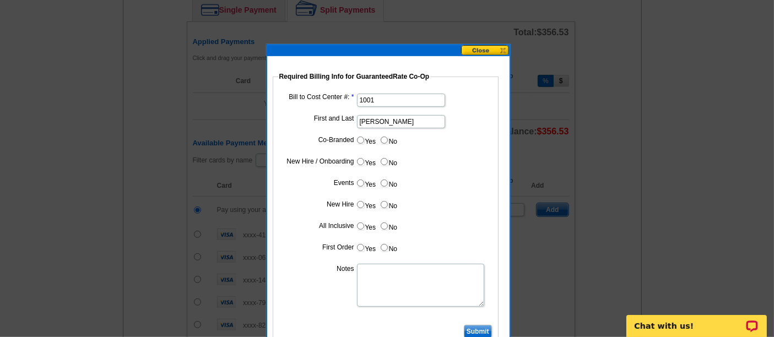
click at [356, 139] on label "Yes" at bounding box center [366, 140] width 20 height 13
click at [357, 139] on input "Yes" at bounding box center [360, 140] width 7 height 7
radio input "true"
click at [395, 168] on input "Cost paid by cobrand" at bounding box center [401, 164] width 88 height 13
type input "25%"
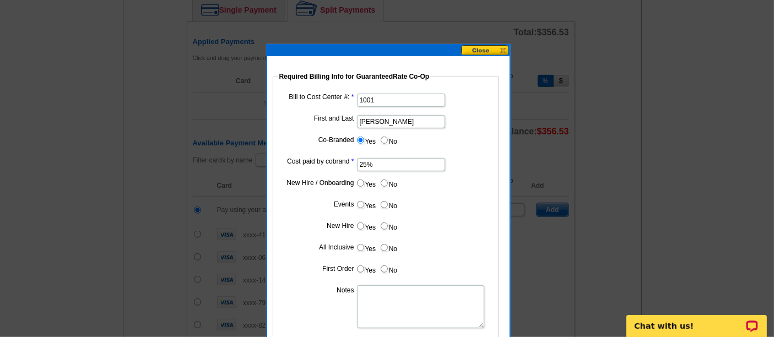
click at [387, 186] on label "No" at bounding box center [388, 183] width 18 height 13
click at [387, 186] on input "No" at bounding box center [383, 182] width 7 height 7
radio input "true"
click at [387, 198] on label "No" at bounding box center [388, 204] width 18 height 13
click at [387, 201] on input "No" at bounding box center [383, 204] width 7 height 7
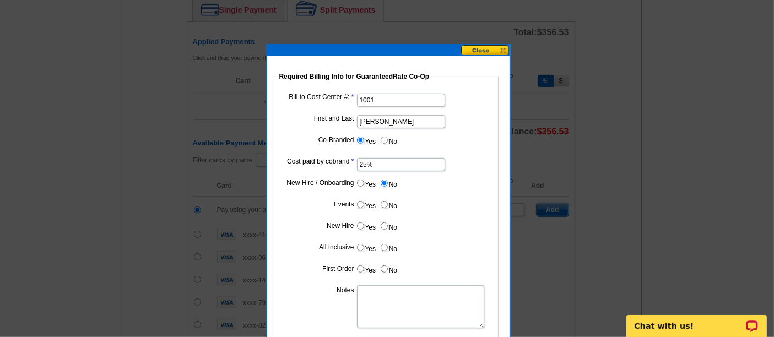
radio input "true"
click at [387, 223] on input "No" at bounding box center [383, 225] width 7 height 7
radio input "true"
click at [386, 244] on input "No" at bounding box center [383, 247] width 7 height 7
radio input "true"
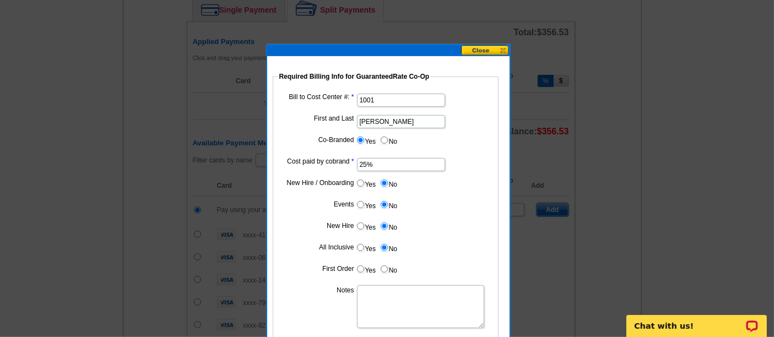
click at [381, 266] on input "No" at bounding box center [383, 268] width 7 height 7
radio input "true"
click at [395, 301] on textarea "Notes" at bounding box center [420, 306] width 127 height 43
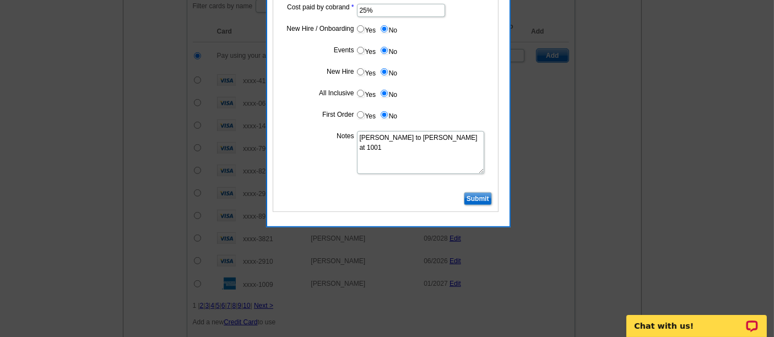
scroll to position [668, 0]
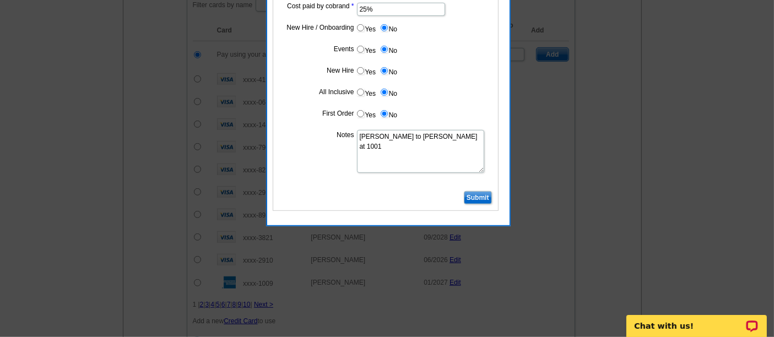
type textarea "Bill to Hani Ali at 1001"
click at [476, 197] on input "Submit" at bounding box center [478, 197] width 28 height 13
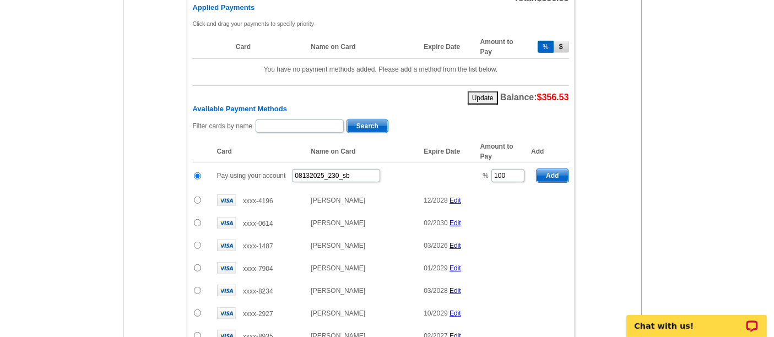
scroll to position [549, 0]
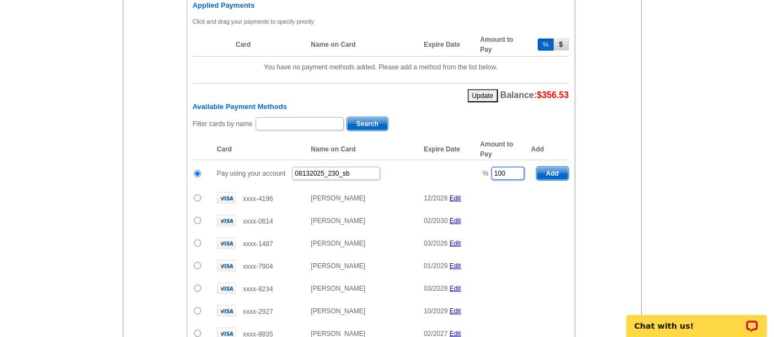
drag, startPoint x: 503, startPoint y: 164, endPoint x: 476, endPoint y: 163, distance: 27.6
click at [476, 163] on td "% 100" at bounding box center [503, 173] width 56 height 27
type input "25"
click at [552, 167] on span "Add" at bounding box center [551, 173] width 31 height 13
radio input "false"
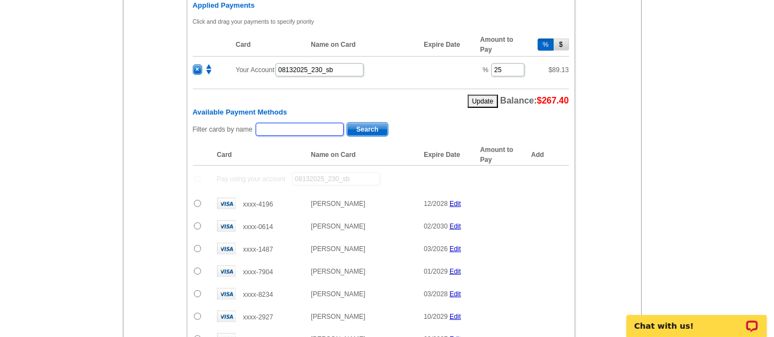
click at [312, 123] on input "text" at bounding box center [299, 129] width 88 height 13
type input "fouad"
click at [363, 123] on span "Search" at bounding box center [367, 129] width 41 height 13
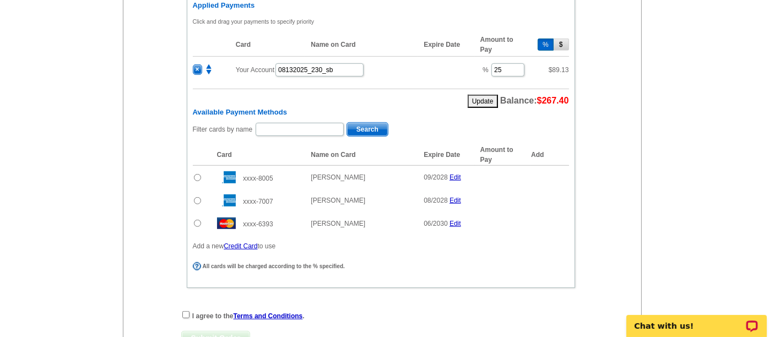
click at [194, 220] on input "radio" at bounding box center [197, 223] width 7 height 7
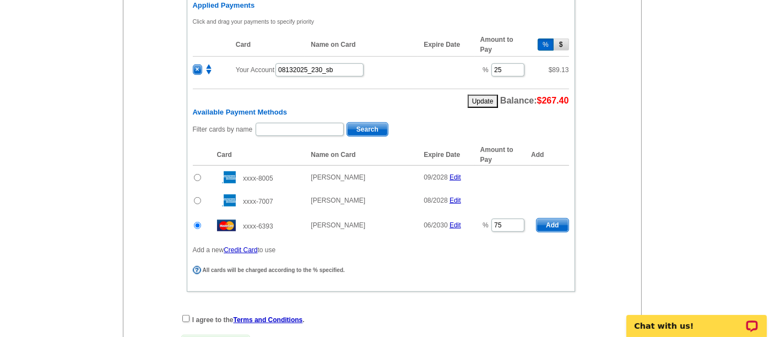
click at [195, 222] on input "radio" at bounding box center [197, 225] width 7 height 7
click at [551, 219] on span "Add" at bounding box center [551, 225] width 31 height 13
radio input "false"
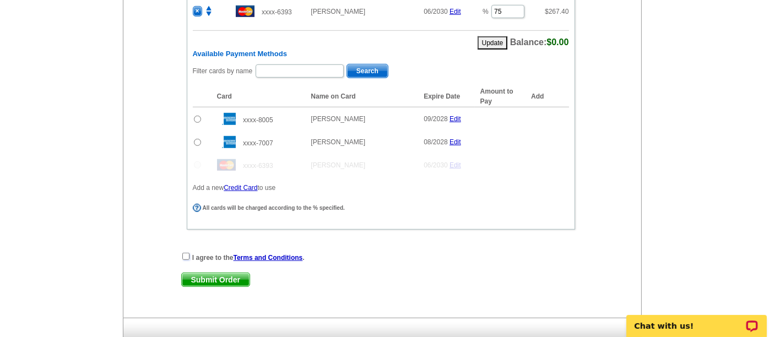
click at [186, 253] on input "checkbox" at bounding box center [185, 256] width 7 height 7
checkbox input "true"
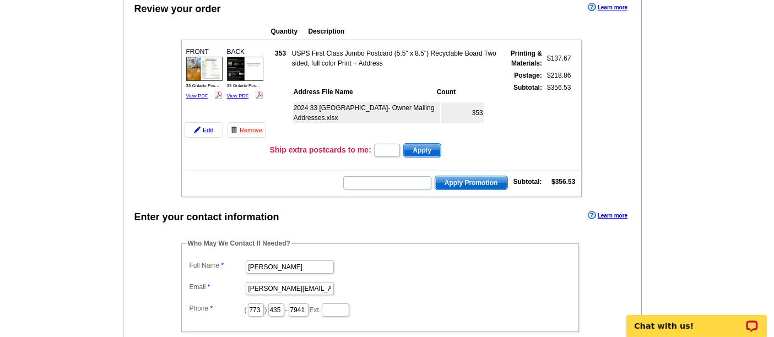
scroll to position [689, 0]
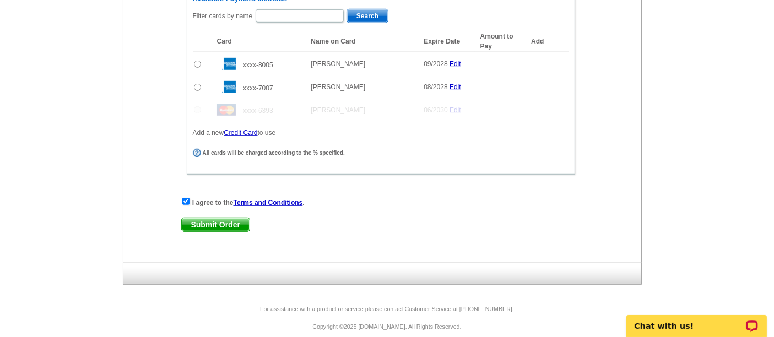
click at [206, 221] on div "I agree to the Terms and Conditions . Submit Order Submit Order" at bounding box center [380, 219] width 399 height 45
click at [203, 218] on span "Submit Order" at bounding box center [216, 224] width 68 height 13
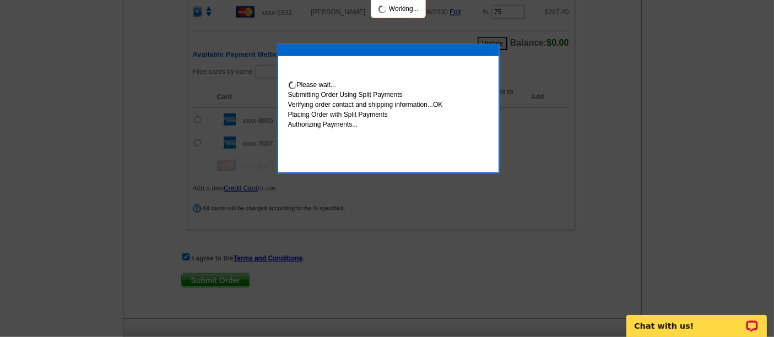
scroll to position [744, 0]
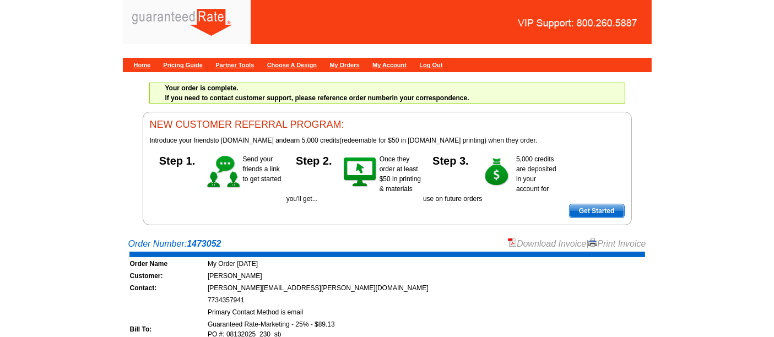
click at [553, 240] on link "Download Invoice" at bounding box center [547, 243] width 78 height 9
